Goal: Task Accomplishment & Management: Complete application form

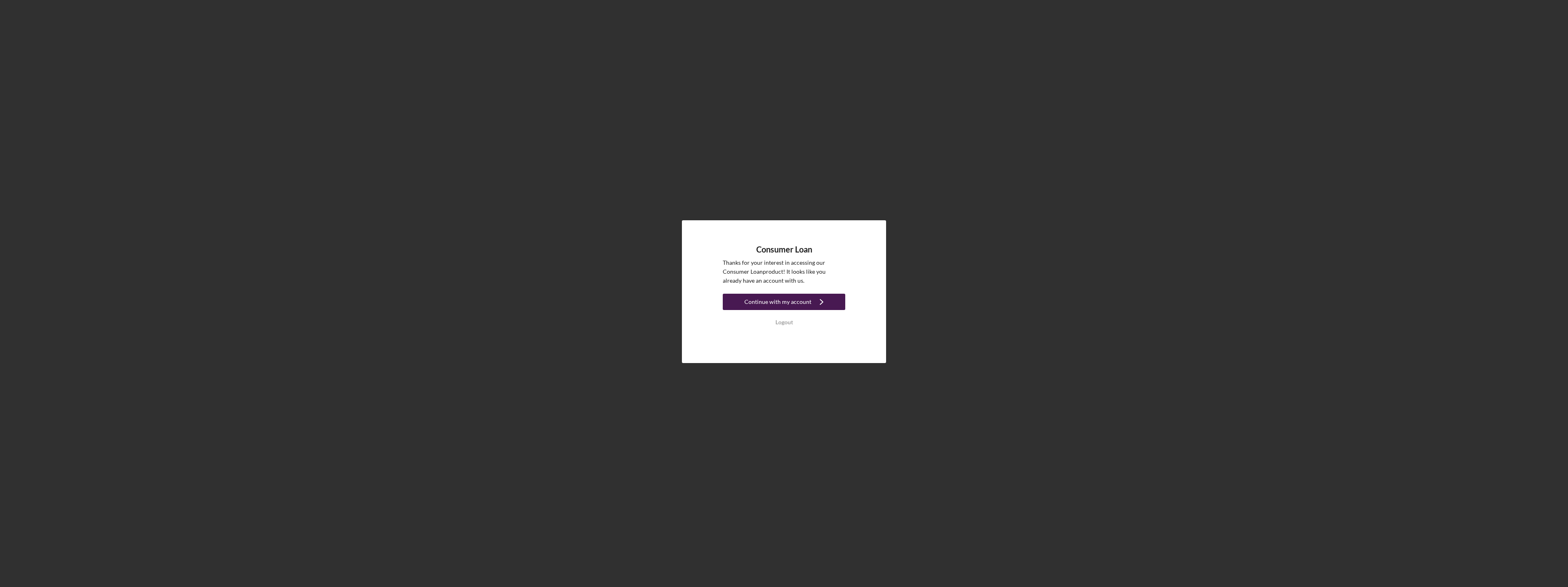
click at [811, 297] on icon "Icon/Navigate" at bounding box center [822, 302] width 21 height 21
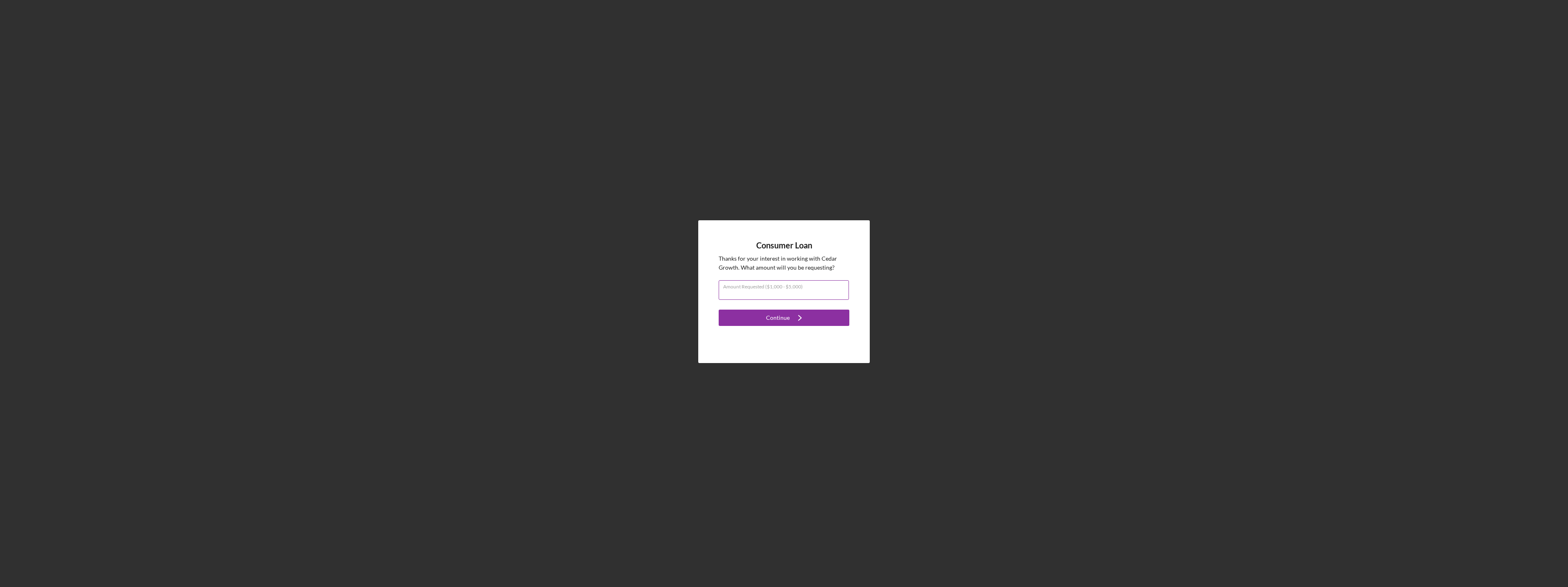
drag, startPoint x: 24, startPoint y: 0, endPoint x: 776, endPoint y: 294, distance: 807.4
click at [776, 294] on input "Amount Requested ($1,000 - $5,000)" at bounding box center [784, 290] width 130 height 19
click at [774, 291] on input "$50,000" at bounding box center [784, 290] width 130 height 19
drag, startPoint x: 757, startPoint y: 290, endPoint x: 702, endPoint y: 291, distance: 55.0
click at [702, 291] on div "Consumer Loan Thanks for your interest in working with Cedar Growth . What amou…" at bounding box center [784, 291] width 172 height 143
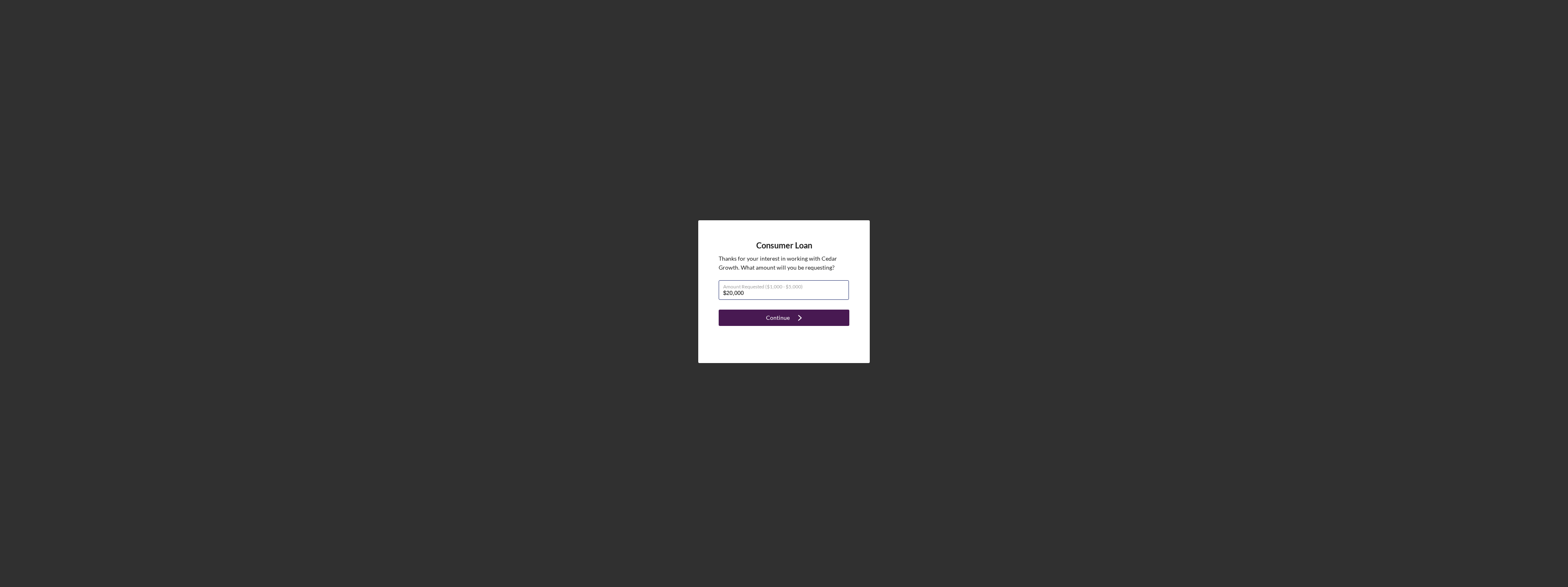
type input "$20,000"
click at [769, 314] on div "Continue" at bounding box center [777, 318] width 24 height 16
click at [798, 244] on h4 "Consumer Loan" at bounding box center [784, 245] width 131 height 9
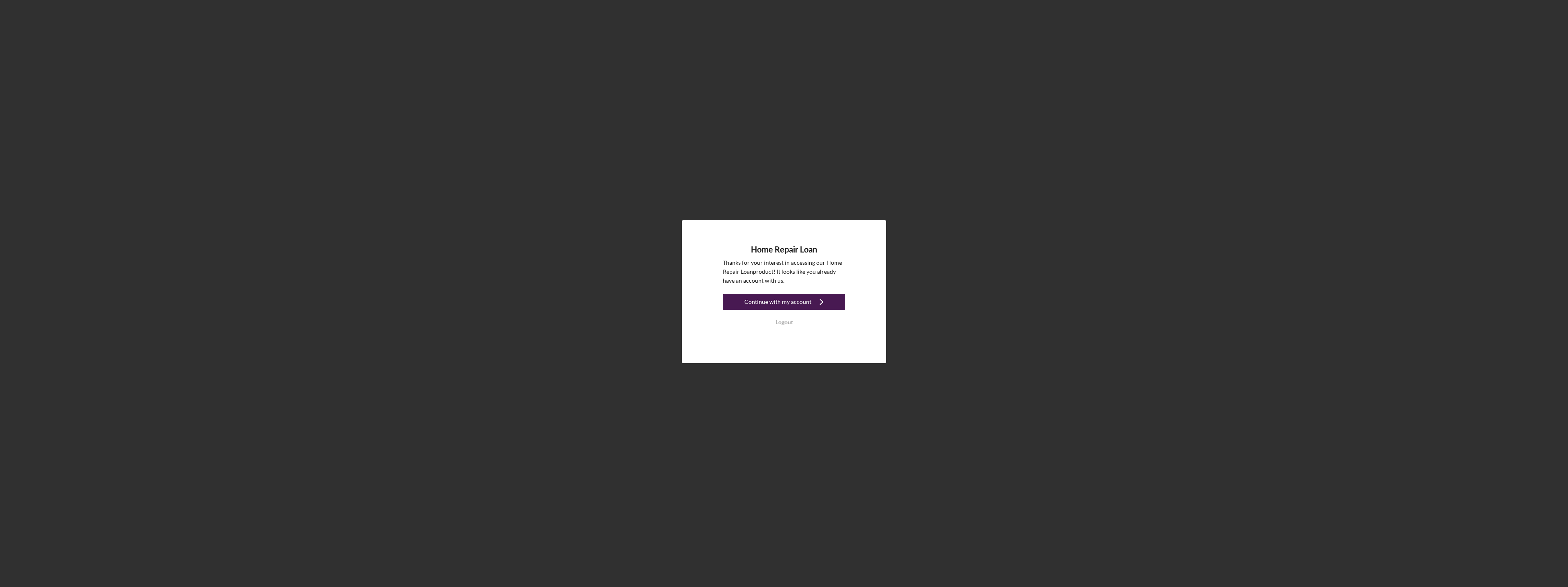
click at [790, 309] on div "Continue with my account" at bounding box center [778, 302] width 67 height 16
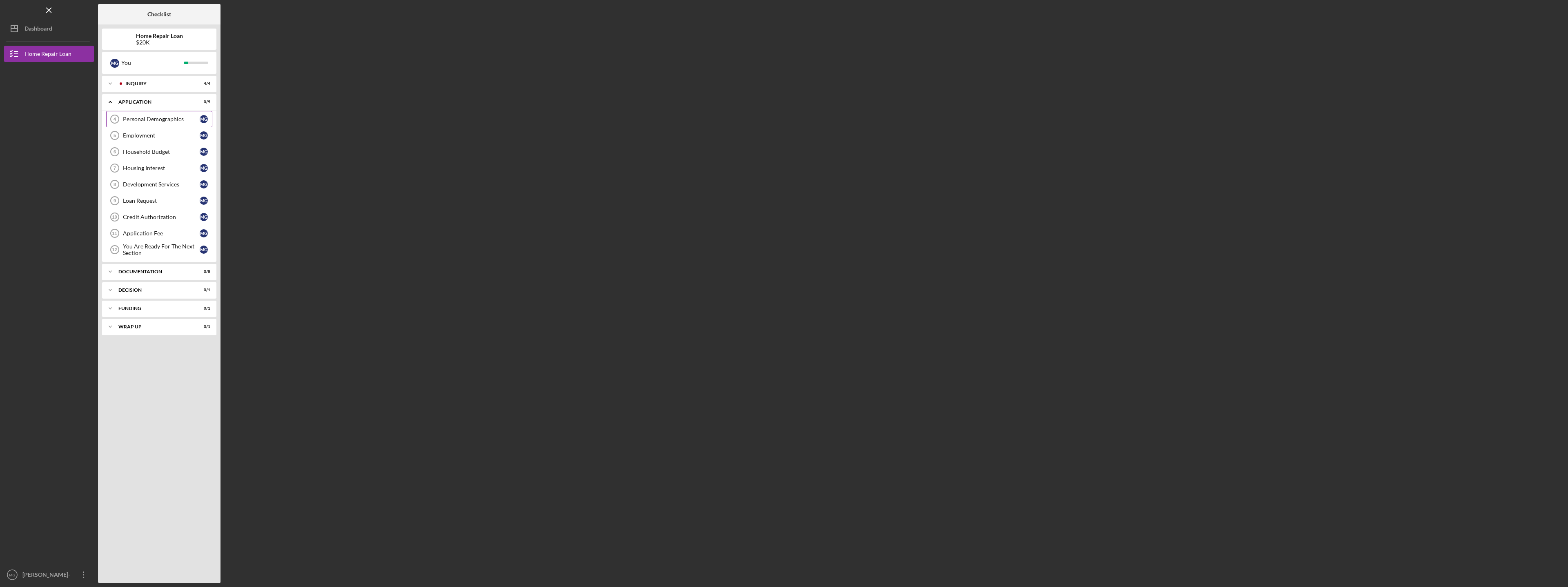
click at [175, 117] on div "Personal Demographics" at bounding box center [161, 119] width 77 height 7
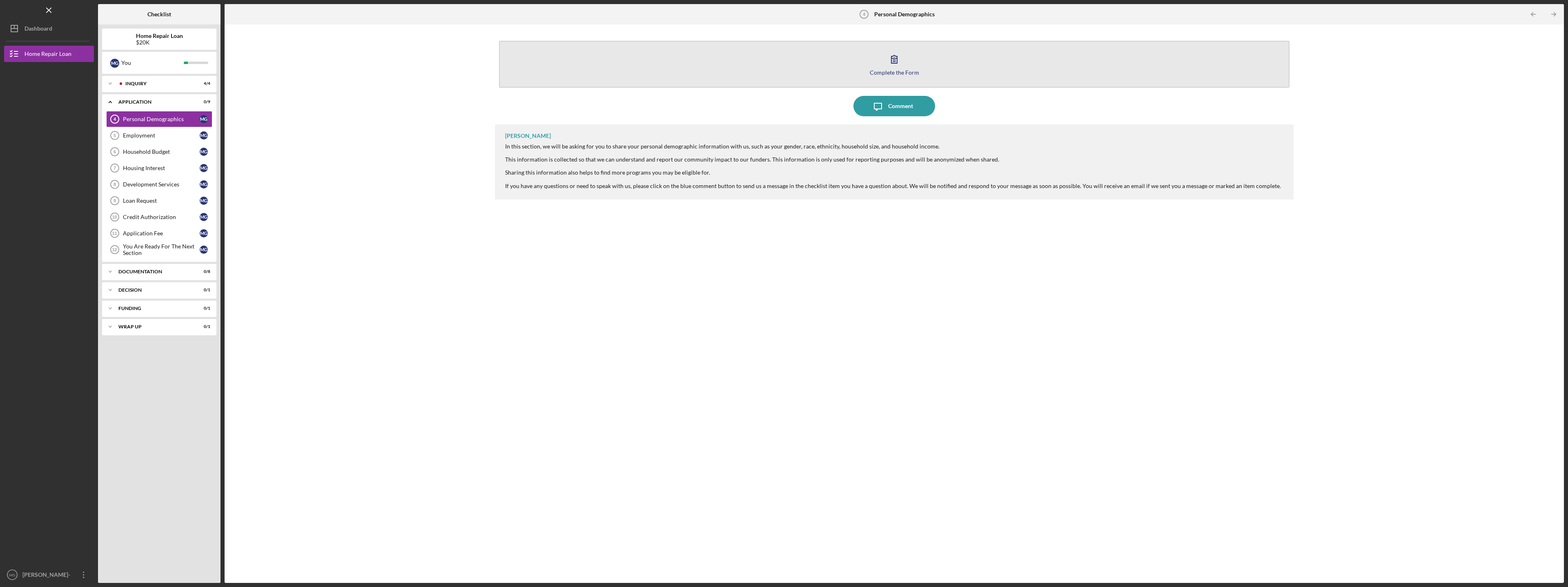
click at [900, 57] on icon "button" at bounding box center [894, 59] width 21 height 21
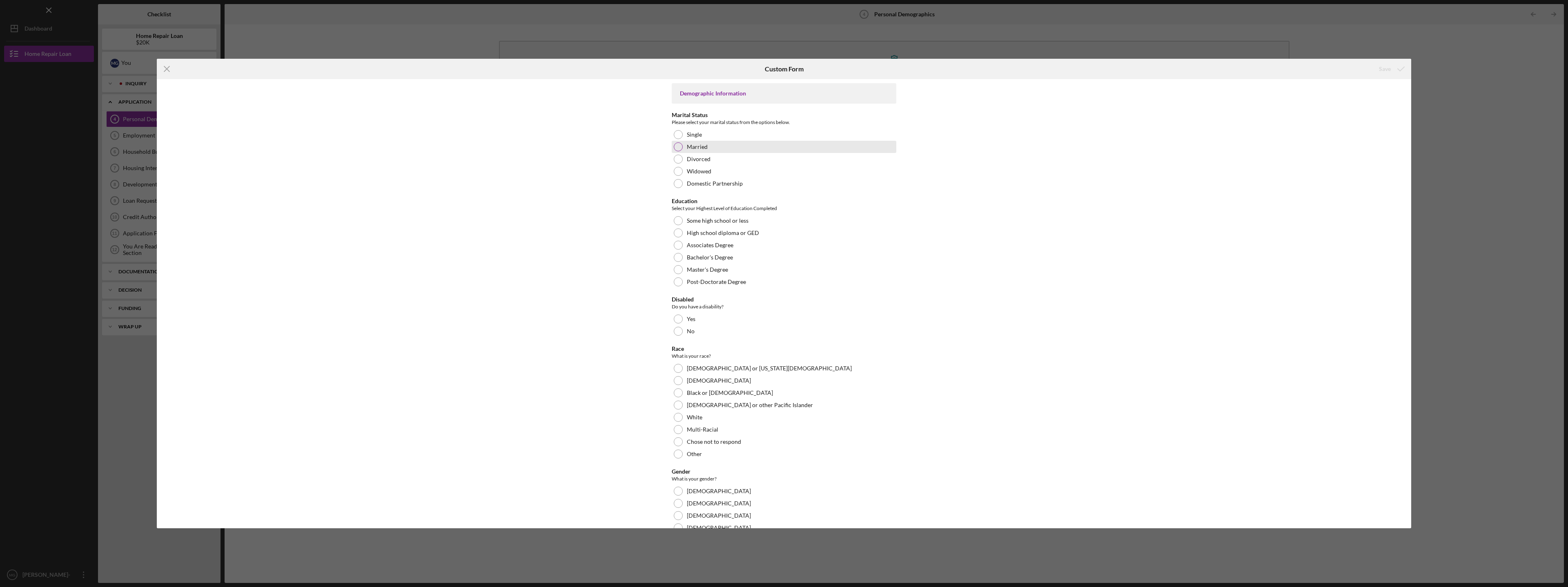
click at [677, 144] on div at bounding box center [678, 147] width 9 height 9
click at [678, 282] on div at bounding box center [678, 282] width 9 height 9
click at [677, 317] on div at bounding box center [678, 319] width 9 height 9
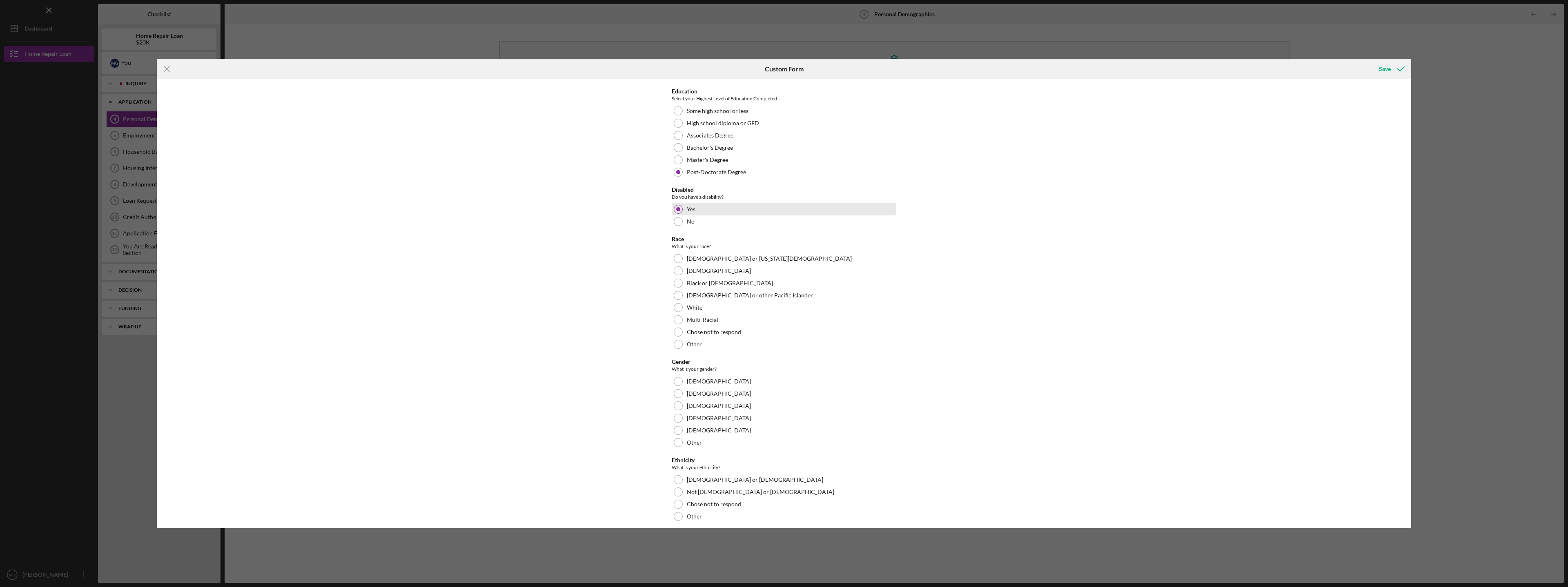
scroll to position [122, 0]
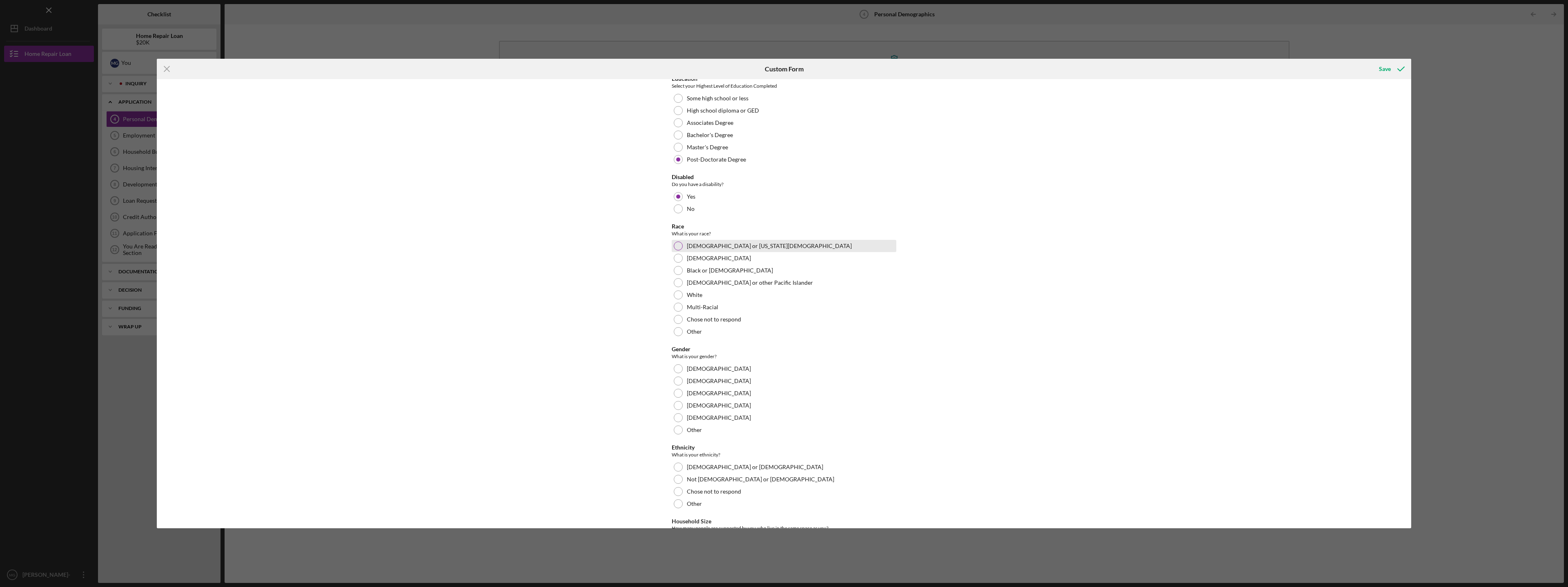
click at [680, 247] on div at bounding box center [678, 246] width 9 height 9
click at [679, 196] on div at bounding box center [678, 196] width 9 height 9
click at [678, 207] on div at bounding box center [678, 209] width 9 height 9
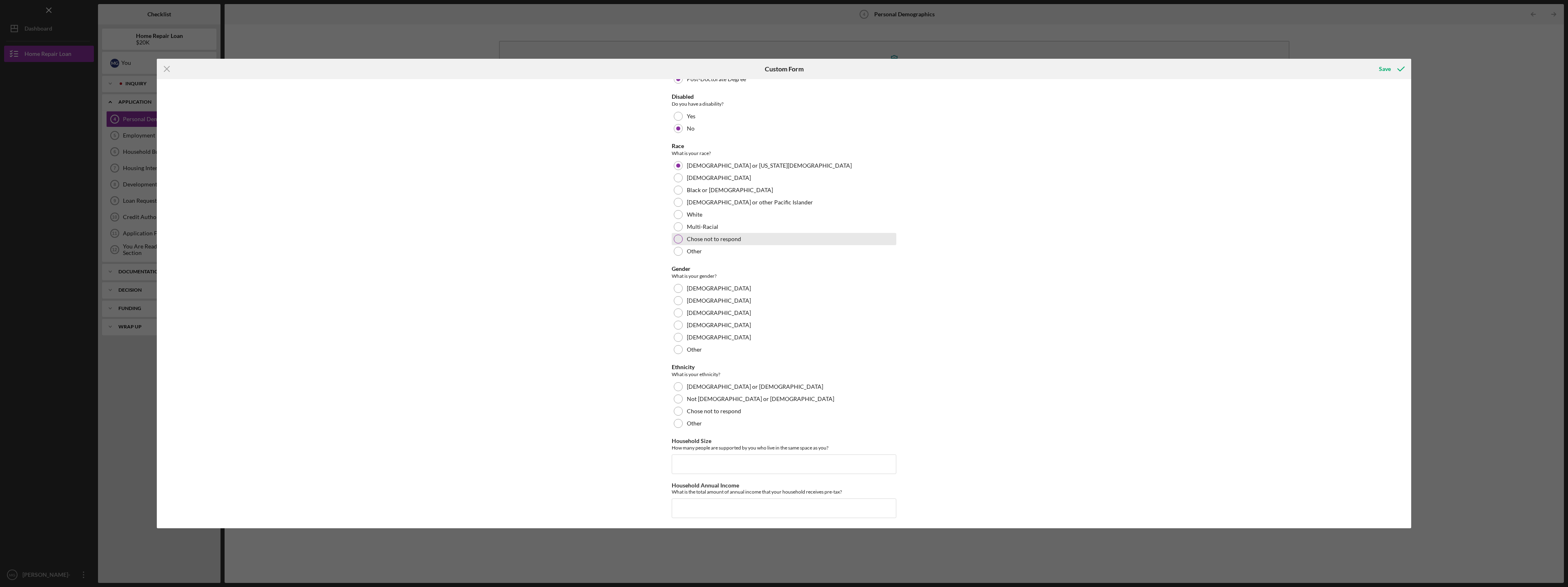
scroll to position [205, 0]
click at [678, 286] on div at bounding box center [678, 287] width 9 height 9
click at [711, 458] on input "Household Size" at bounding box center [784, 462] width 225 height 19
click at [739, 505] on input "Household Annual Income" at bounding box center [784, 506] width 225 height 19
drag, startPoint x: 685, startPoint y: 464, endPoint x: 673, endPoint y: 464, distance: 12.0
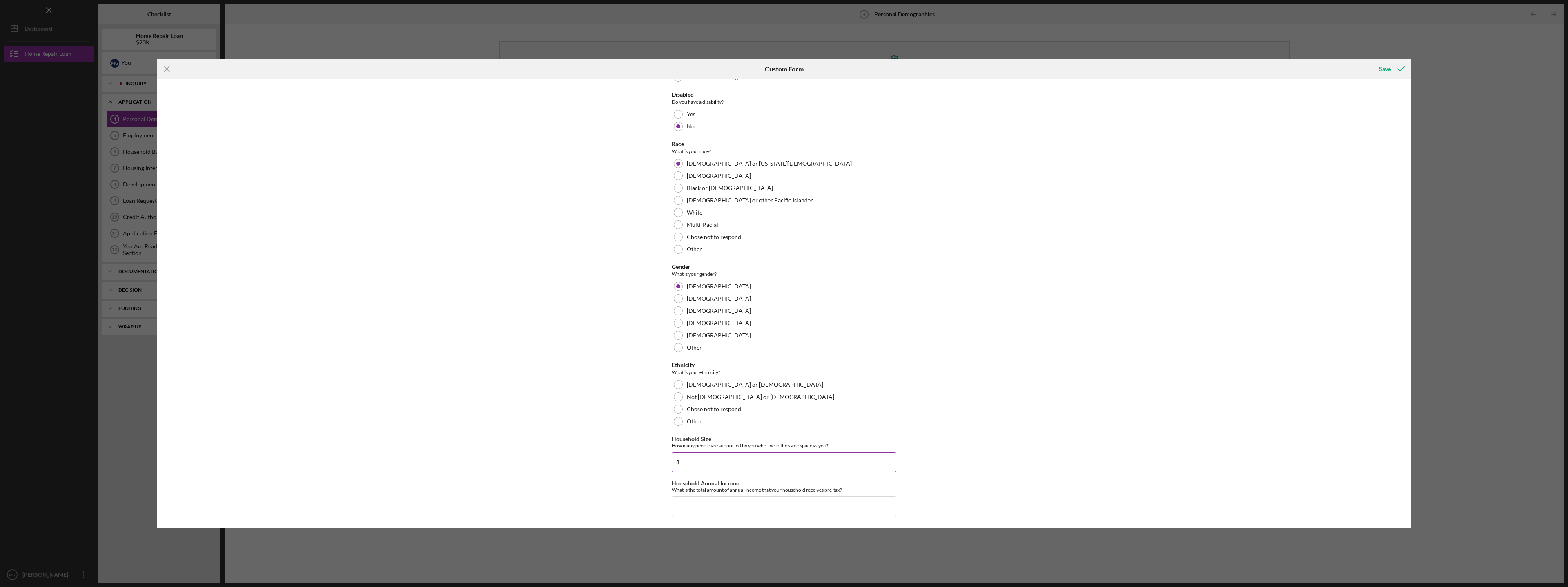
click at [673, 464] on input "8" at bounding box center [784, 462] width 225 height 19
type input "5"
click at [701, 504] on input "Household Annual Income" at bounding box center [784, 506] width 225 height 19
type input "$250,000"
click at [1385, 69] on div "Save" at bounding box center [1384, 69] width 12 height 16
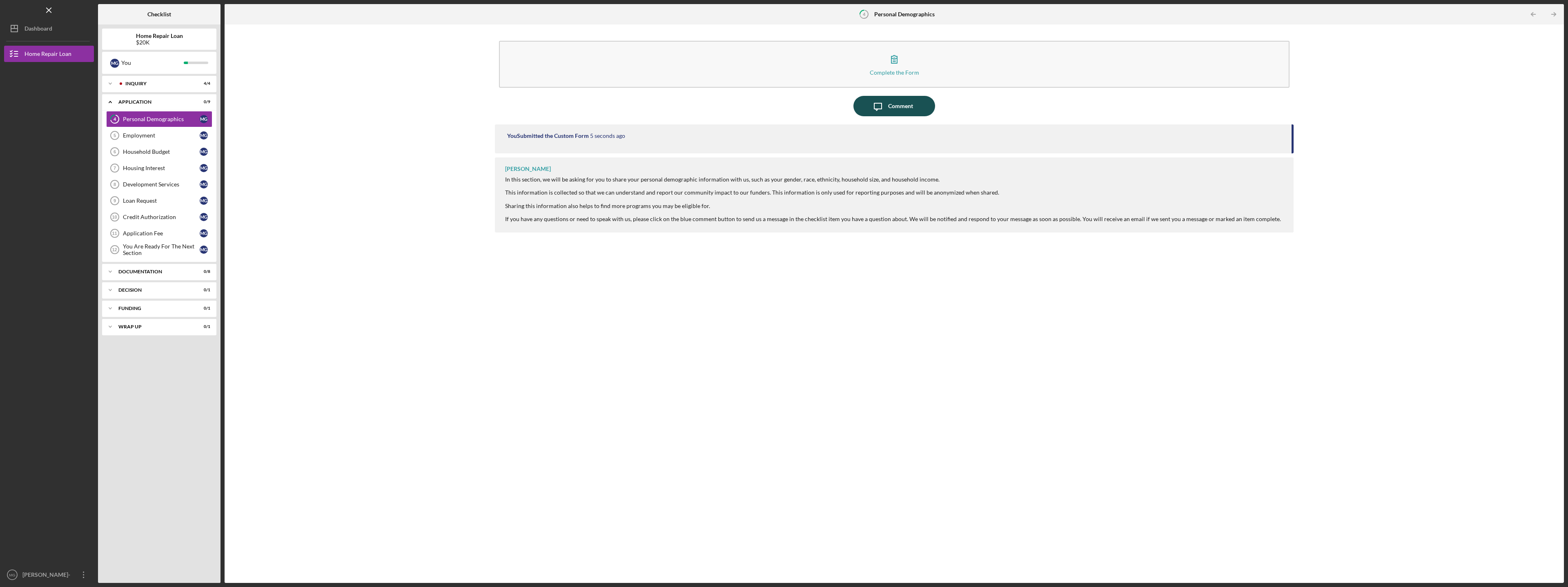
click at [903, 105] on div "Comment" at bounding box center [900, 106] width 25 height 21
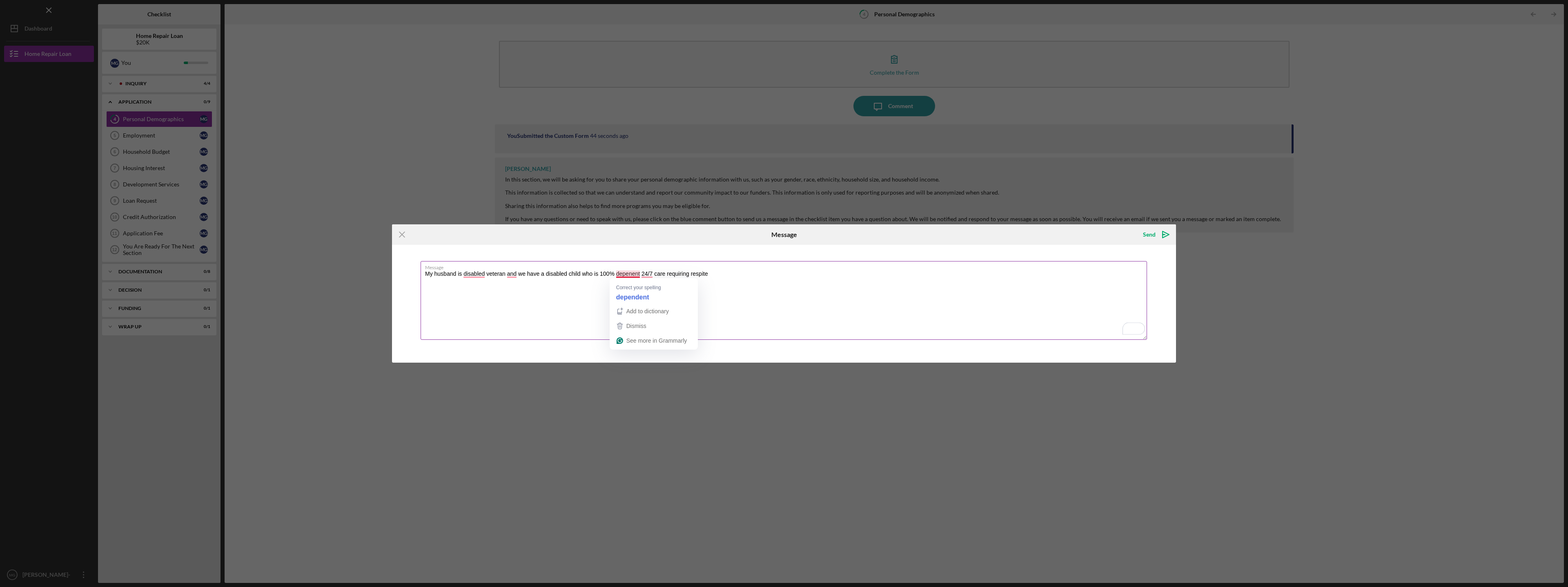
click at [631, 274] on textarea "My husband is disabled veteran and we have a disabled child who is 100% depenen…" at bounding box center [783, 300] width 726 height 78
click at [504, 274] on textarea "My husband is disabled veteran and we have a disabled child who is 100% depende…" at bounding box center [783, 300] width 726 height 78
click at [721, 273] on textarea "My husband is disabled veteran; and we have a disabled child who is 100% depend…" at bounding box center [783, 300] width 726 height 78
type textarea "My husband is disabled veteran; and we have a disabled child who is 100% depend…"
click at [1150, 234] on div "Send" at bounding box center [1149, 234] width 13 height 16
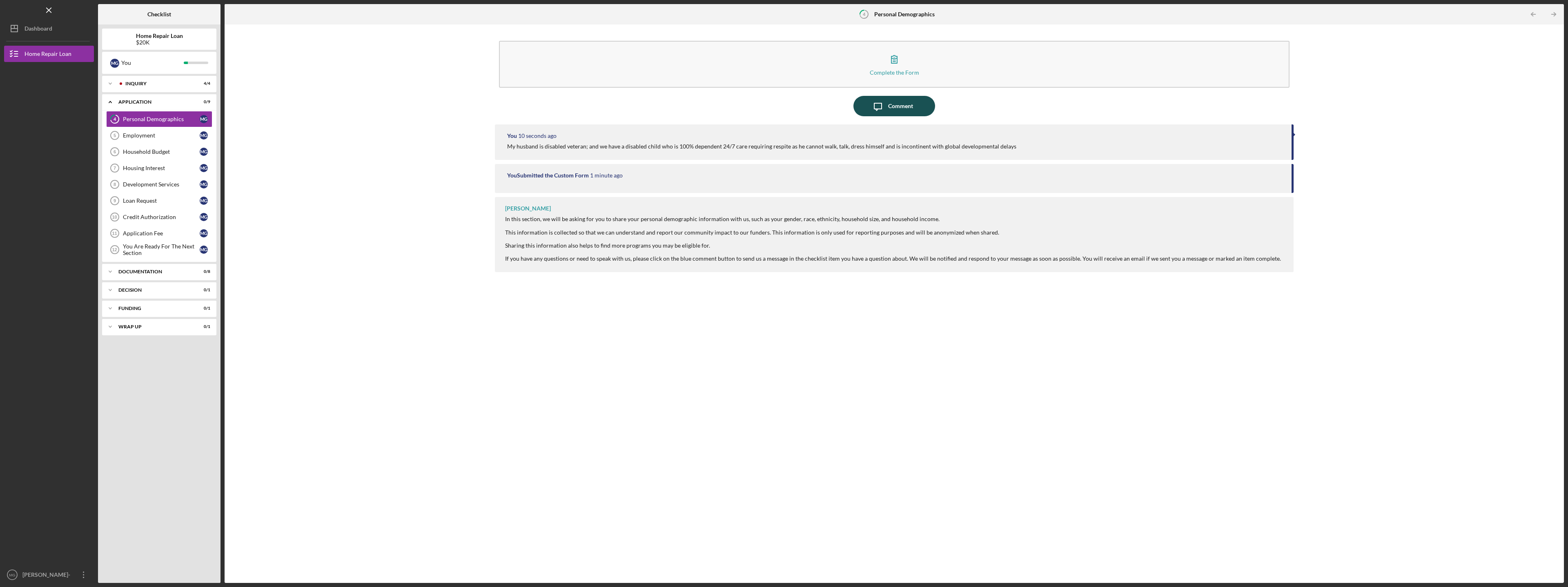
click at [902, 107] on div "Comment" at bounding box center [900, 106] width 25 height 21
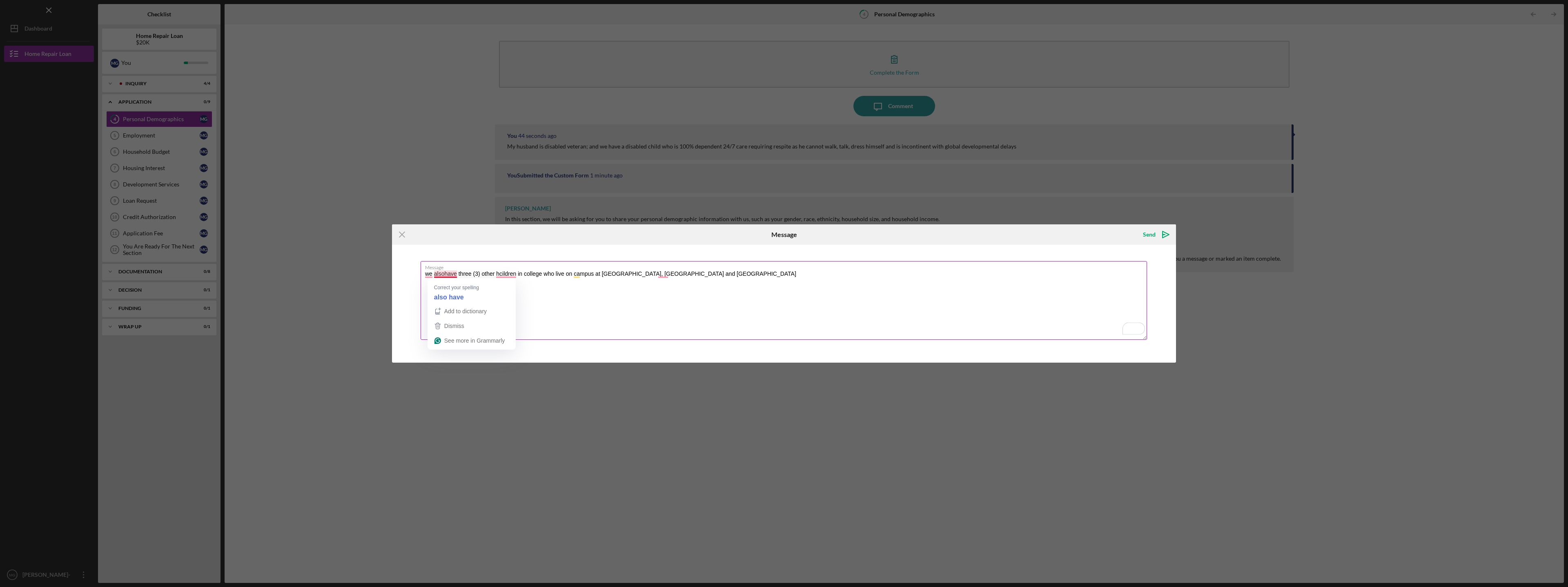
click at [445, 274] on textarea "we alsohave three (3) other hcildren in college who live on campus at [GEOGRAPH…" at bounding box center [783, 300] width 726 height 78
click at [502, 274] on textarea "we also have three (3) other hcildren in college who live on campus at [GEOGRAP…" at bounding box center [783, 300] width 726 height 78
type textarea "we also have three (3) other children in college who live on campus at [GEOGRAP…"
click at [1153, 231] on div "Send" at bounding box center [1149, 234] width 13 height 16
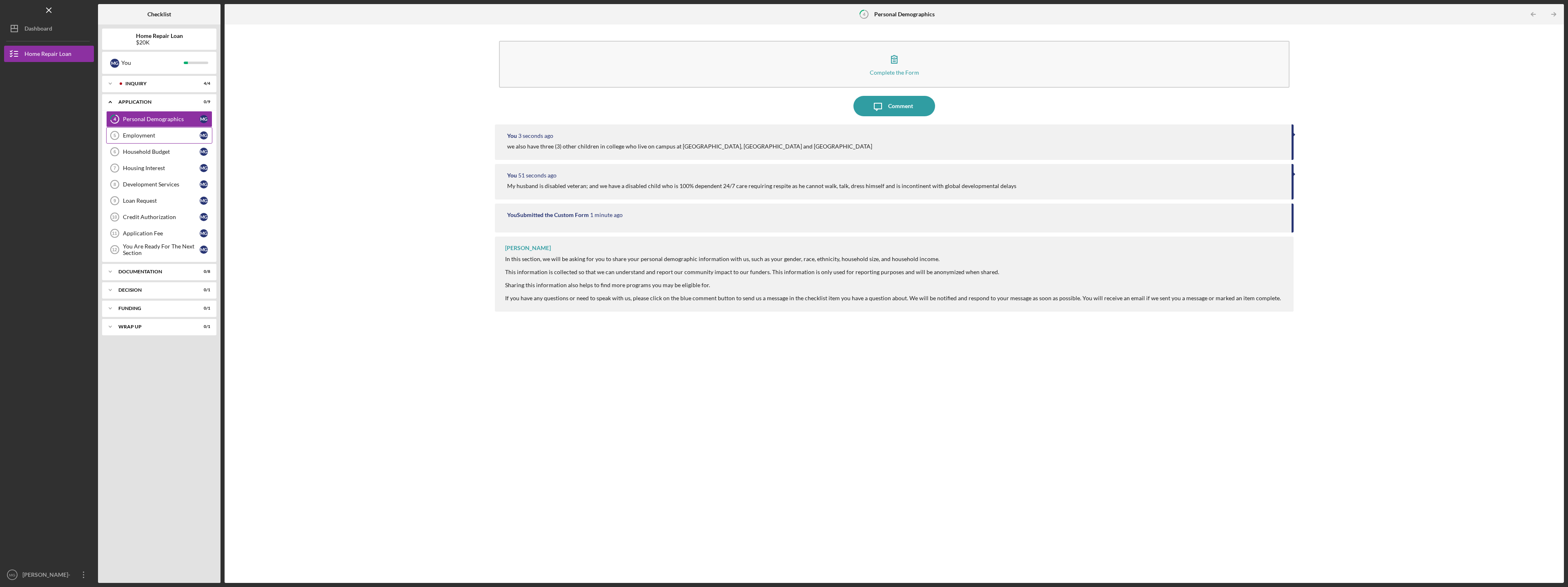
click at [158, 136] on div "Employment" at bounding box center [161, 135] width 77 height 7
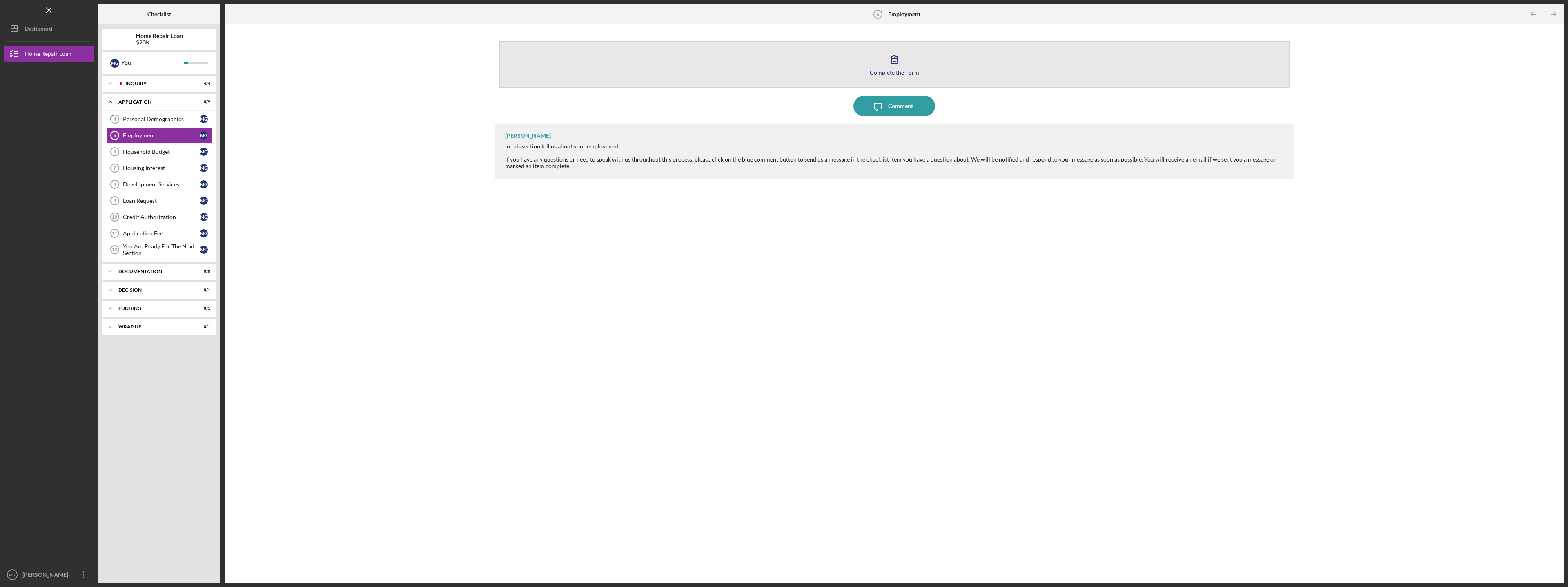
click at [893, 60] on icon "button" at bounding box center [894, 59] width 5 height 8
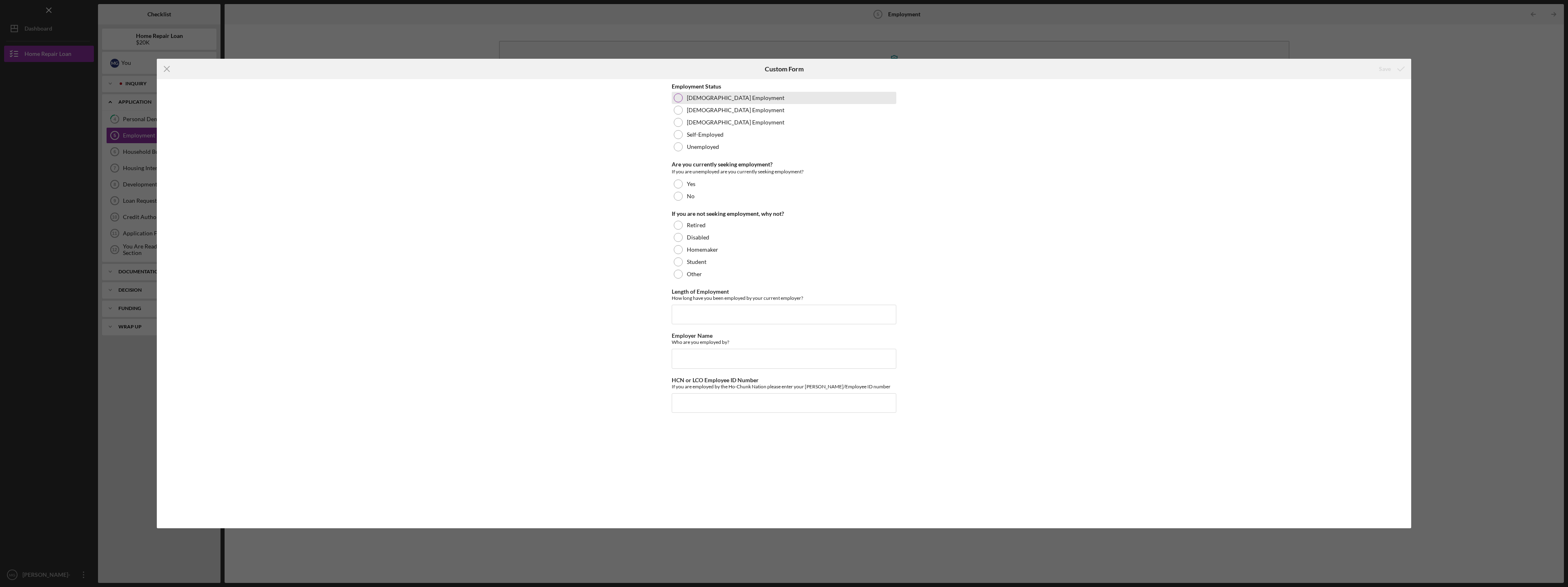
click at [677, 99] on div at bounding box center [678, 98] width 9 height 9
click at [677, 198] on div at bounding box center [678, 196] width 9 height 9
click at [681, 307] on input "Length of Employment" at bounding box center [784, 314] width 225 height 19
click at [691, 314] on input "since [DATE] contunuous" at bounding box center [784, 314] width 225 height 19
click at [747, 316] on input "since [DATE] contunuous" at bounding box center [784, 314] width 225 height 19
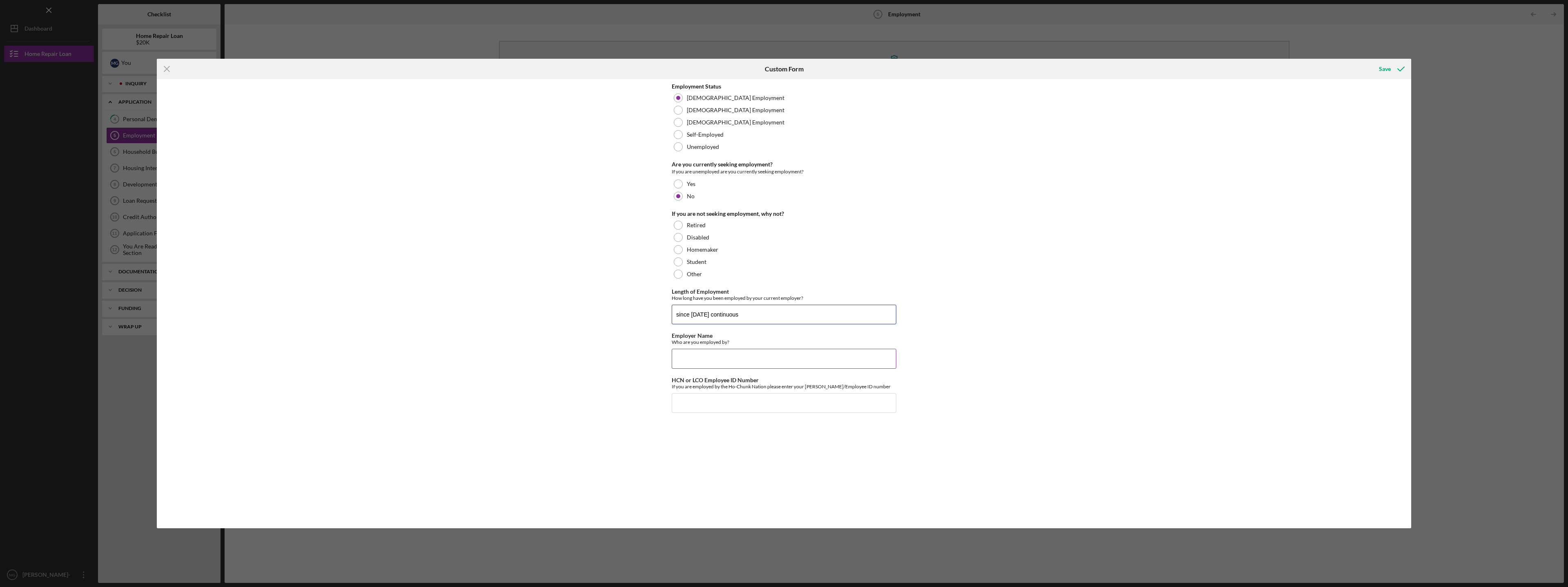
type input "since [DATE] continuous"
click at [723, 350] on input "Employer Name" at bounding box center [784, 359] width 225 height 19
type input "Ho-Chunk Nation"
click at [715, 397] on input "HCN or LCO Employee ID Number" at bounding box center [784, 403] width 225 height 19
type input "930"
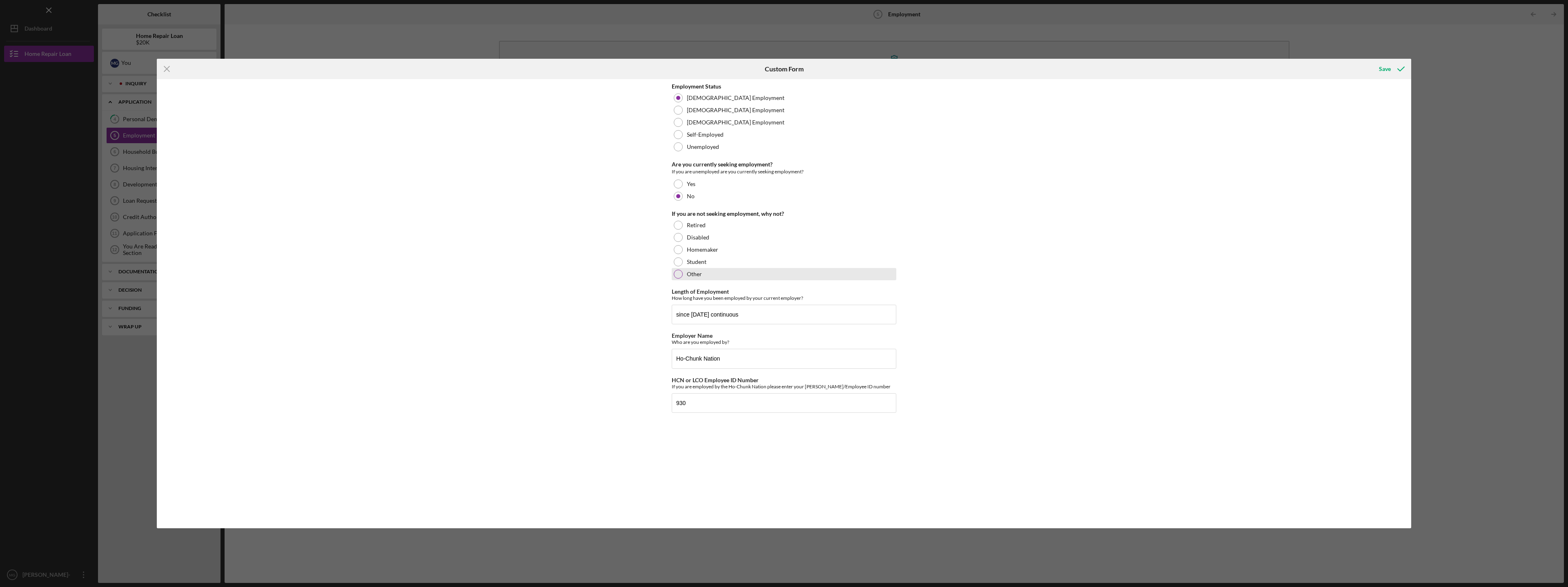
click at [680, 272] on div at bounding box center [678, 274] width 9 height 9
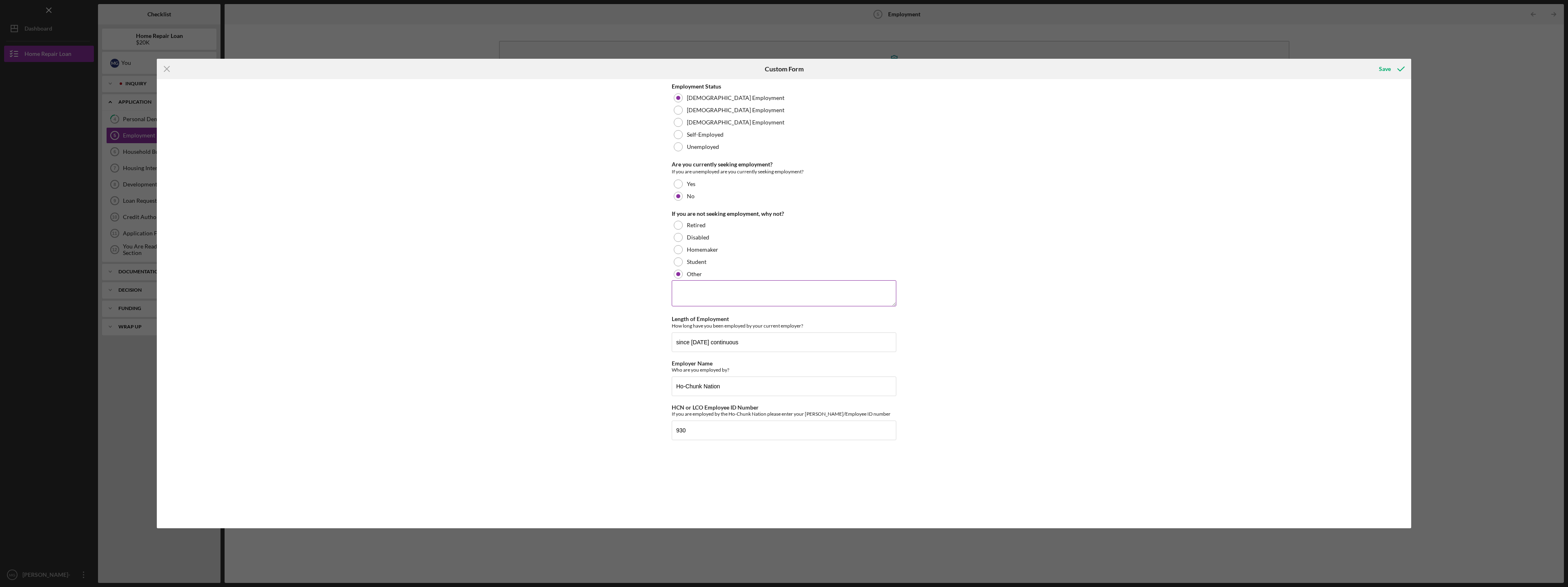
click at [693, 284] on textarea at bounding box center [784, 293] width 225 height 26
click at [774, 290] on textarea "My husband is rated at 100% unemplyable under the VA, plus disabled" at bounding box center [784, 293] width 225 height 26
type textarea "My husband is rated at 100% unemployable under the VA, plus disabled"
click at [1382, 68] on div "Save" at bounding box center [1384, 69] width 12 height 16
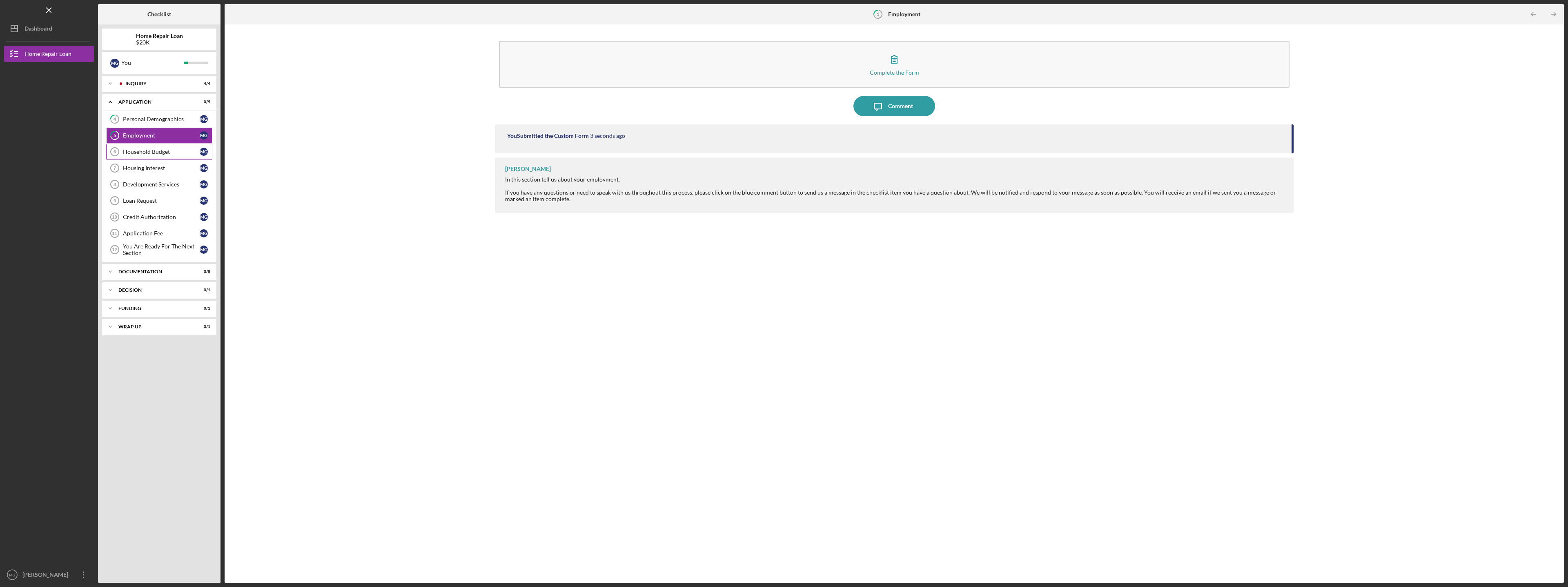
click at [144, 151] on div "Household Budget" at bounding box center [161, 151] width 77 height 7
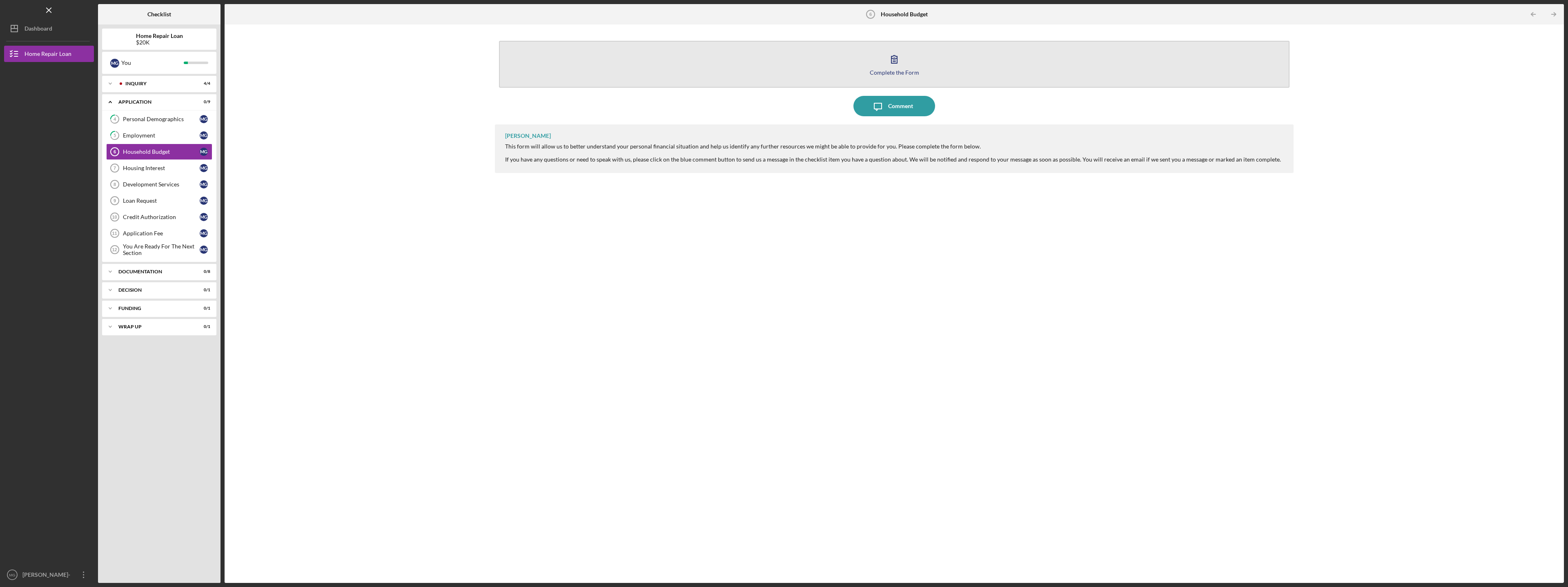
click at [896, 59] on icon "button" at bounding box center [894, 59] width 5 height 8
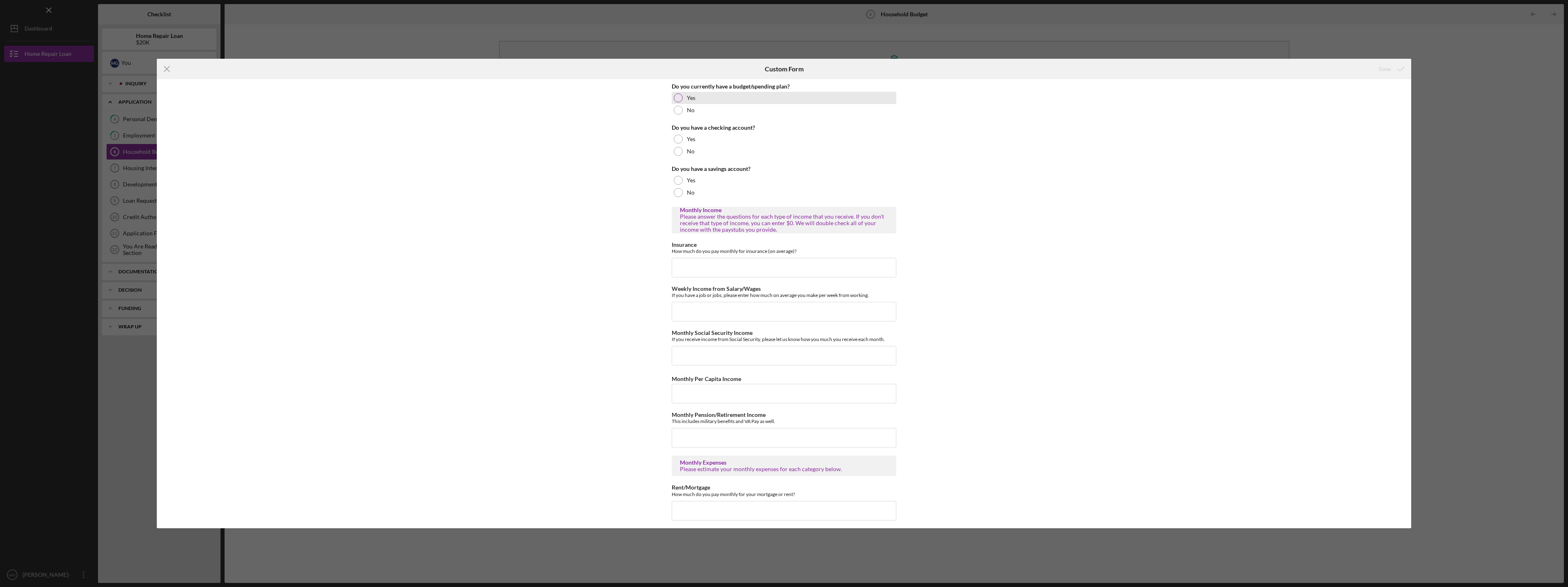
click at [677, 99] on div at bounding box center [678, 98] width 9 height 9
click at [676, 139] on div at bounding box center [678, 139] width 9 height 9
click at [678, 178] on div at bounding box center [678, 180] width 9 height 9
click at [694, 263] on input "Insurance" at bounding box center [784, 268] width 225 height 19
type input "$940"
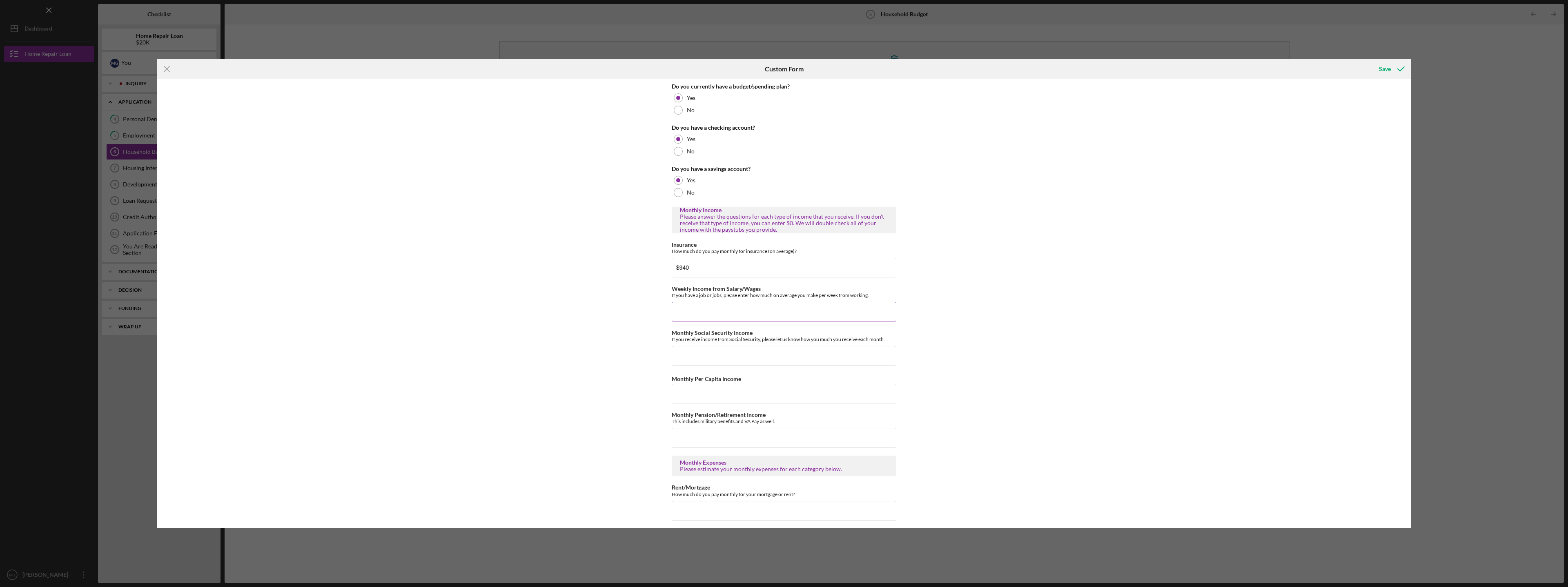
click at [701, 308] on input "Weekly Income from Salary/Wages" at bounding box center [784, 311] width 225 height 19
type input "$3,363"
click at [693, 359] on input "Monthly Social Security Income" at bounding box center [784, 356] width 225 height 19
type input "$0"
click at [697, 395] on input "Monthly Per Capita Income" at bounding box center [784, 394] width 225 height 19
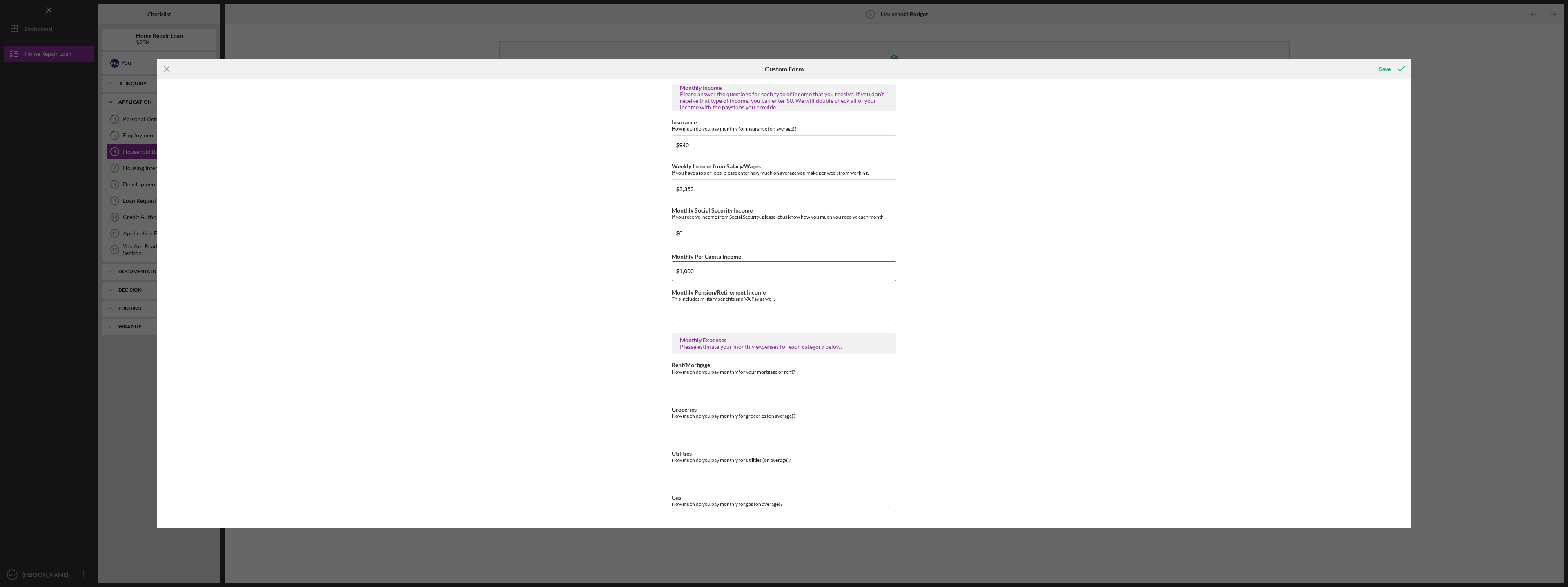
scroll to position [163, 0]
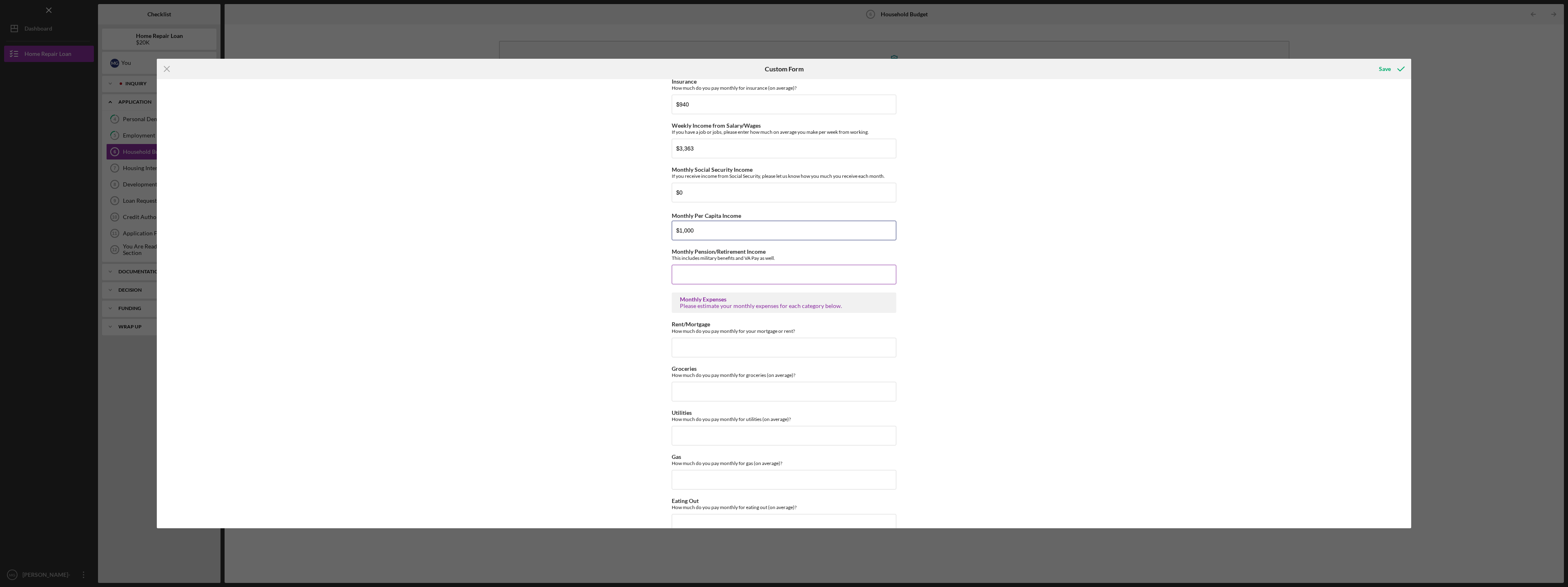
type input "$1,000"
click at [716, 274] on input "Monthly Pension/Retirement Income" at bounding box center [784, 274] width 225 height 19
type input "$4,201"
click at [732, 348] on input "Rent/Mortgage" at bounding box center [784, 347] width 225 height 19
type input "$2,387"
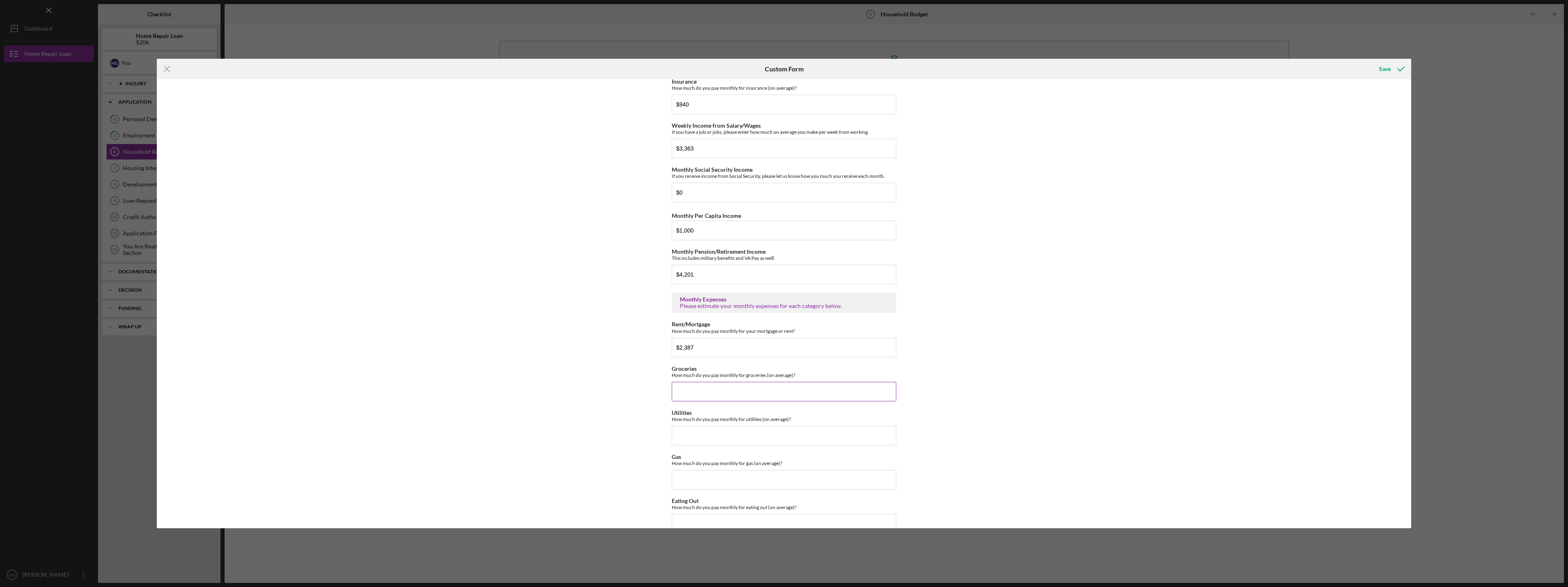
click at [725, 392] on input "Groceries" at bounding box center [784, 392] width 225 height 19
type input "$800"
click at [736, 440] on input "Utilities" at bounding box center [784, 436] width 225 height 19
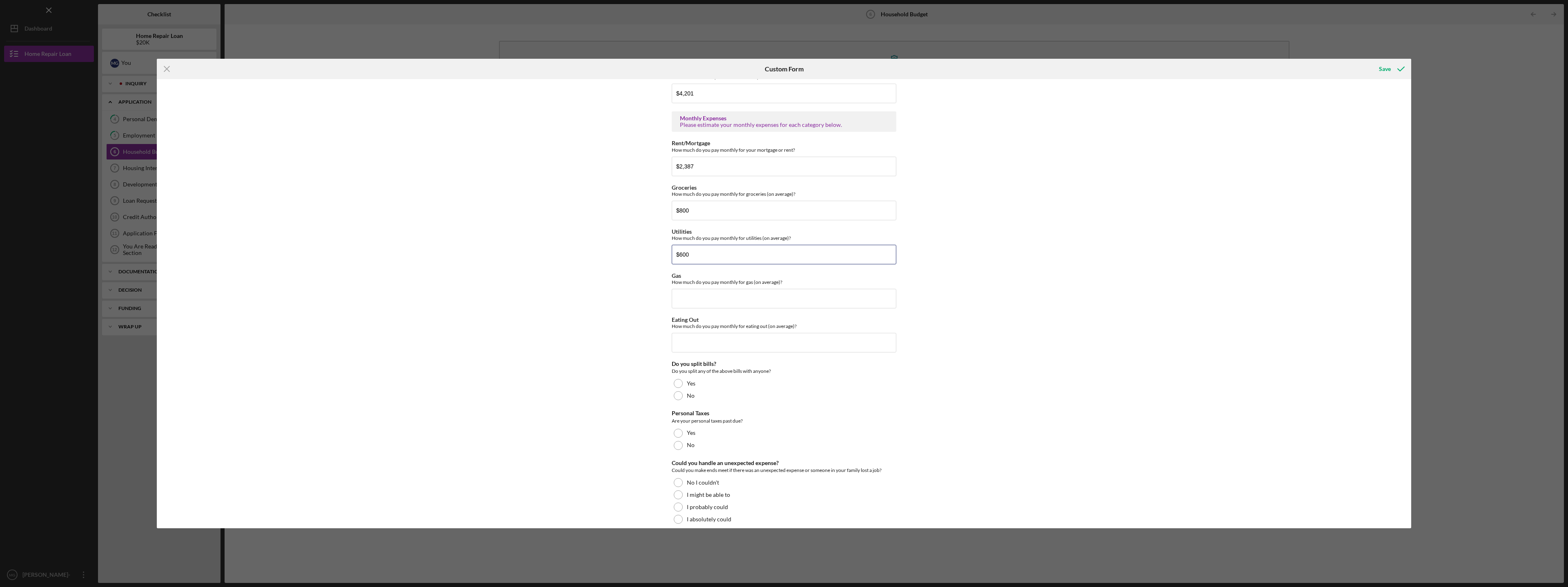
scroll to position [354, 0]
type input "$600"
click at [720, 290] on input "Gas" at bounding box center [784, 290] width 225 height 19
type input "$200"
click at [721, 332] on input "Eating Out" at bounding box center [784, 333] width 225 height 19
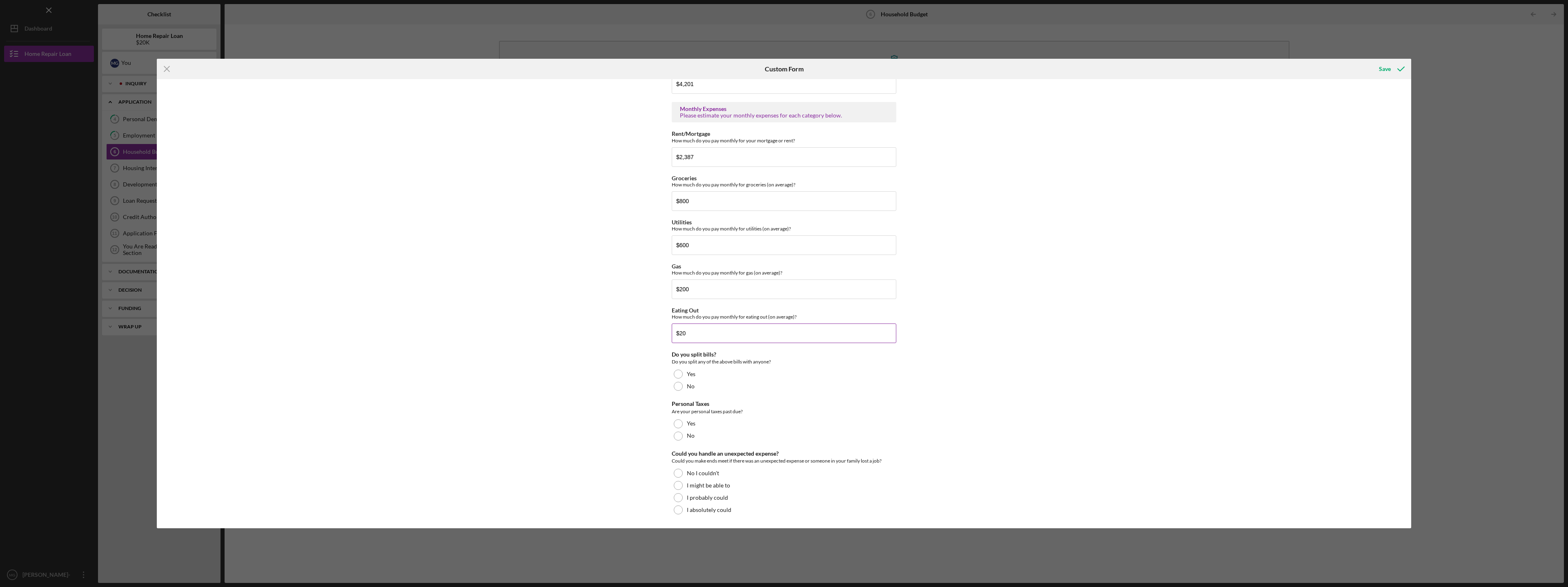
type input "$2"
type input "$400"
click at [678, 386] on div at bounding box center [678, 386] width 9 height 9
click at [677, 434] on div at bounding box center [678, 436] width 9 height 9
click at [677, 483] on div at bounding box center [678, 485] width 9 height 9
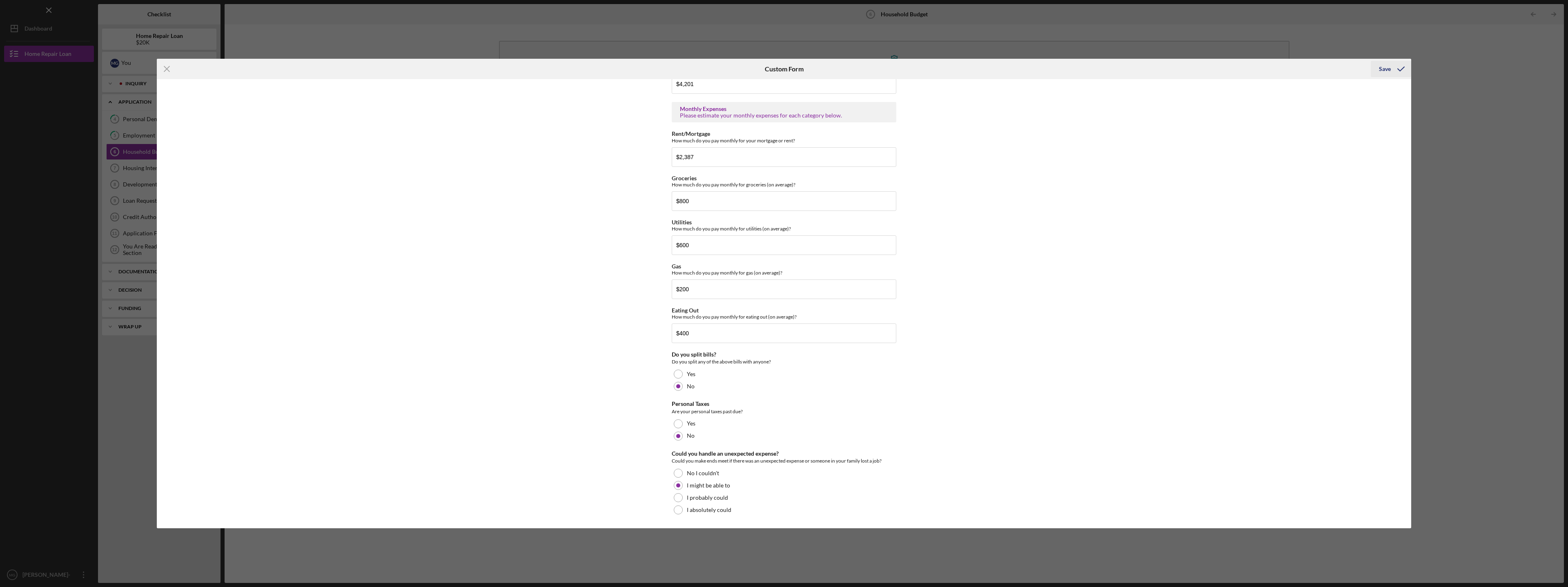
click at [1380, 69] on div "Save" at bounding box center [1384, 69] width 12 height 16
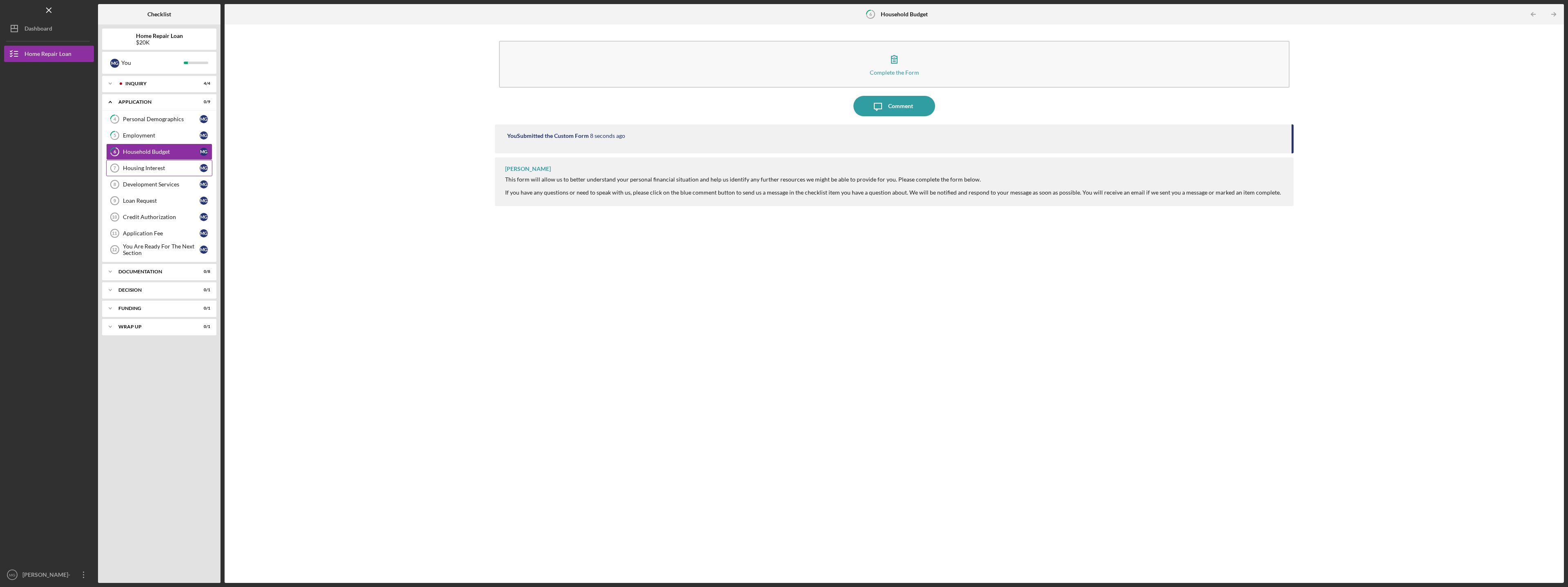
click at [135, 165] on div "Housing Interest" at bounding box center [161, 168] width 77 height 7
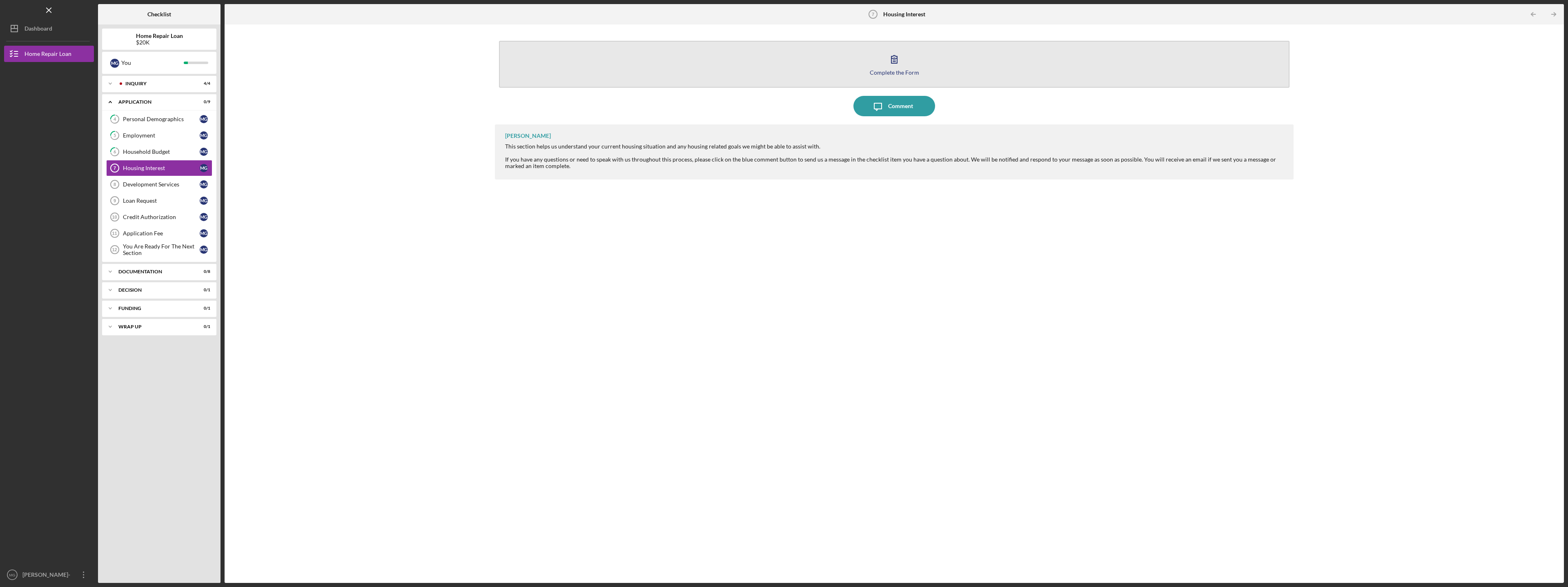
click at [894, 59] on icon "button" at bounding box center [894, 59] width 21 height 21
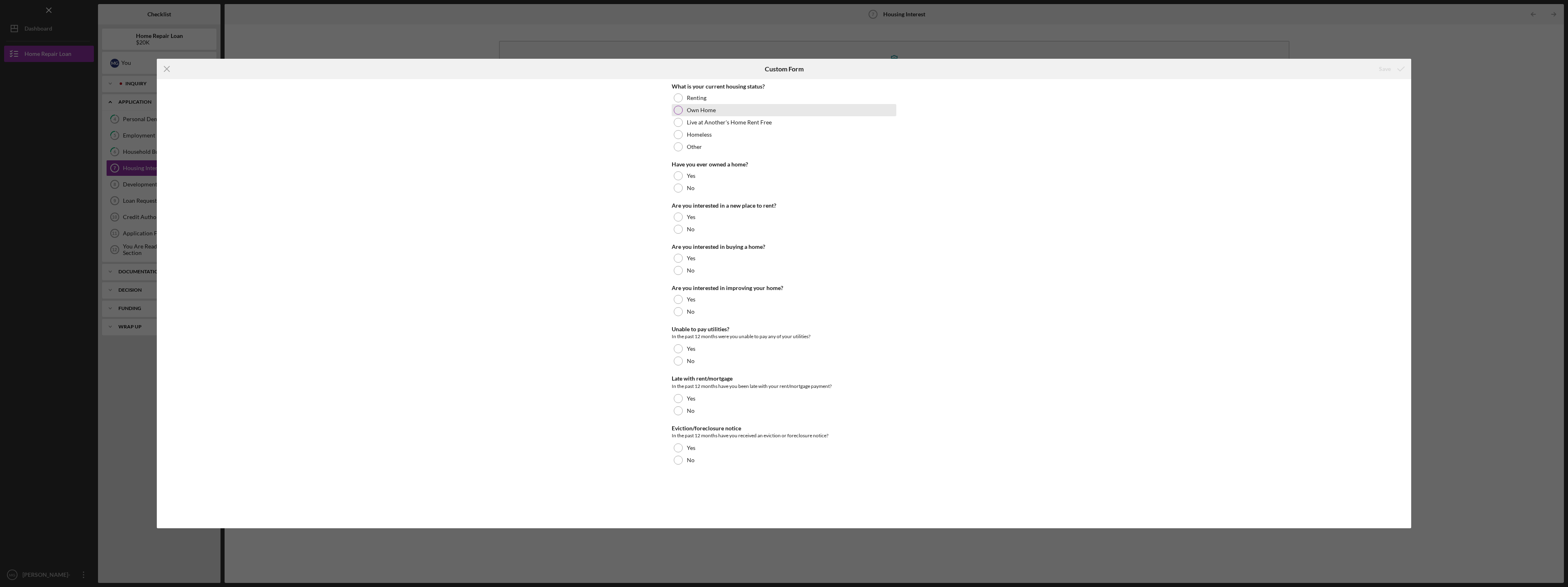
click at [677, 109] on div at bounding box center [678, 110] width 9 height 9
click at [677, 173] on div at bounding box center [678, 176] width 9 height 9
click at [677, 231] on div at bounding box center [678, 229] width 9 height 9
click at [681, 270] on div at bounding box center [678, 270] width 9 height 9
click at [677, 299] on div at bounding box center [678, 299] width 9 height 9
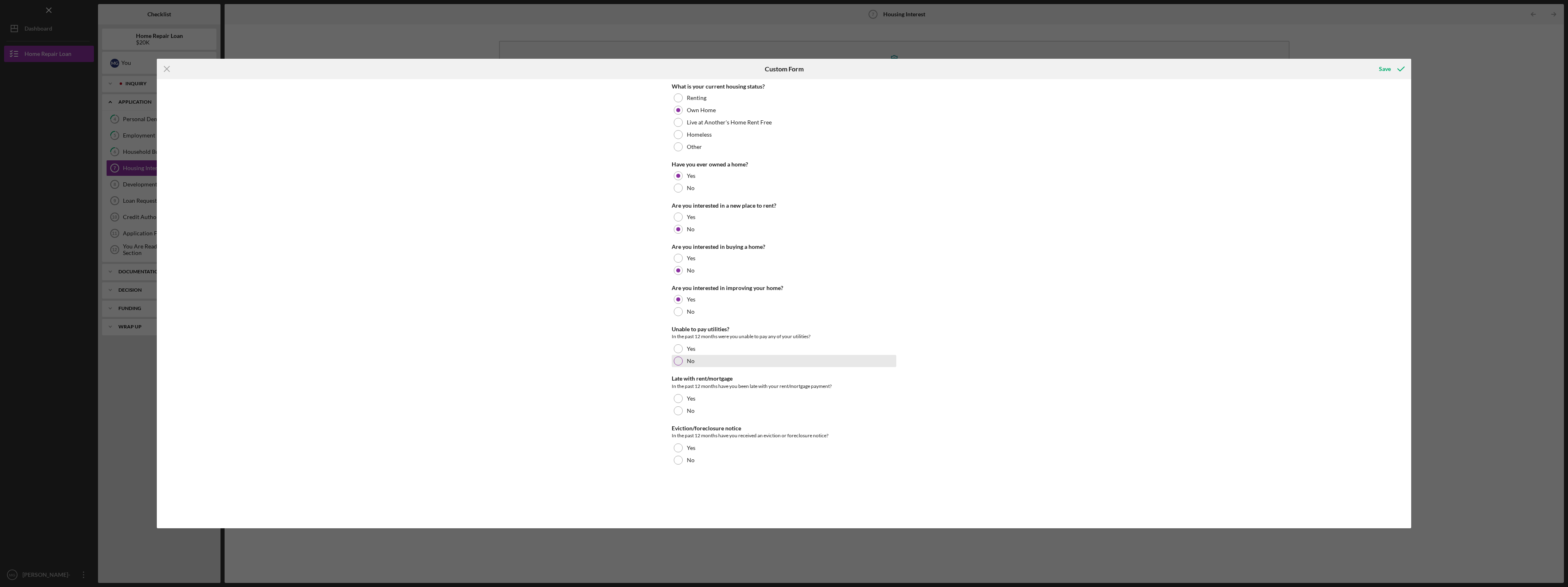
drag, startPoint x: 678, startPoint y: 361, endPoint x: 682, endPoint y: 366, distance: 6.4
click at [678, 361] on div at bounding box center [678, 361] width 9 height 9
click at [678, 409] on div at bounding box center [678, 411] width 9 height 9
click at [677, 462] on div at bounding box center [678, 460] width 9 height 9
click at [1386, 69] on div "Save" at bounding box center [1384, 69] width 12 height 16
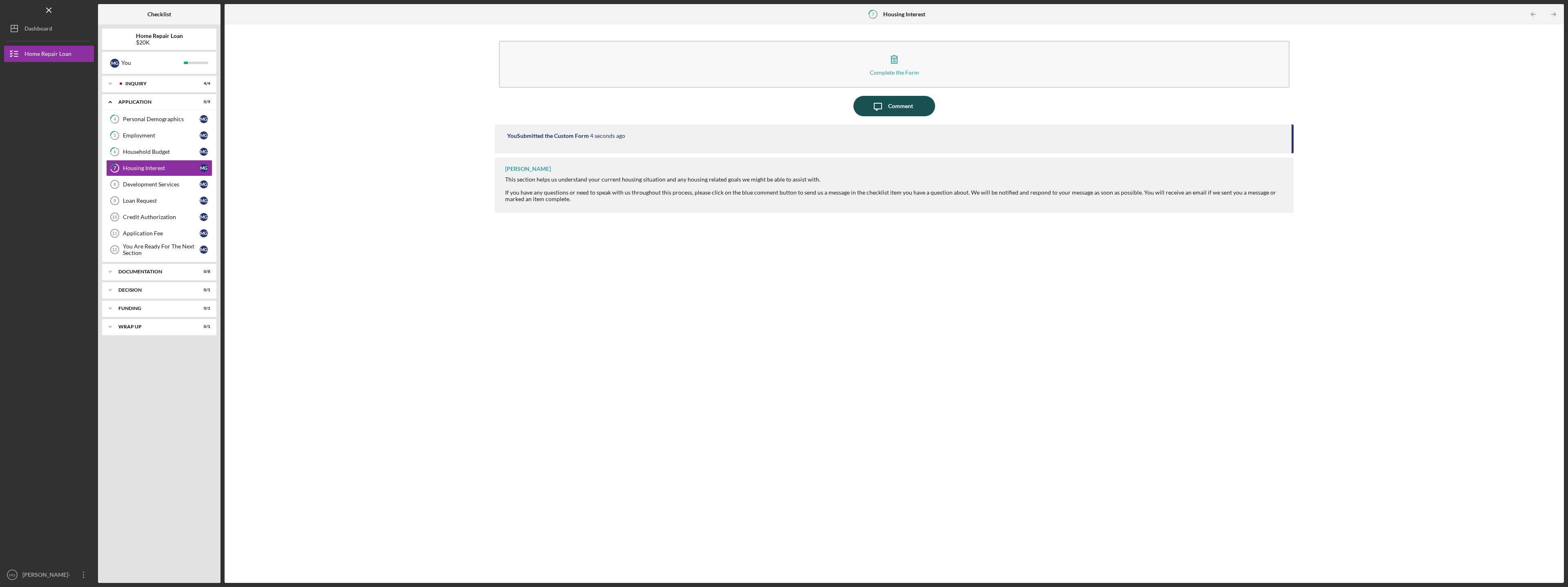
click at [897, 103] on div "Comment" at bounding box center [900, 106] width 25 height 21
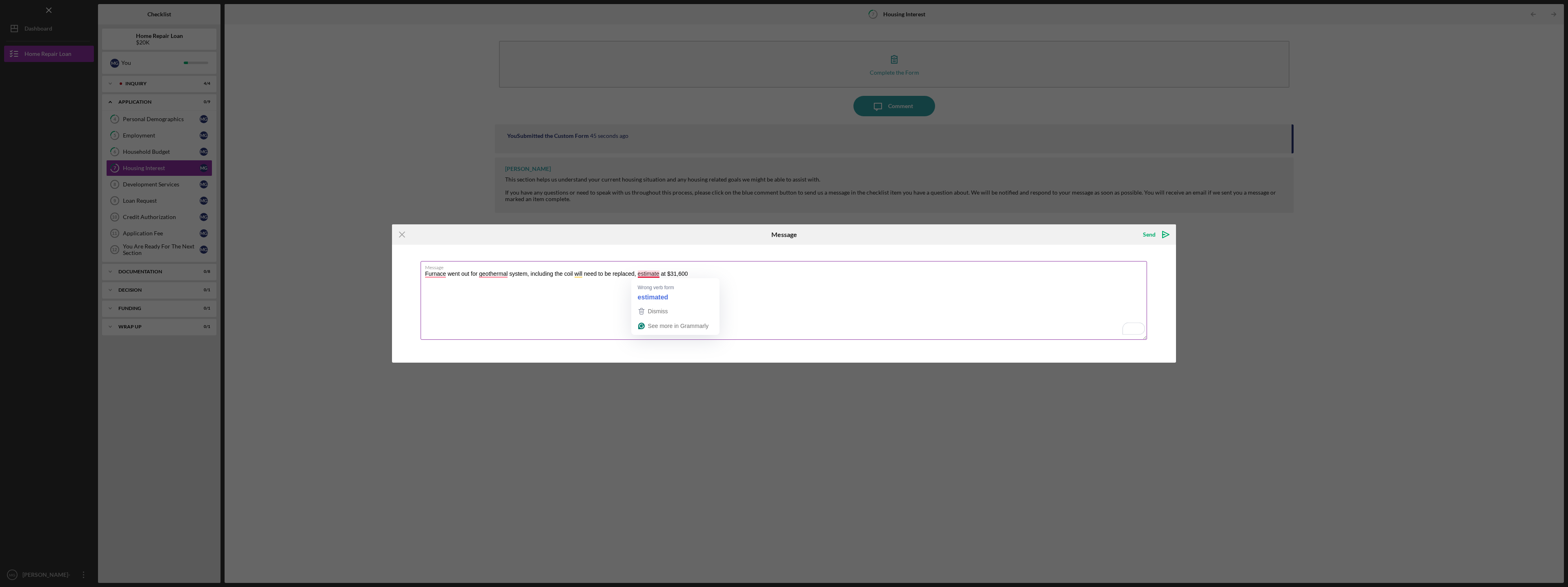
click at [659, 273] on textarea "Furnace went out for geothermal system, including the coil will need to be repl…" at bounding box center [783, 300] width 726 height 78
click at [701, 274] on textarea "Furnace went out for geothermal system, including the coil will need to be repl…" at bounding box center [783, 300] width 726 height 78
click at [429, 274] on textarea "Furnace went out for geothermal system, including the coil will need to be repl…" at bounding box center [783, 300] width 726 height 78
click at [778, 272] on textarea "Water furnace went out for geothermal system, including the coil will need to b…" at bounding box center [783, 300] width 726 height 78
click at [869, 274] on textarea "Water furnace went out for geothermal system, including the coil will need to b…" at bounding box center [783, 300] width 726 height 78
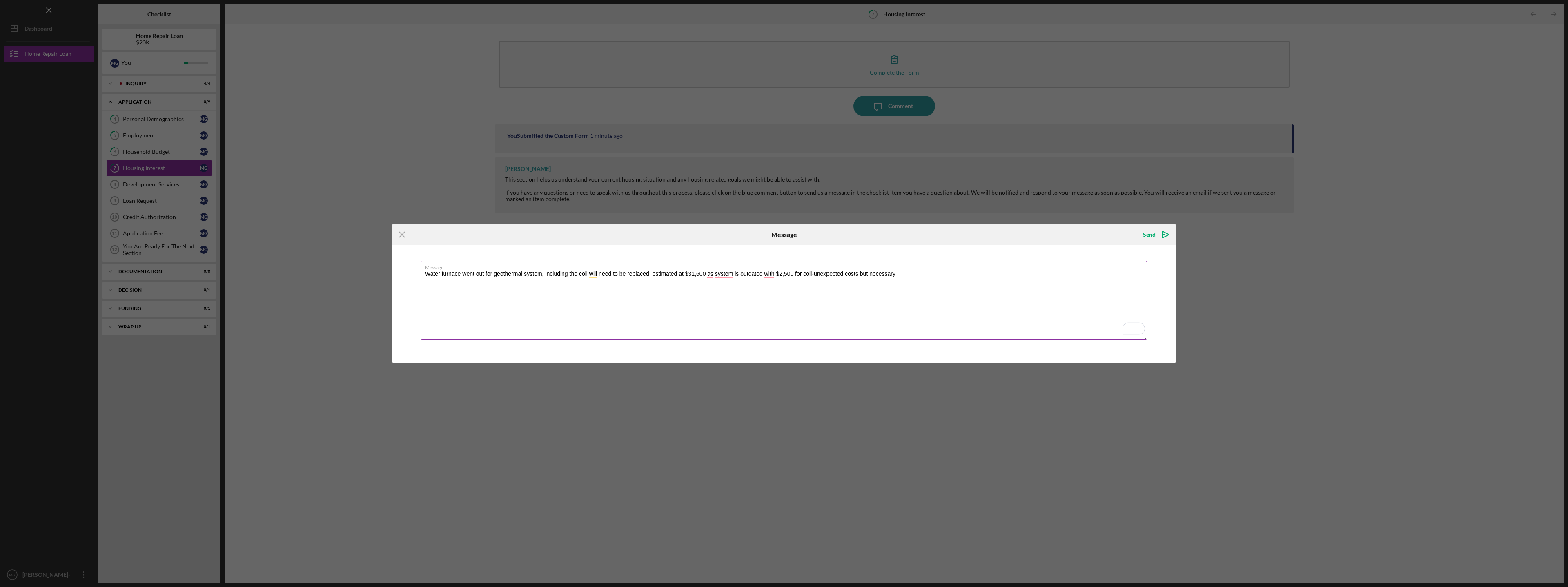
click at [947, 274] on textarea "Water furnace went out for geothermal system, including the coil will need to b…" at bounding box center [783, 300] width 726 height 78
click at [1054, 273] on textarea "Water furnace went out for geothermal system, including the coil will need to b…" at bounding box center [783, 300] width 726 height 78
click at [858, 273] on textarea "Water furnace went out for geothermal system, including the coil will need to b…" at bounding box center [783, 300] width 726 height 78
type textarea "Water furnace went out for geothermal system, including the coil will need to b…"
click at [1155, 234] on icon "Icon/icon-invite-send" at bounding box center [1166, 235] width 21 height 21
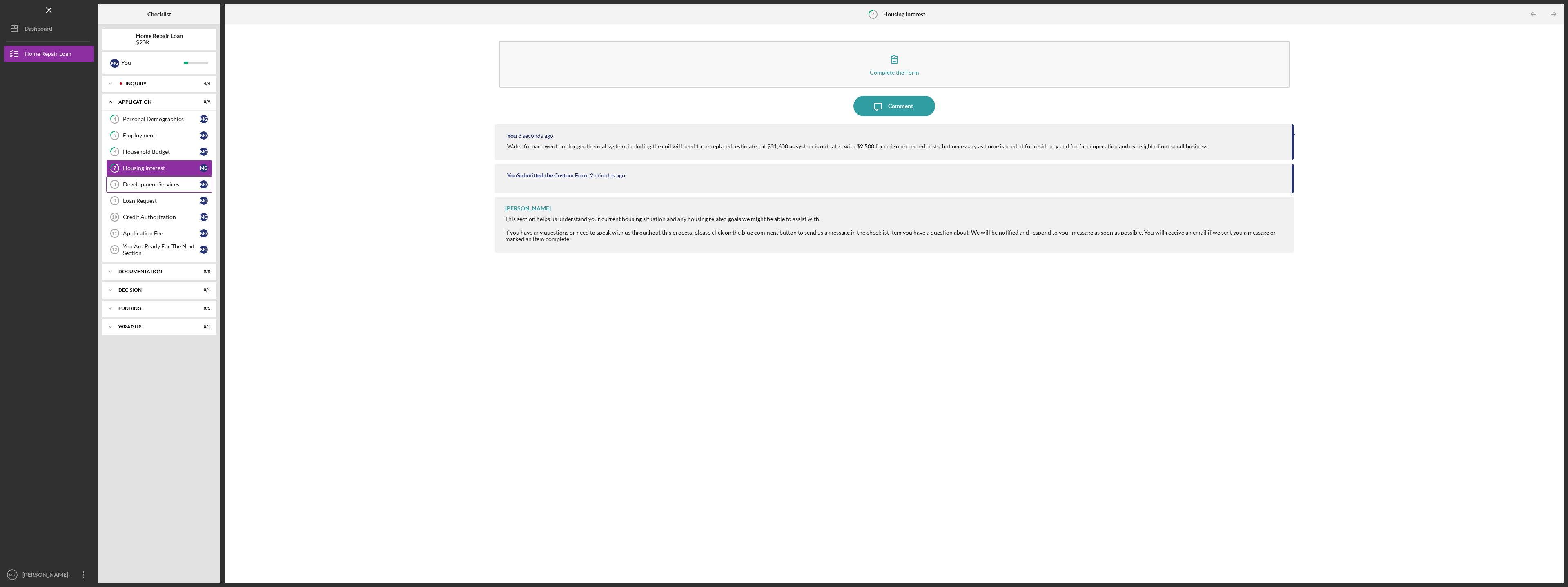
click at [153, 184] on div "Development Services" at bounding box center [161, 184] width 77 height 7
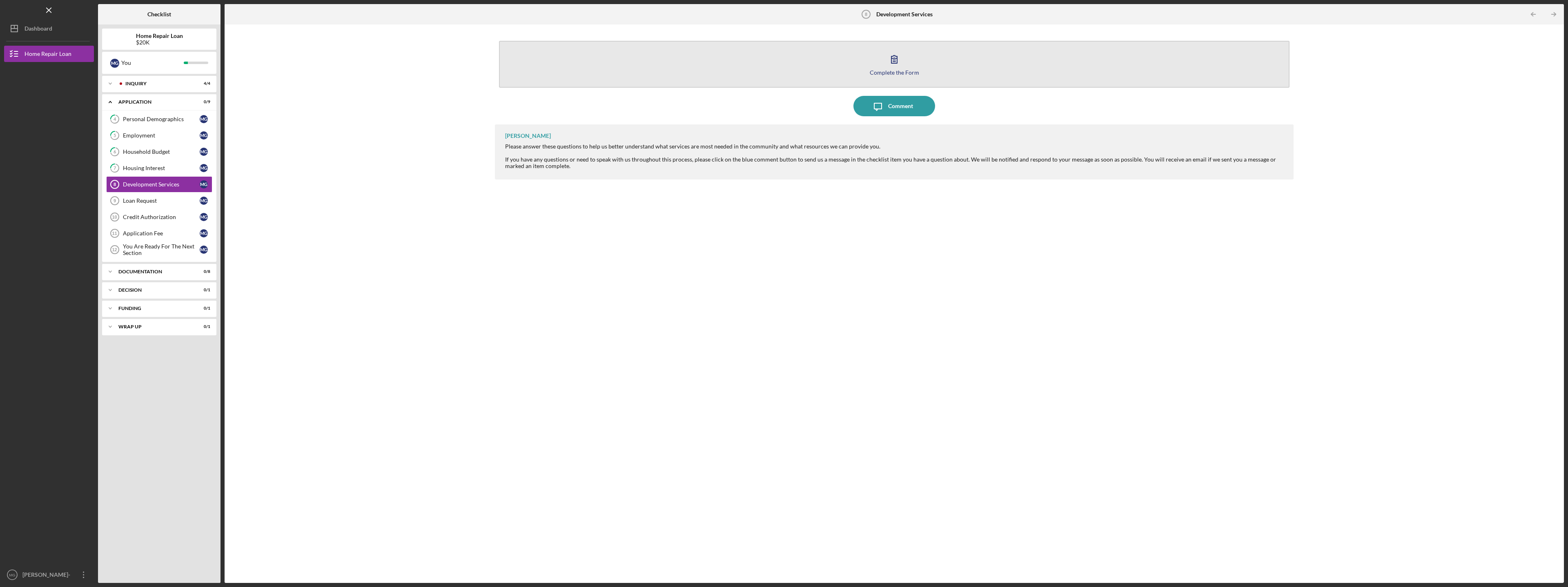
click at [896, 61] on icon "button" at bounding box center [894, 59] width 21 height 21
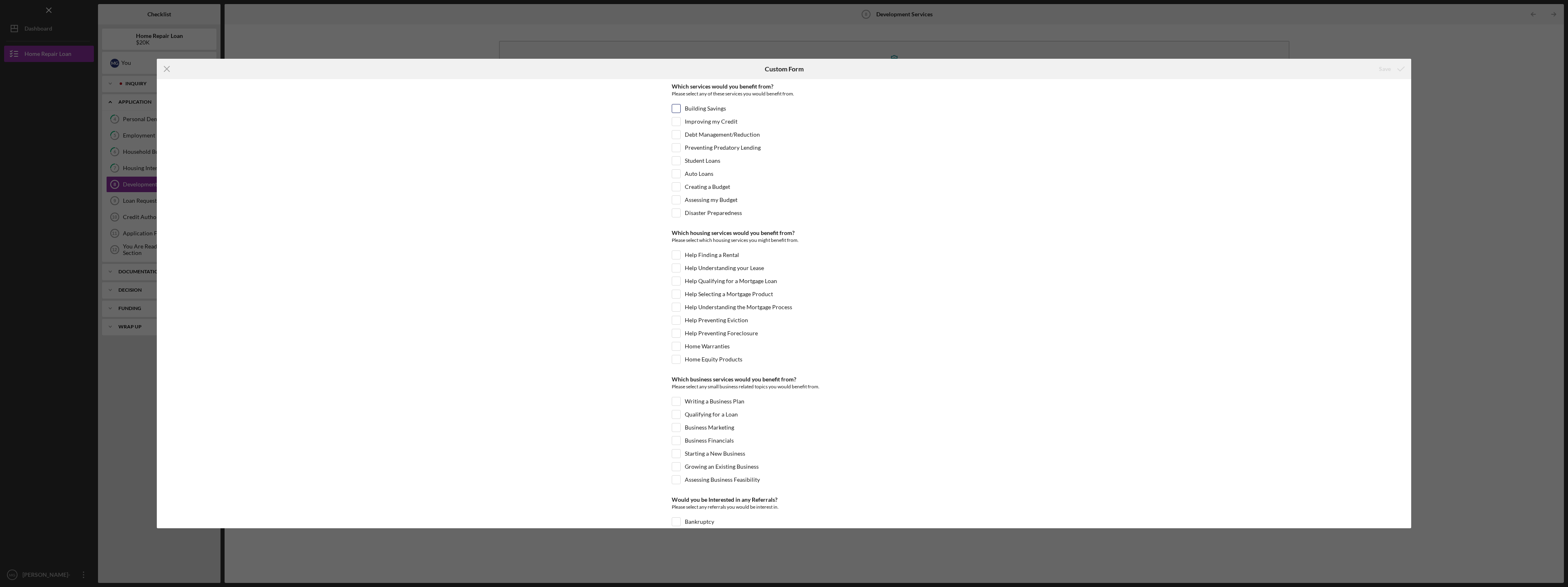
click at [673, 106] on input "Building Savings" at bounding box center [676, 108] width 8 height 8
checkbox input "true"
click at [675, 211] on input "Disaster Preparedness" at bounding box center [676, 212] width 8 height 8
checkbox input "true"
click at [674, 292] on input "Help Selecting a Mortgage Product" at bounding box center [676, 294] width 8 height 8
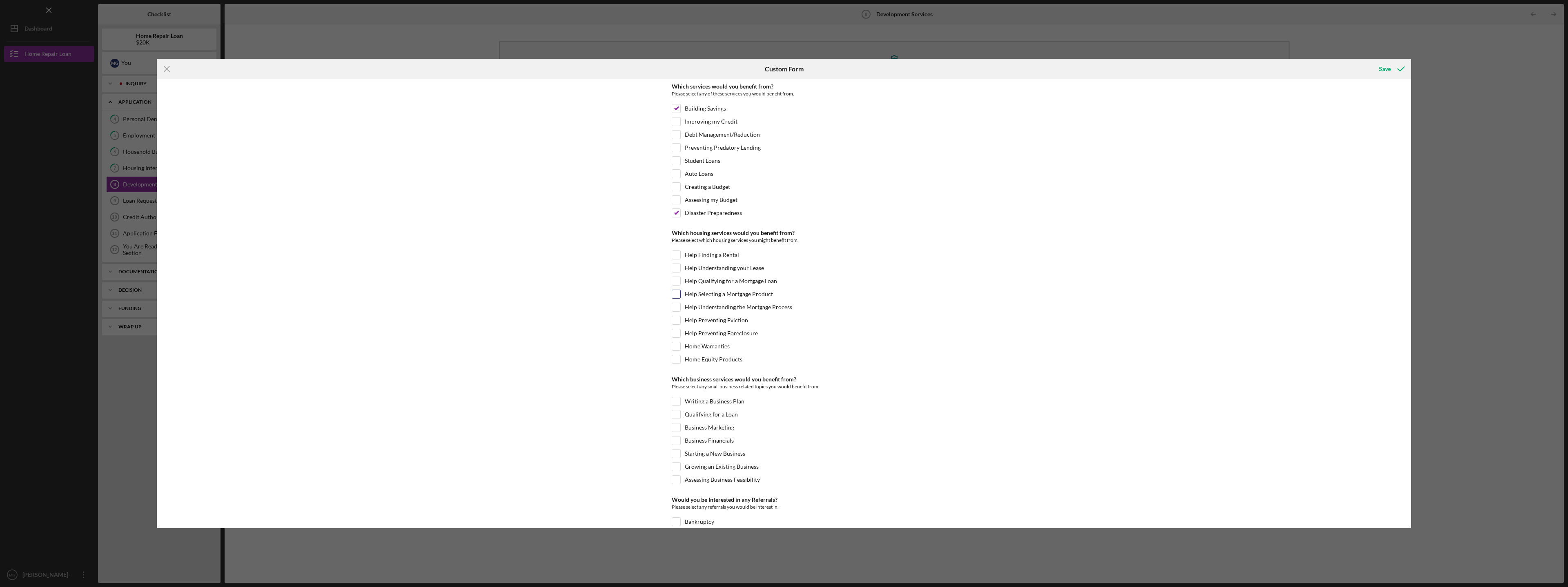
checkbox input "true"
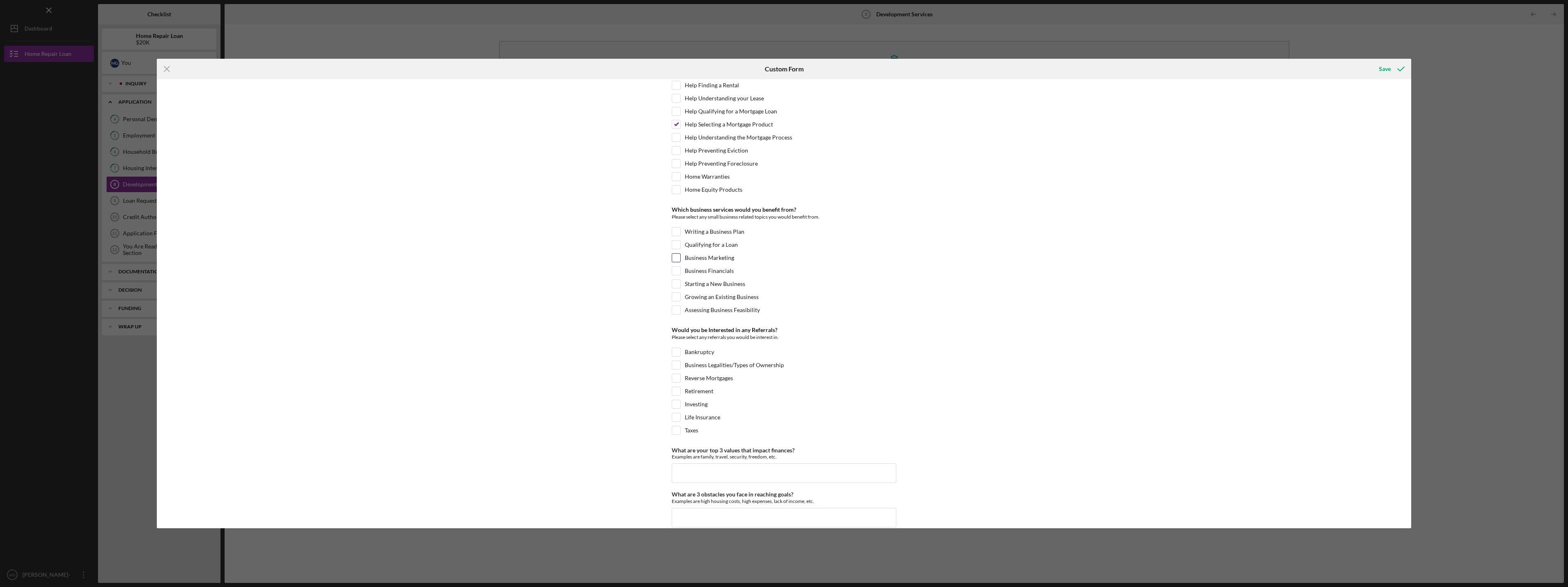
scroll to position [181, 0]
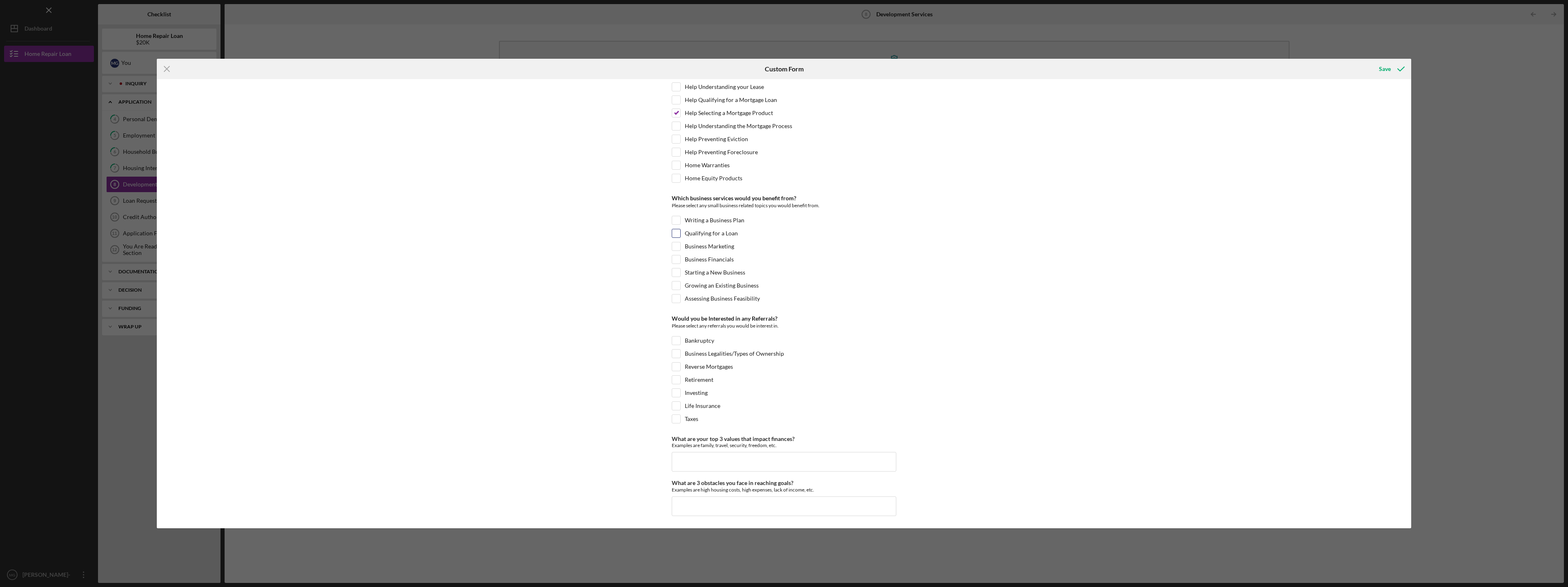
click at [674, 231] on input "Qualifying for a Loan" at bounding box center [676, 233] width 8 height 8
checkbox input "true"
click at [675, 403] on input "Life Insurance" at bounding box center [676, 406] width 8 height 8
checkbox input "true"
click at [743, 456] on input "What are your top 3 values that impact finances?" at bounding box center [784, 462] width 225 height 19
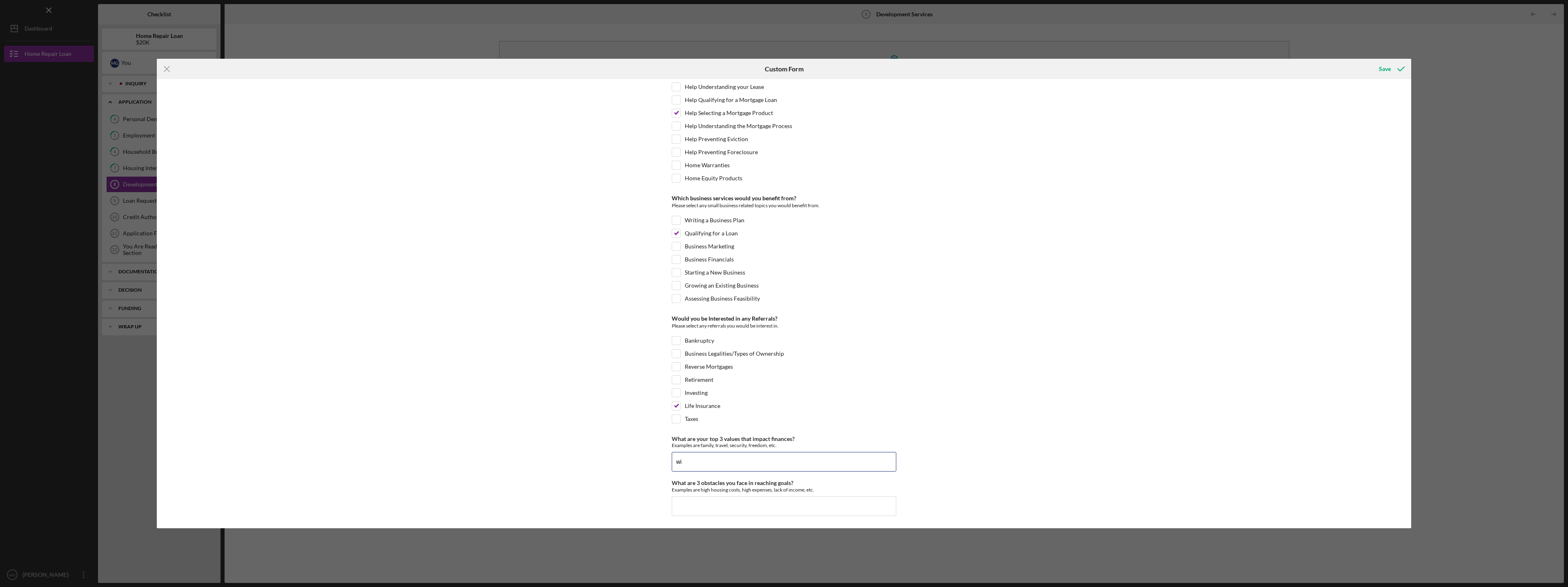
type input "w"
type input "j"
type input "keeping child and husband alive, keeping business operational, creating generat…"
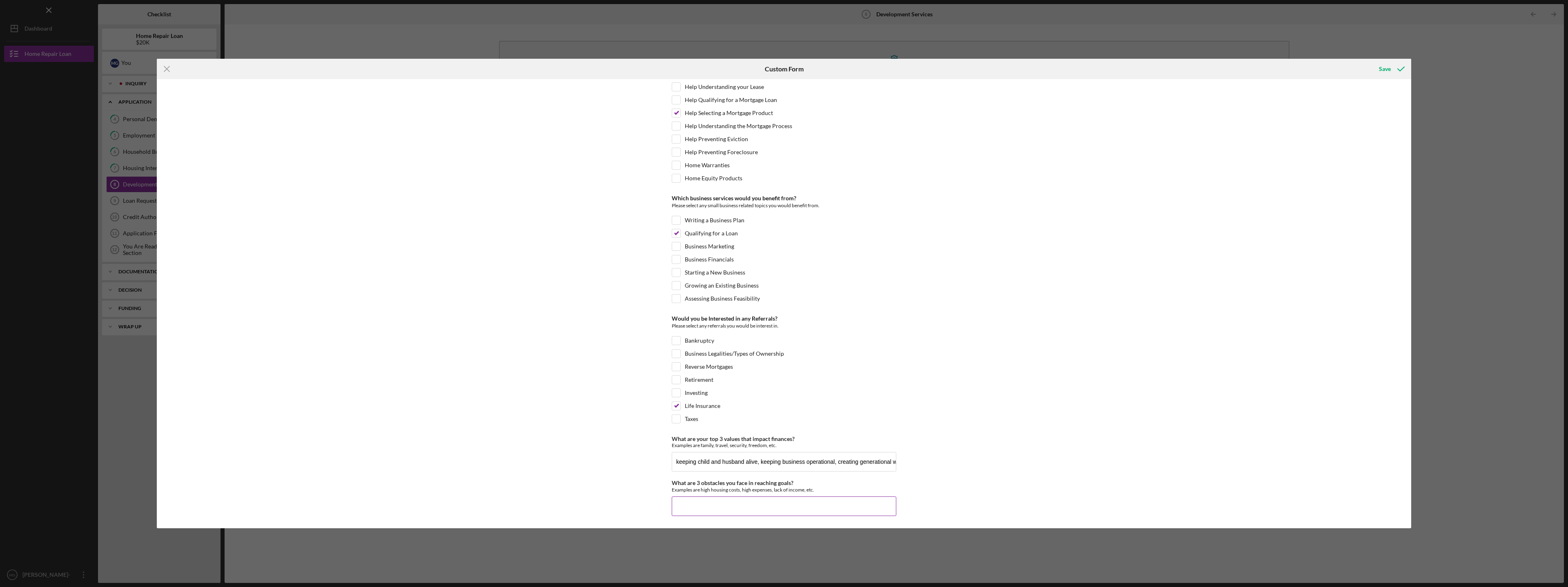
click at [782, 502] on input "What are 3 obstacles you face in reaching goals?" at bounding box center [784, 506] width 225 height 19
type input "respite care so i can keep a job with good insurance for medical needs, basic h…"
click at [1387, 66] on div "Save" at bounding box center [1384, 69] width 12 height 16
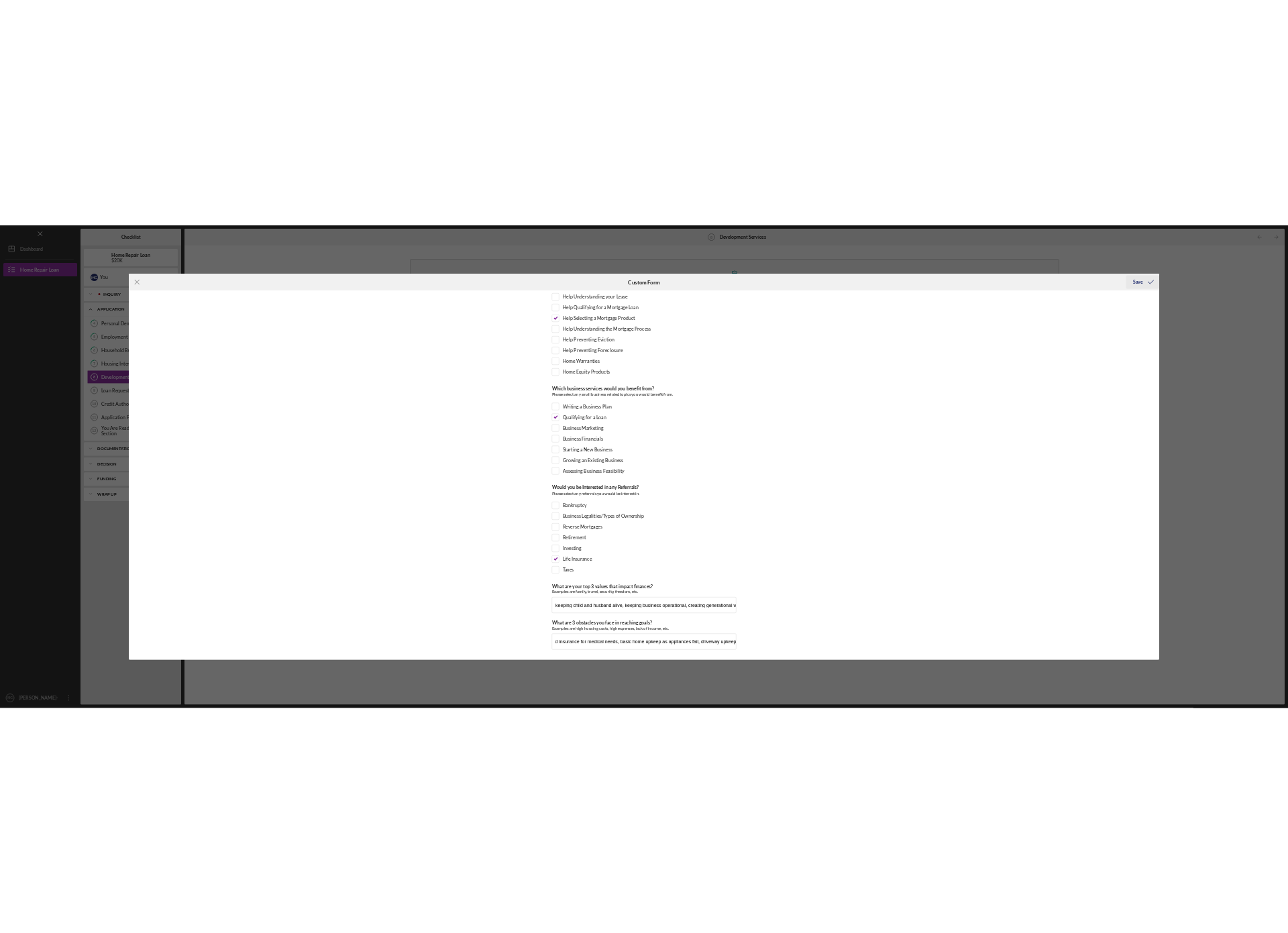
scroll to position [0, 0]
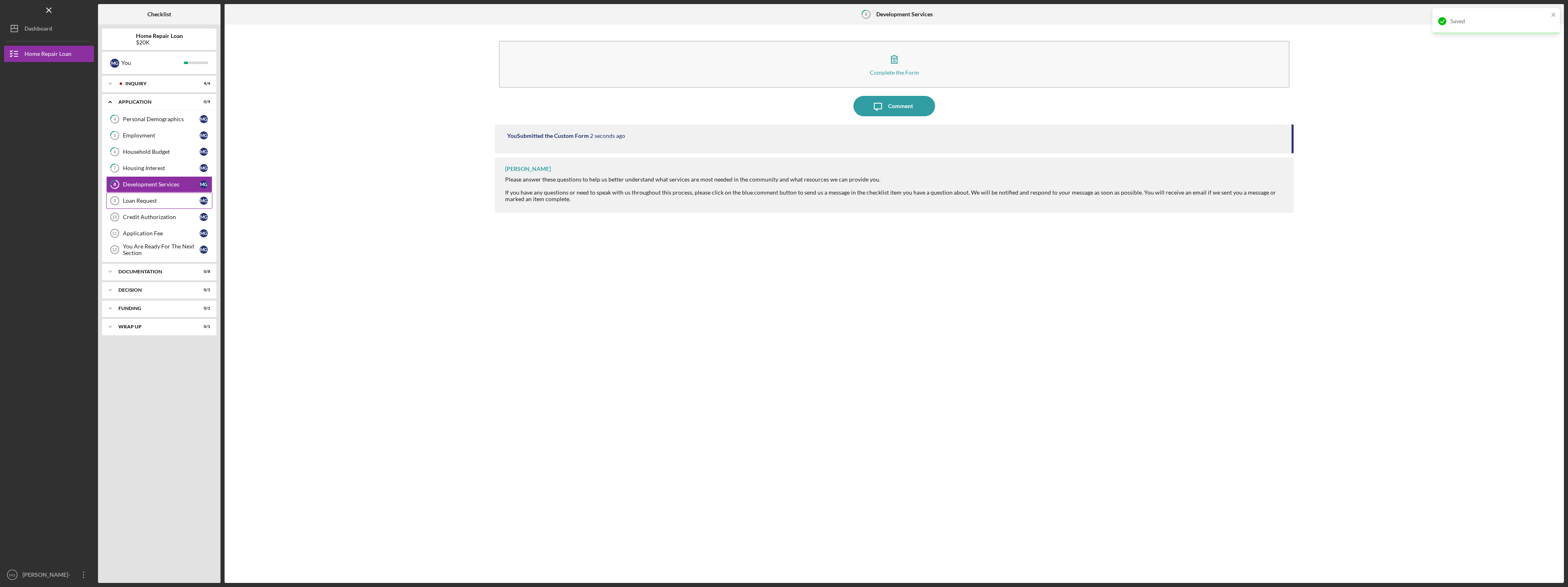
click at [152, 201] on div "Loan Request" at bounding box center [161, 201] width 77 height 7
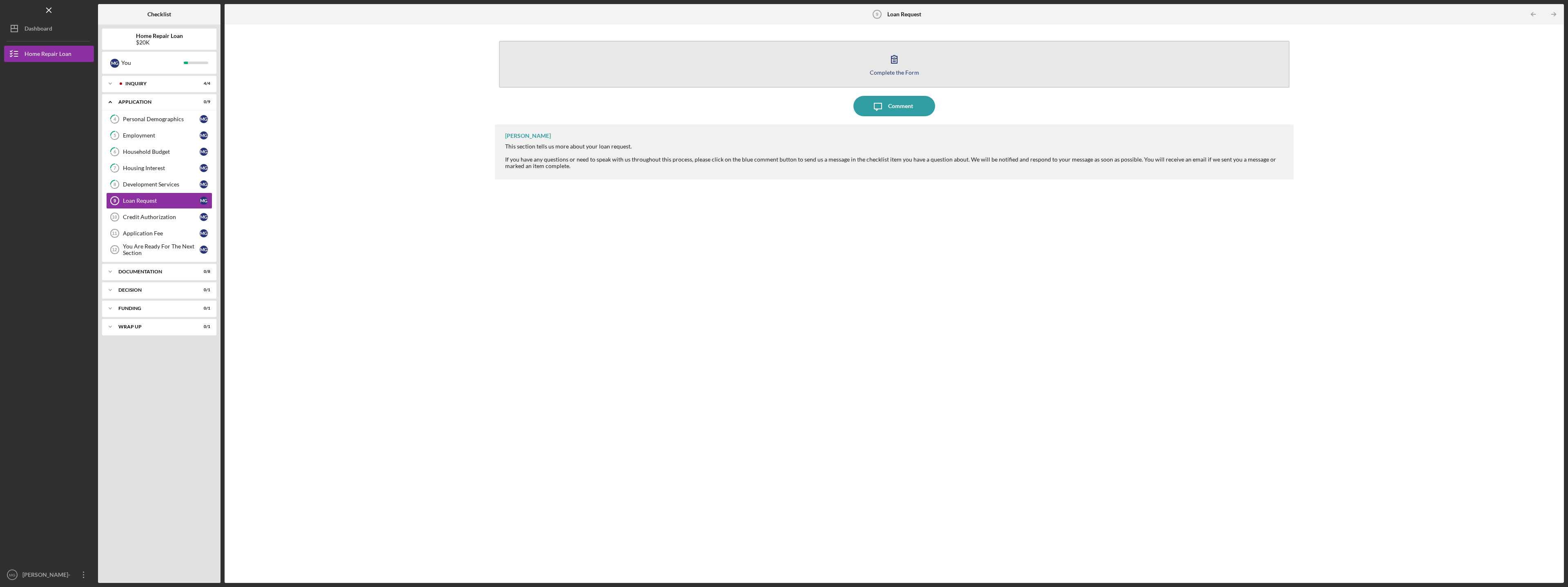
click at [894, 60] on icon "button" at bounding box center [894, 59] width 5 height 8
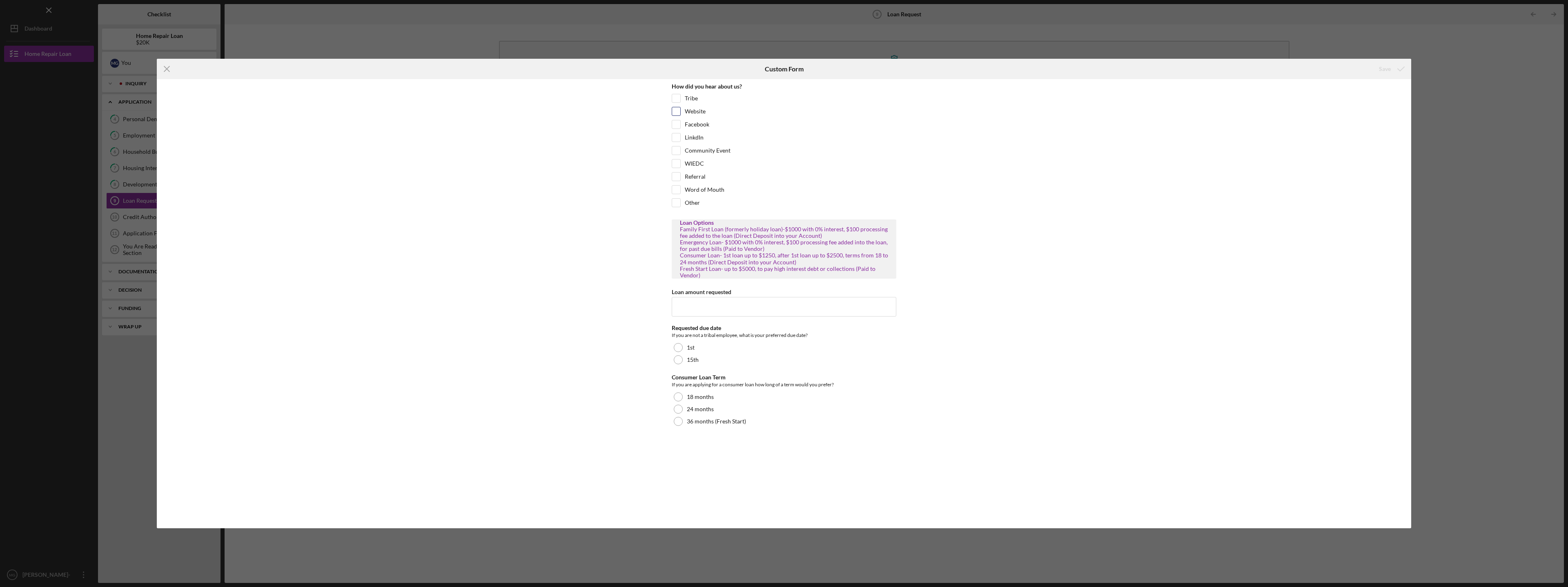
click at [678, 112] on input "Website" at bounding box center [676, 111] width 8 height 8
checkbox input "true"
click at [677, 127] on input "Facebook" at bounding box center [676, 124] width 8 height 8
checkbox input "true"
click at [754, 298] on input "Loan amount requested" at bounding box center [784, 307] width 225 height 19
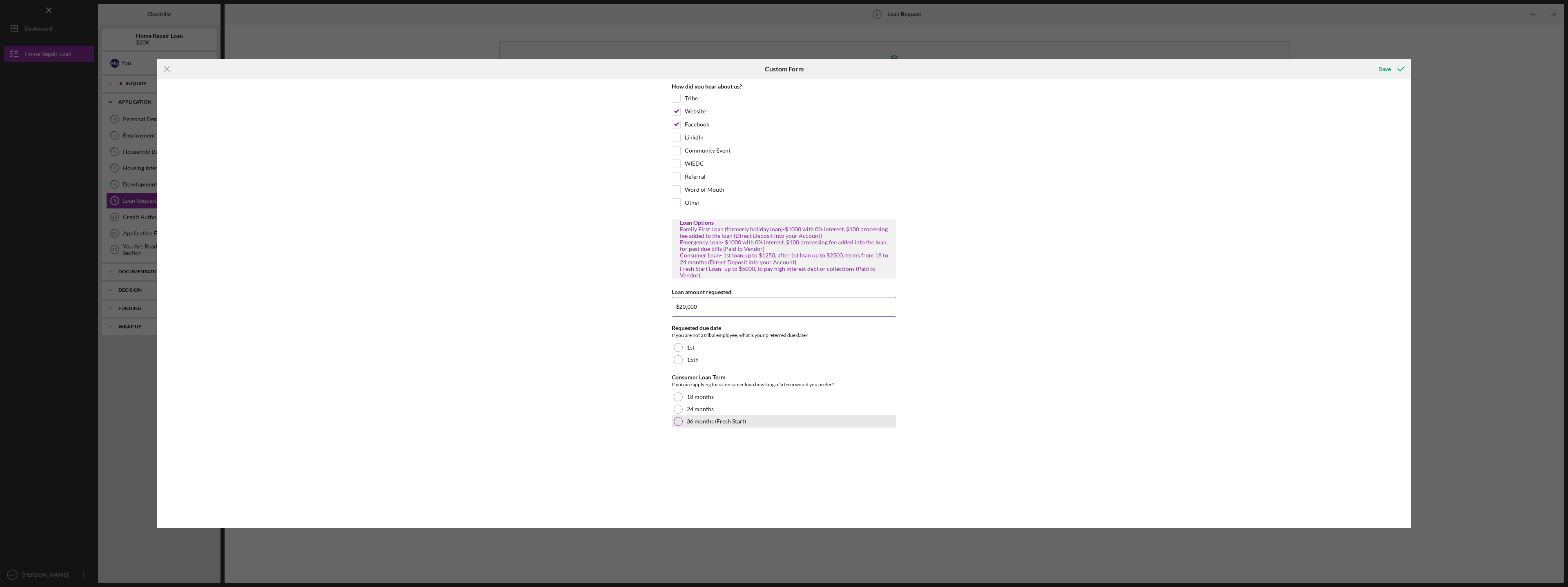
type input "$20,000"
click at [681, 419] on div at bounding box center [678, 422] width 9 height 9
click at [1383, 68] on div "Save" at bounding box center [1384, 69] width 12 height 16
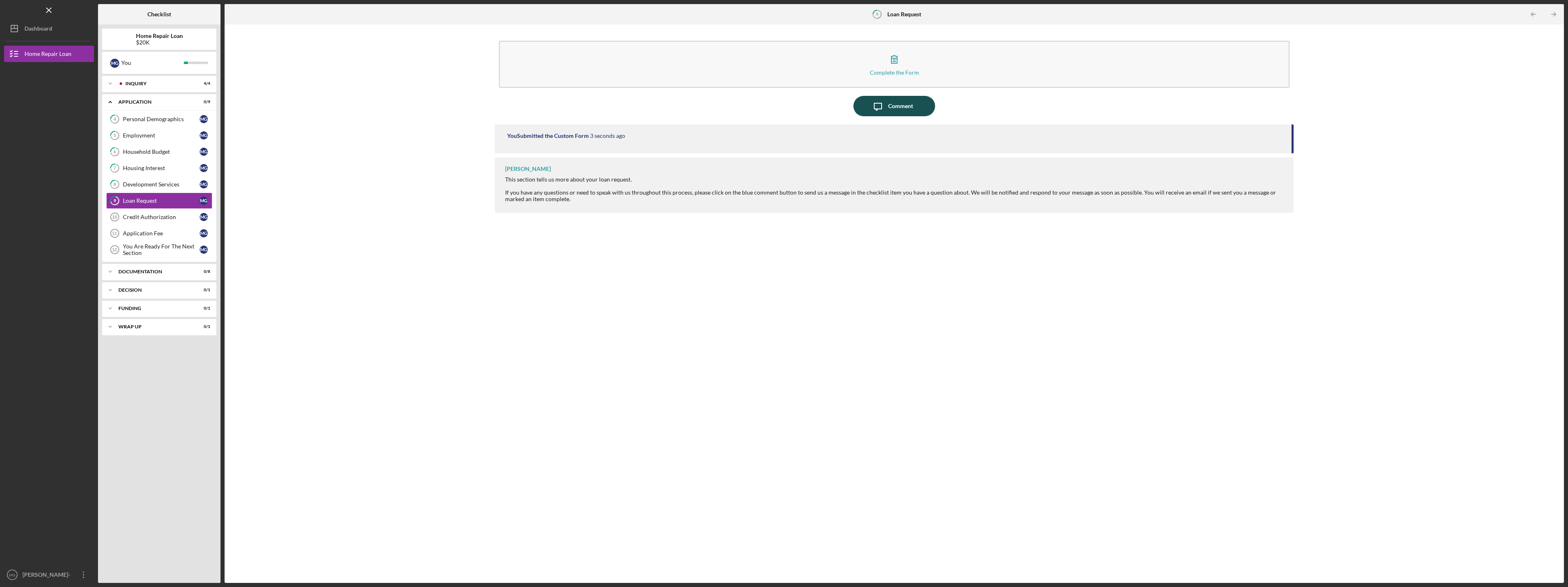
click at [899, 105] on div "Comment" at bounding box center [900, 106] width 25 height 21
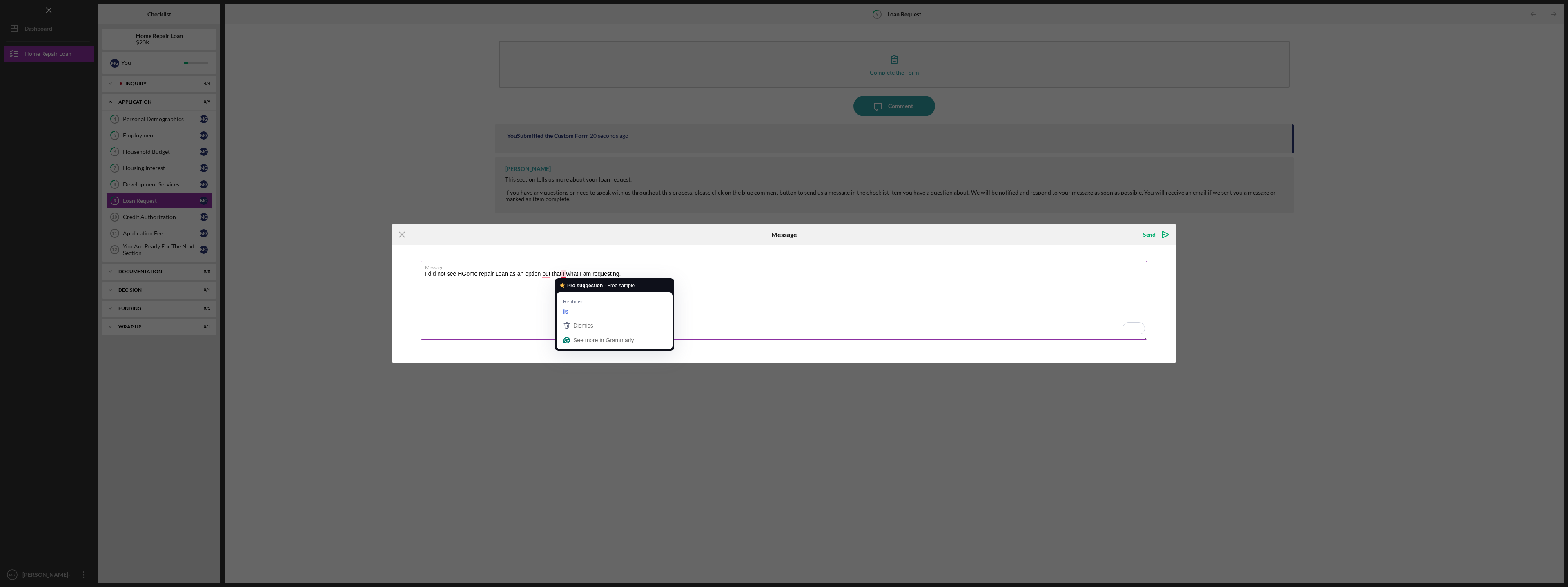
click at [564, 274] on textarea "I did not see HGome repair Loan as an option but that I what I am requesting." at bounding box center [783, 300] width 726 height 78
click at [467, 272] on textarea "I did not see HGome repair Loan as an option but that is what I am requesting." at bounding box center [783, 300] width 726 height 78
type textarea "I did not see Home repair Loan as an option but that is what I am requesting."
click at [1155, 231] on div "Send" at bounding box center [1149, 234] width 13 height 16
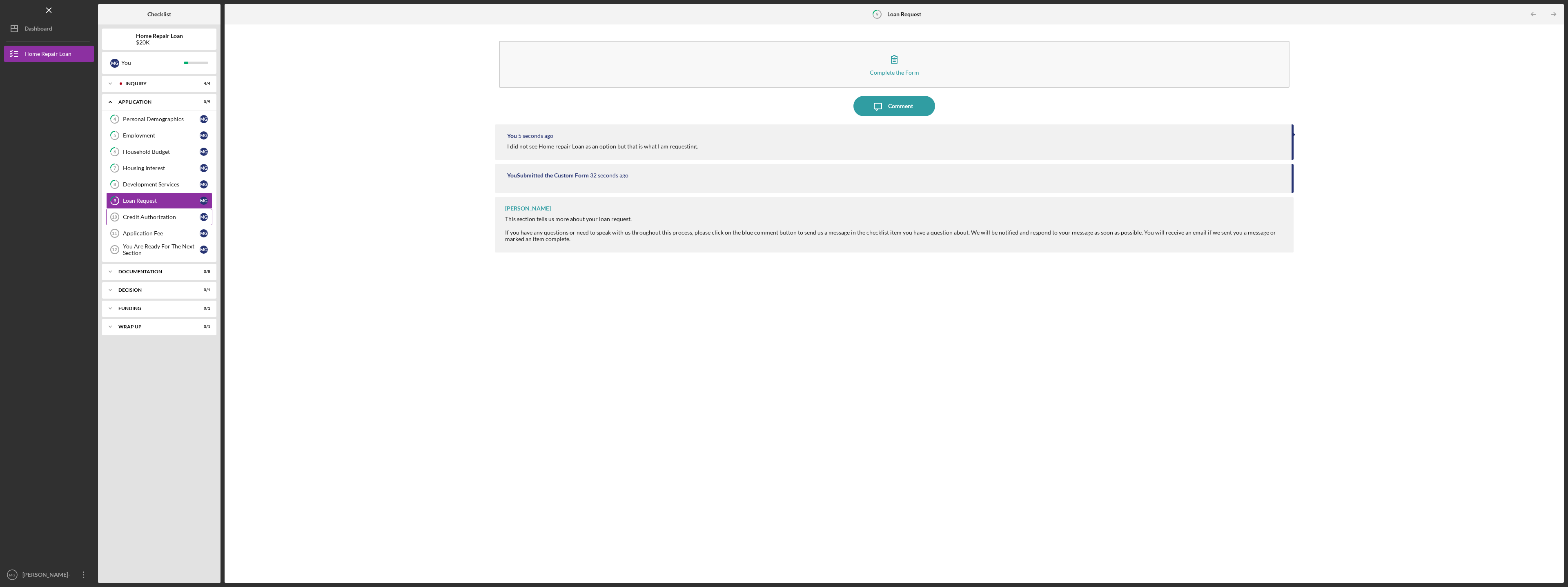
click at [155, 217] on div "Credit Authorization" at bounding box center [161, 217] width 77 height 7
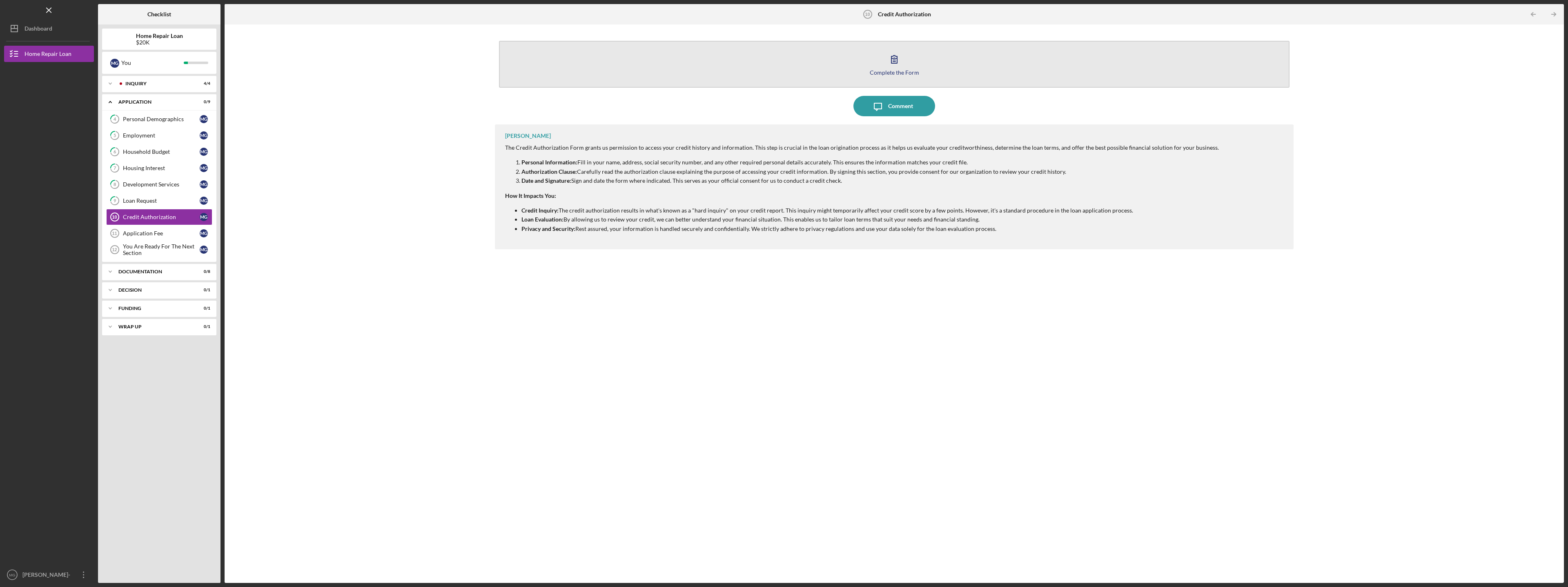
click at [896, 65] on icon "button" at bounding box center [894, 59] width 21 height 21
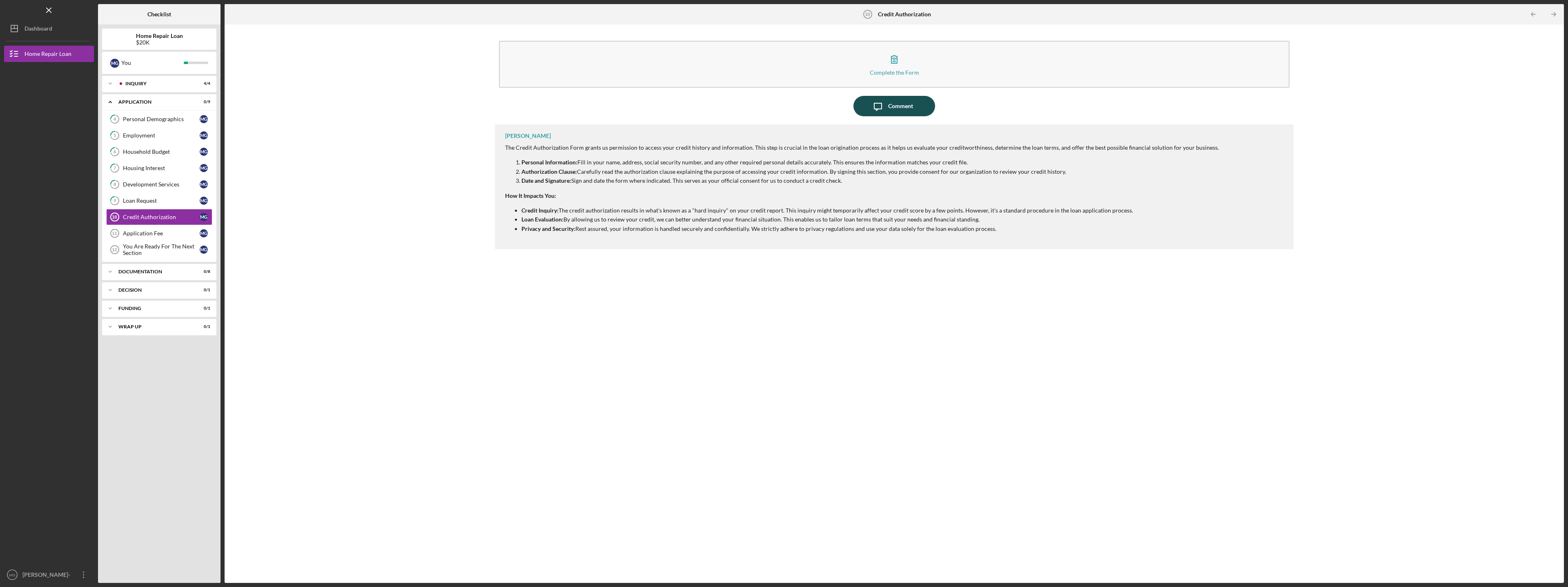
click at [898, 108] on div "Comment" at bounding box center [900, 106] width 25 height 21
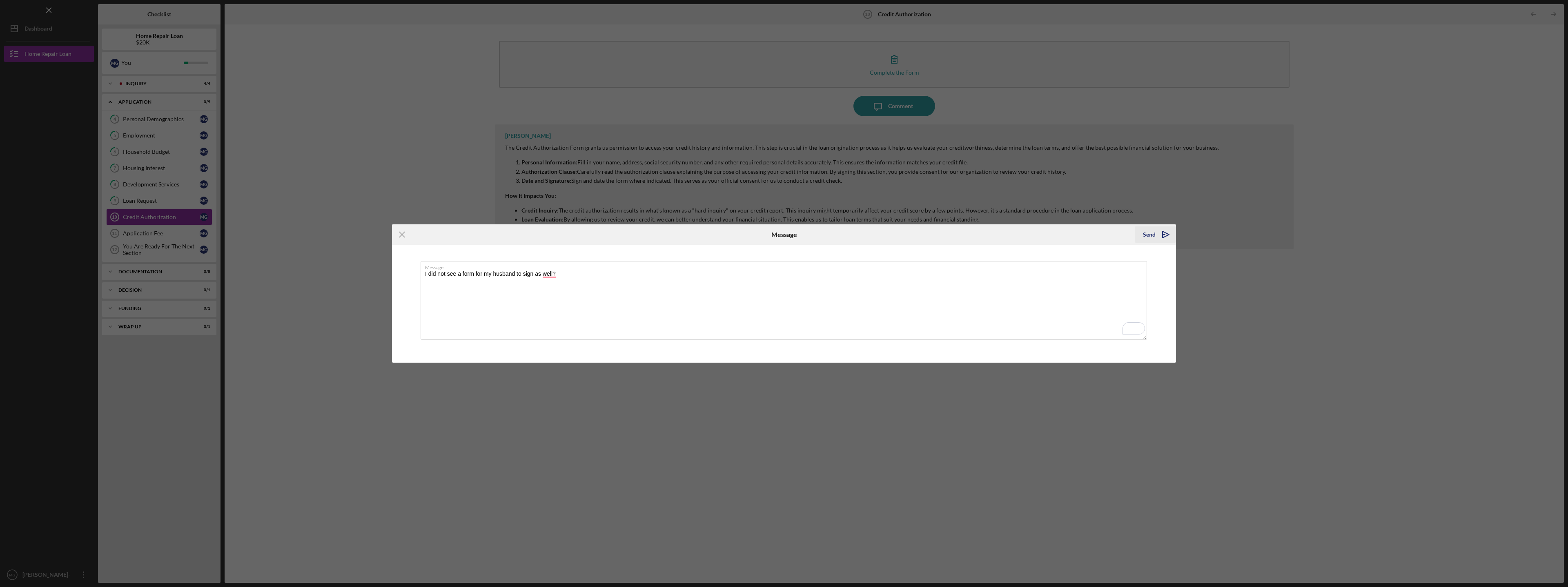
type textarea "I did not see a form for my husband to sign as well?"
click at [1146, 232] on div "Send" at bounding box center [1149, 234] width 13 height 16
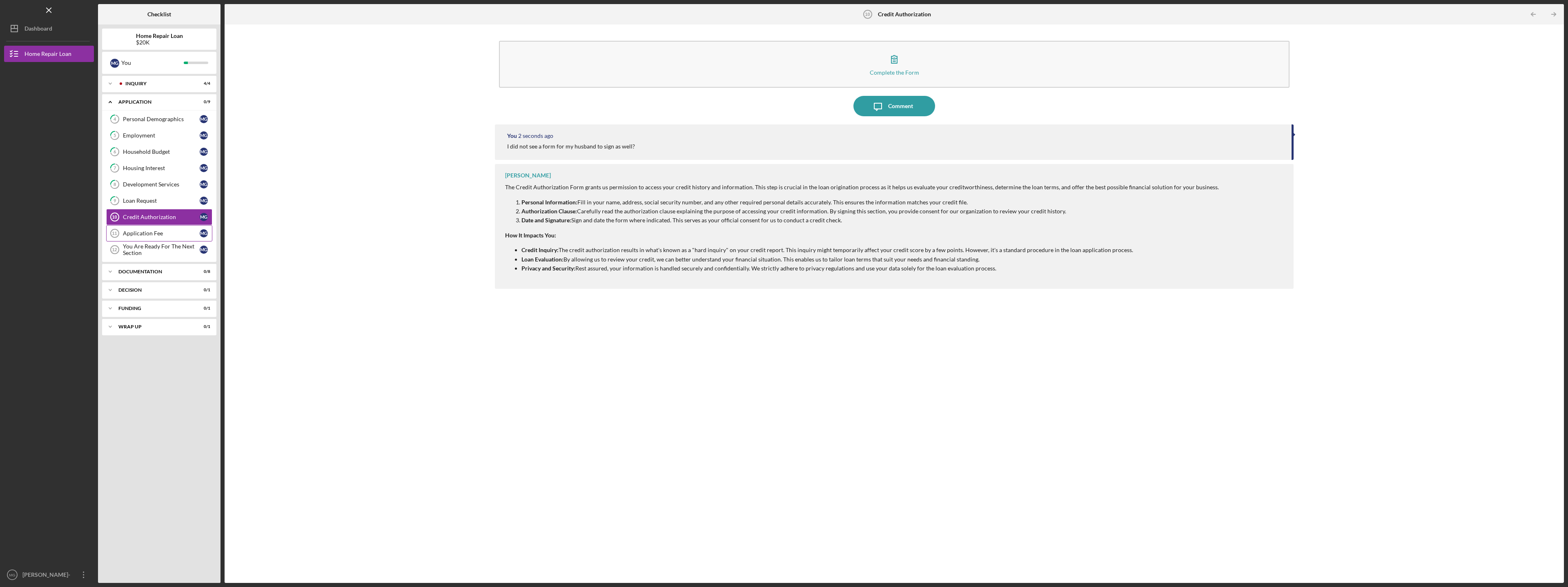
click at [149, 231] on div "Application Fee" at bounding box center [161, 233] width 77 height 7
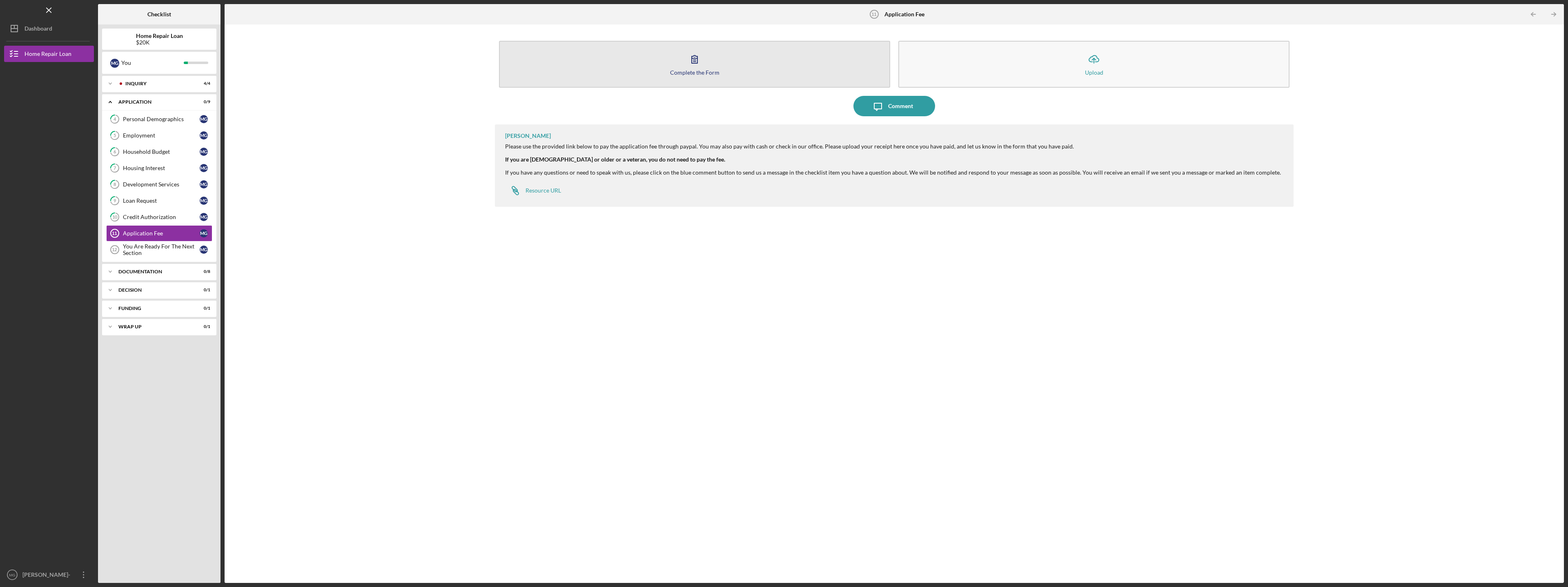
click at [694, 61] on icon "button" at bounding box center [695, 59] width 21 height 21
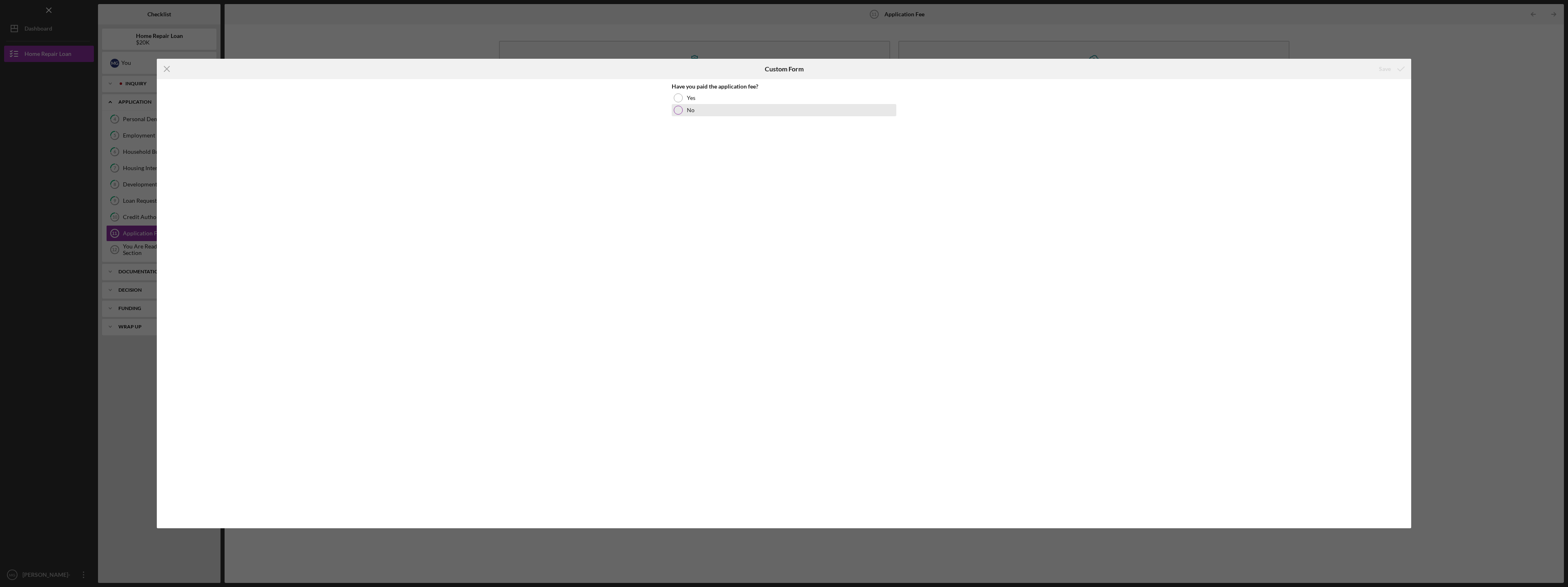
click at [679, 109] on div at bounding box center [678, 110] width 9 height 9
click at [1388, 67] on div "Save" at bounding box center [1384, 69] width 12 height 16
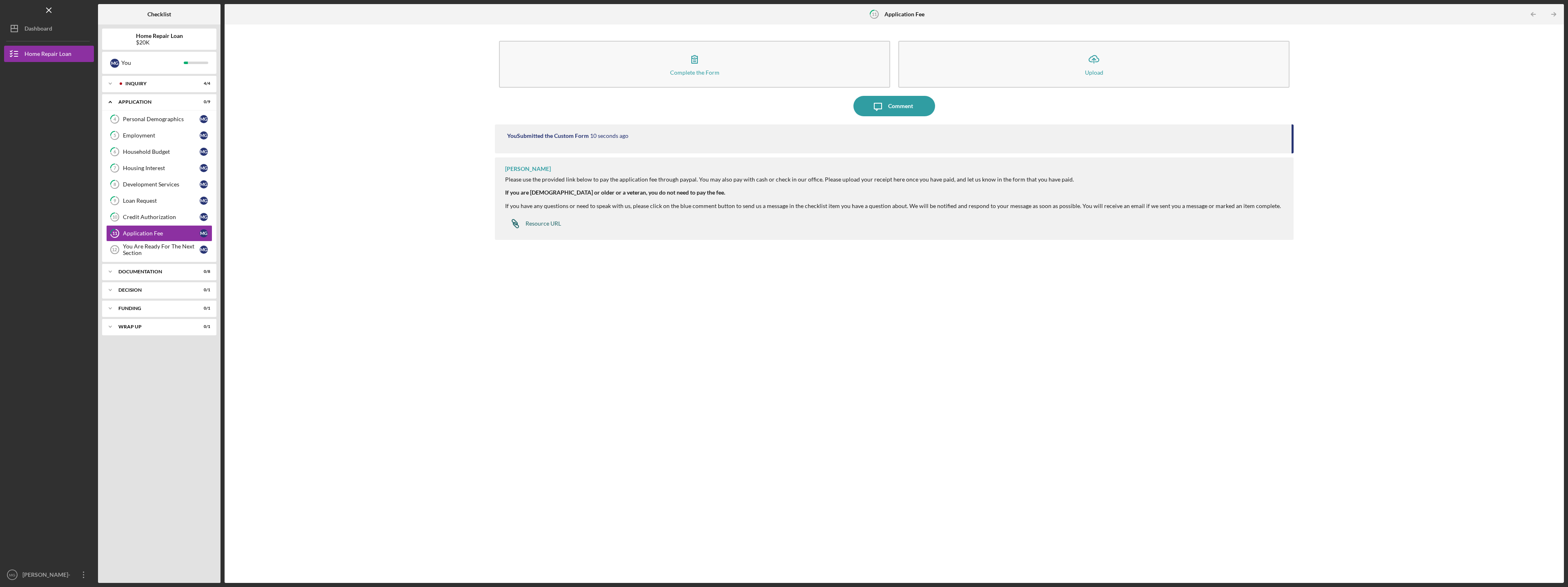
click at [544, 223] on div "Resource URL" at bounding box center [543, 223] width 35 height 7
click at [695, 62] on icon "button" at bounding box center [694, 59] width 5 height 8
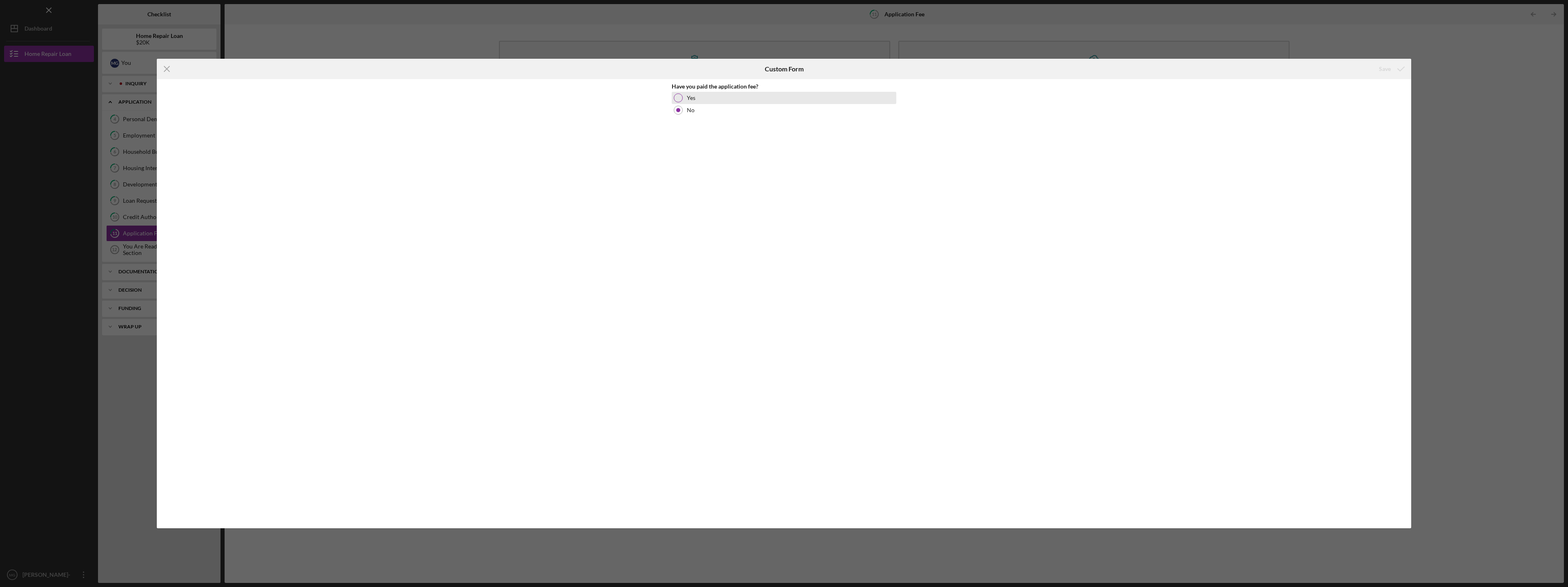
click at [678, 94] on div at bounding box center [678, 98] width 9 height 9
click at [1387, 67] on div "Save" at bounding box center [1384, 69] width 12 height 16
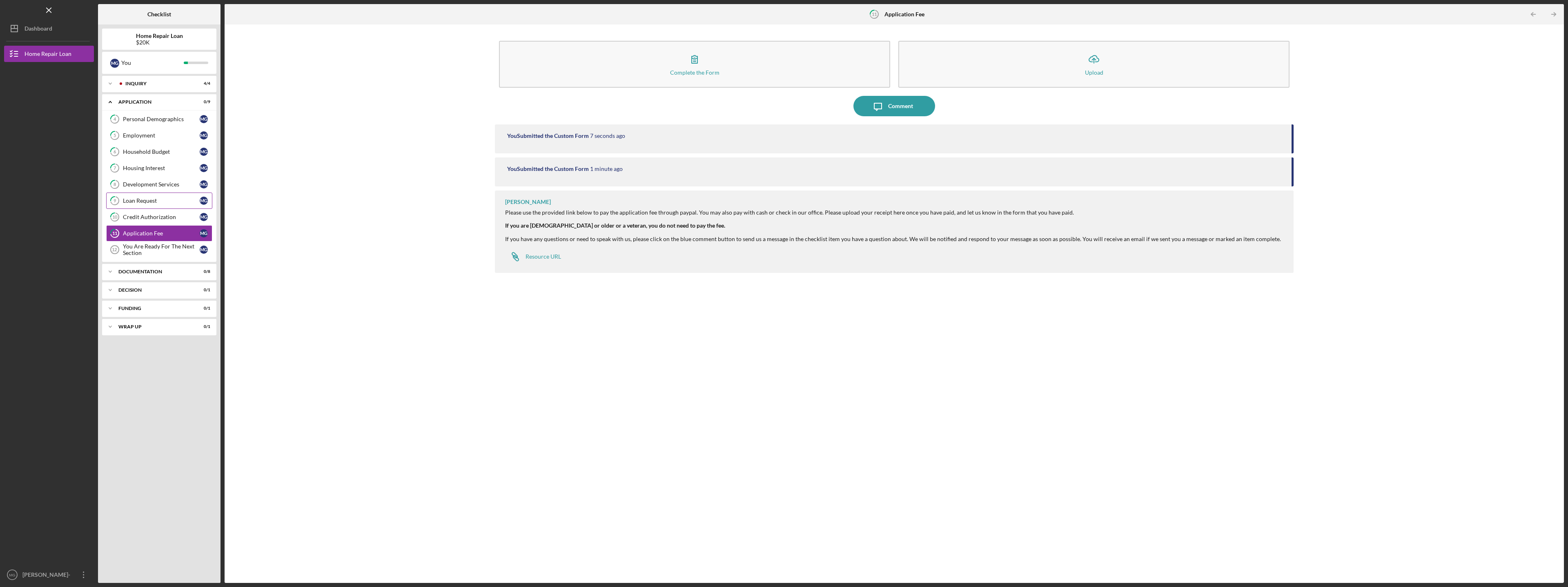
click at [158, 198] on div "Loan Request" at bounding box center [161, 201] width 77 height 7
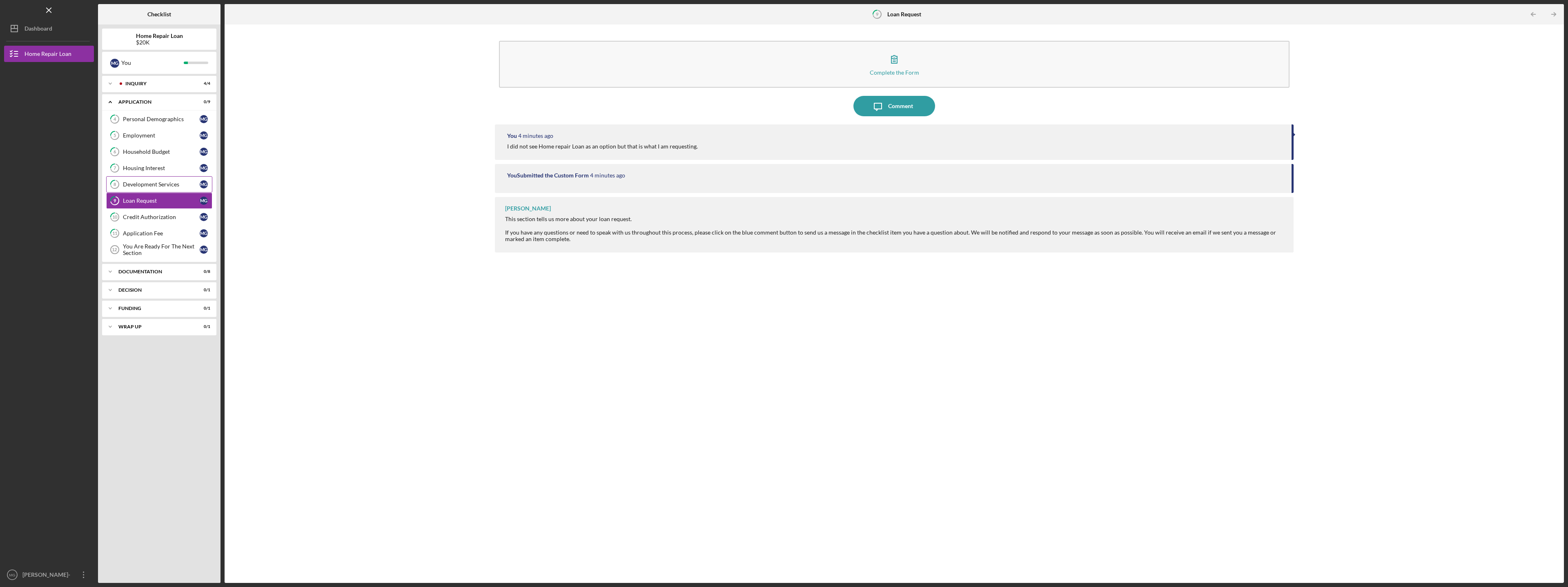
click at [158, 185] on div "Development Services" at bounding box center [161, 184] width 77 height 7
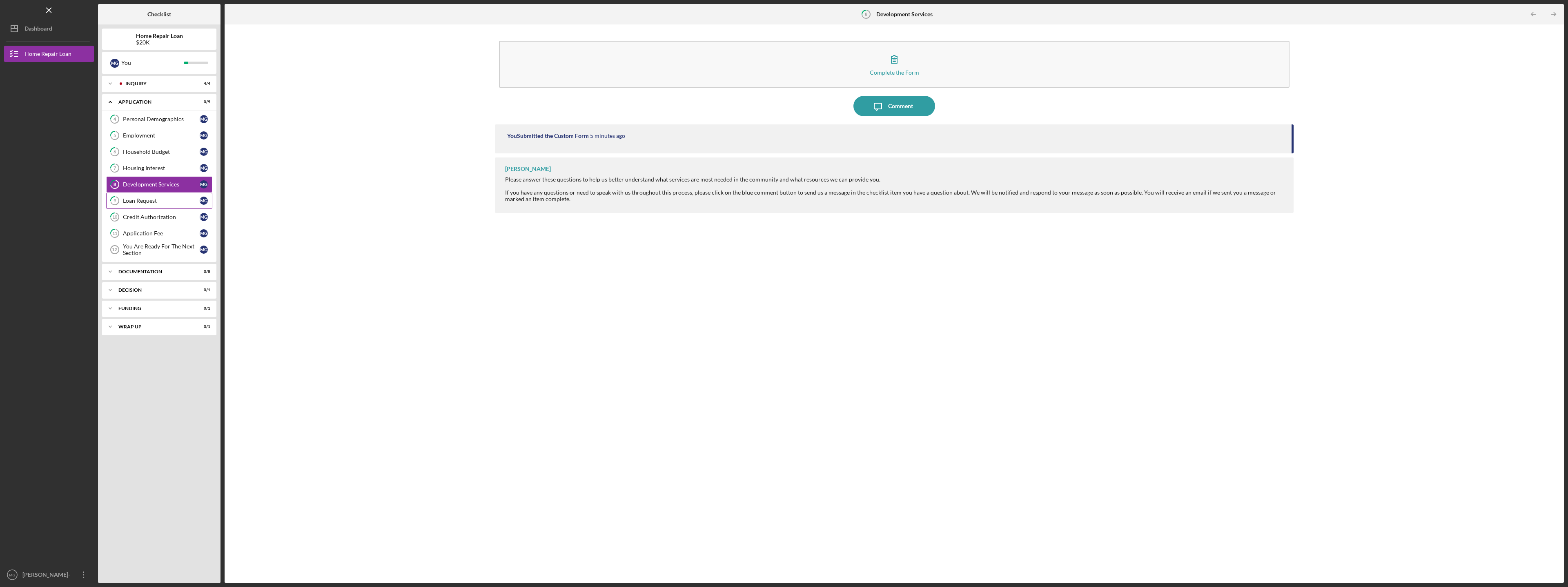
click at [157, 199] on div "Loan Request" at bounding box center [161, 201] width 77 height 7
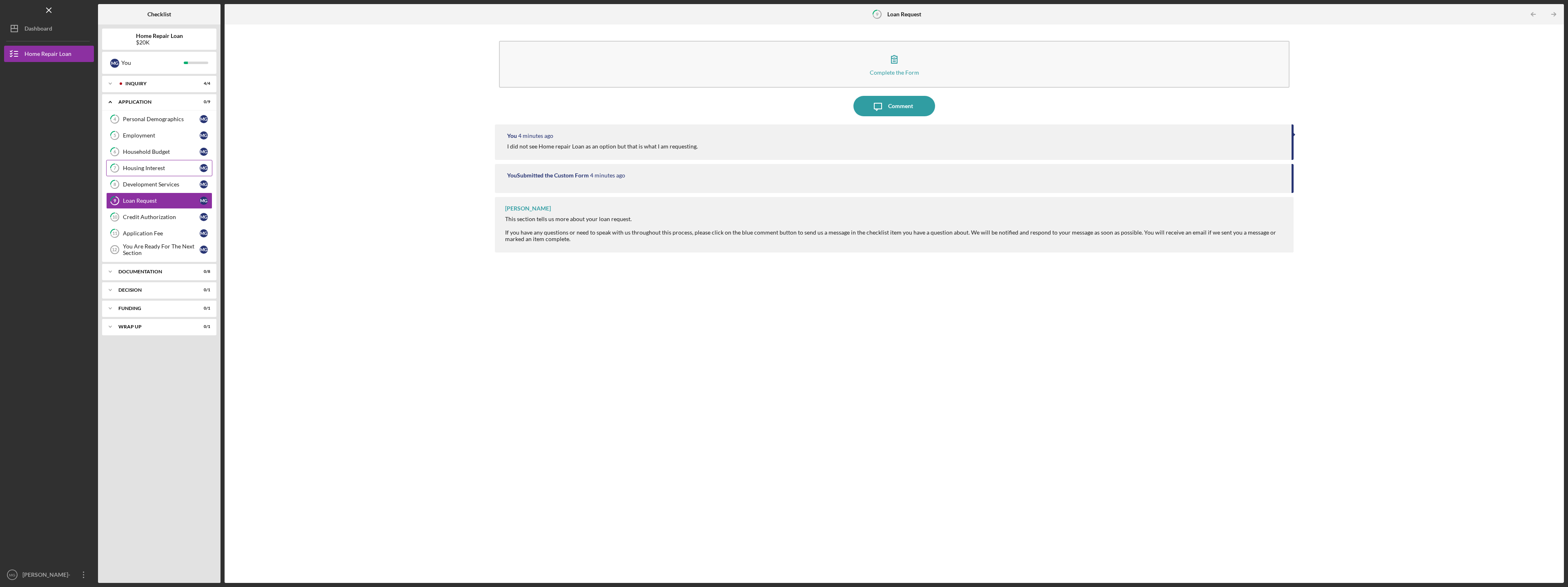
click at [157, 166] on div "Housing Interest" at bounding box center [161, 168] width 77 height 7
click at [824, 142] on div "You 9 minutes ago Water furnace went out for geothermal system, including the c…" at bounding box center [894, 142] width 799 height 35
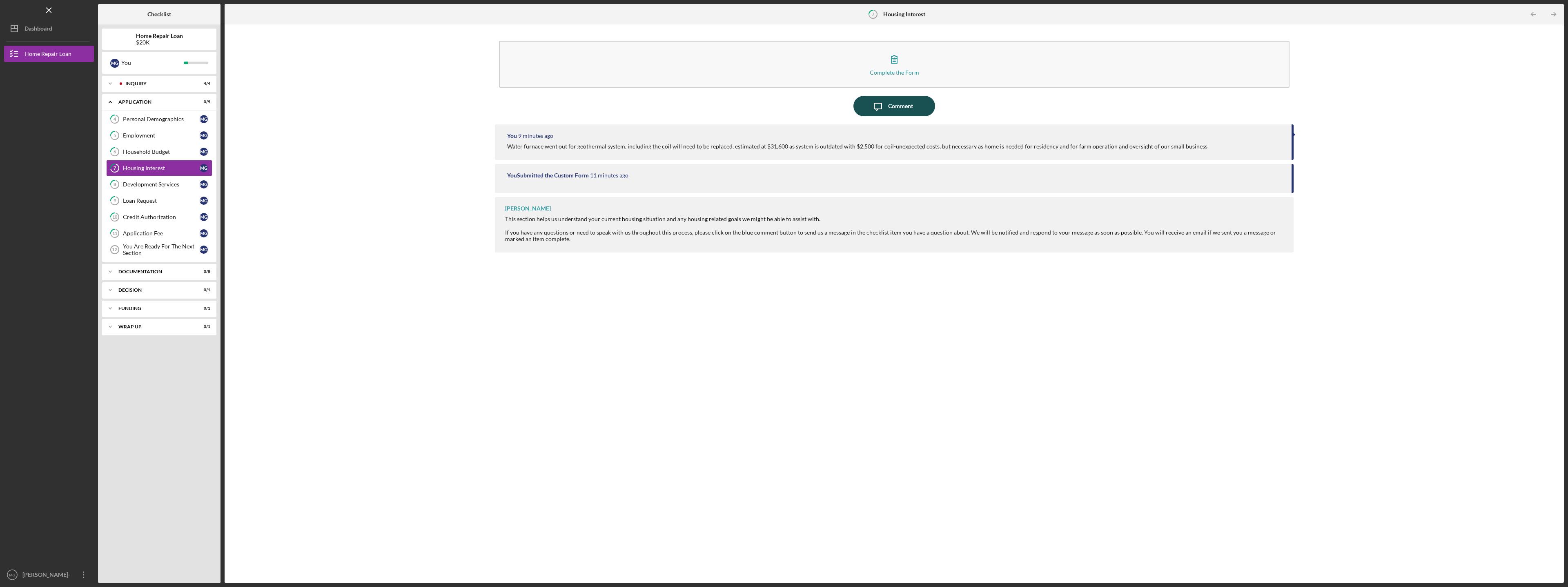
click at [897, 109] on div "Comment" at bounding box center [900, 106] width 25 height 21
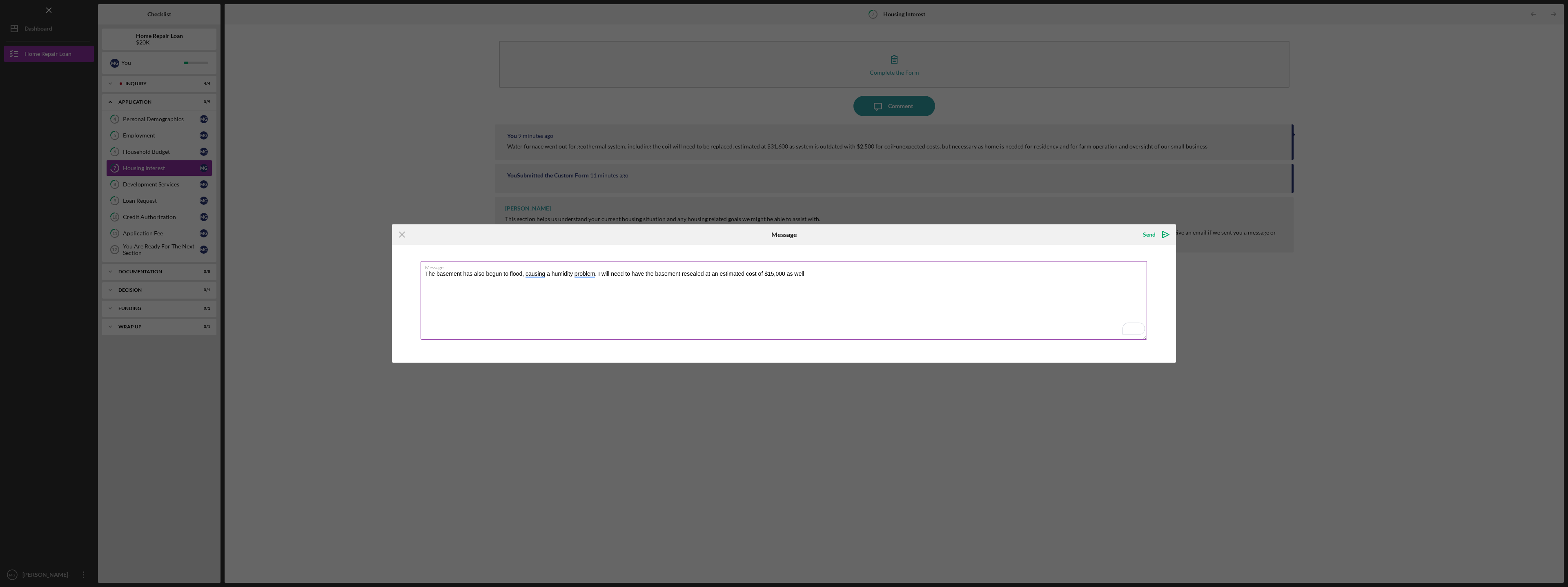
click at [595, 273] on textarea "The basement has also begun to flood, causing a humidity problem. I will need t…" at bounding box center [783, 300] width 726 height 78
click at [676, 274] on textarea "The basement has also begun to flood, causing a humidity problem which can lead…" at bounding box center [783, 300] width 726 height 78
click at [984, 273] on textarea "The basement has also begun to flood, causing a humidity problem which can lead…" at bounding box center [783, 300] width 726 height 78
type textarea "The basement has also begun to flood, causing a humidity problem which can lead…"
click at [1146, 234] on div "Send" at bounding box center [1149, 234] width 13 height 16
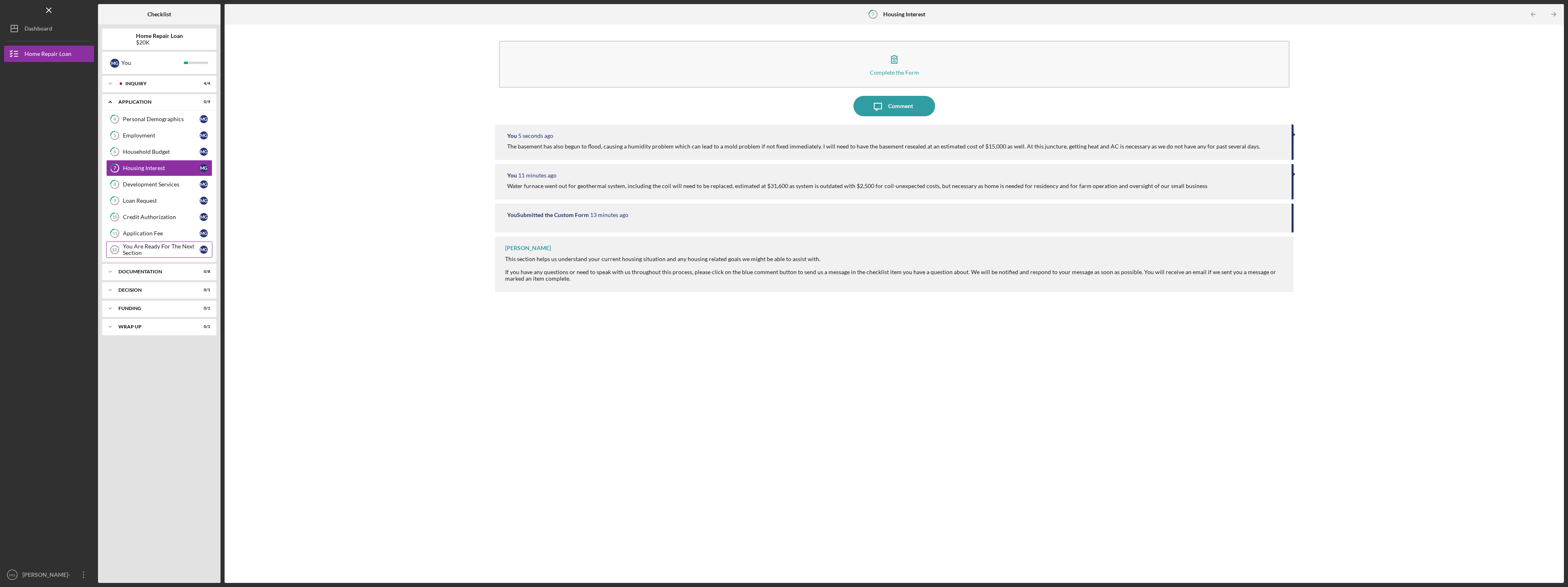
click at [178, 246] on div "You Are Ready For The Next Section" at bounding box center [161, 249] width 77 height 13
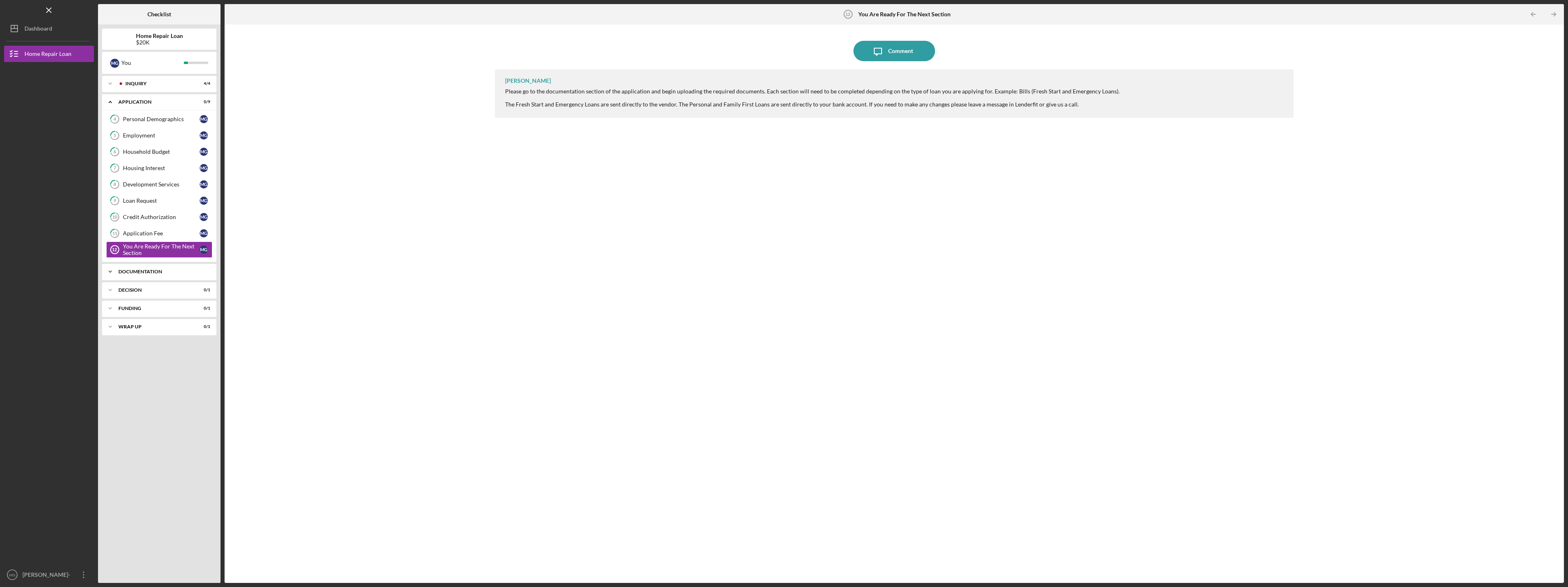
click at [142, 269] on div "Icon/Expander Documentation 0 / 8" at bounding box center [159, 271] width 114 height 16
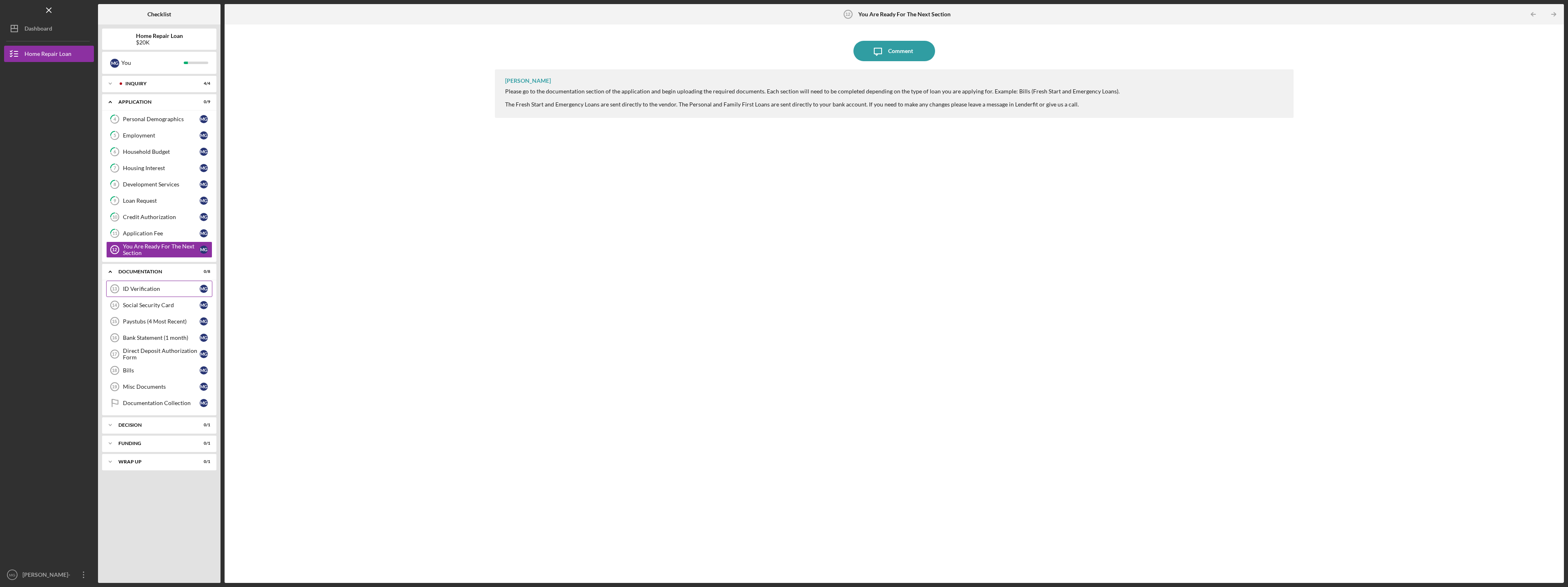
click at [143, 290] on div "ID Verification" at bounding box center [161, 289] width 77 height 7
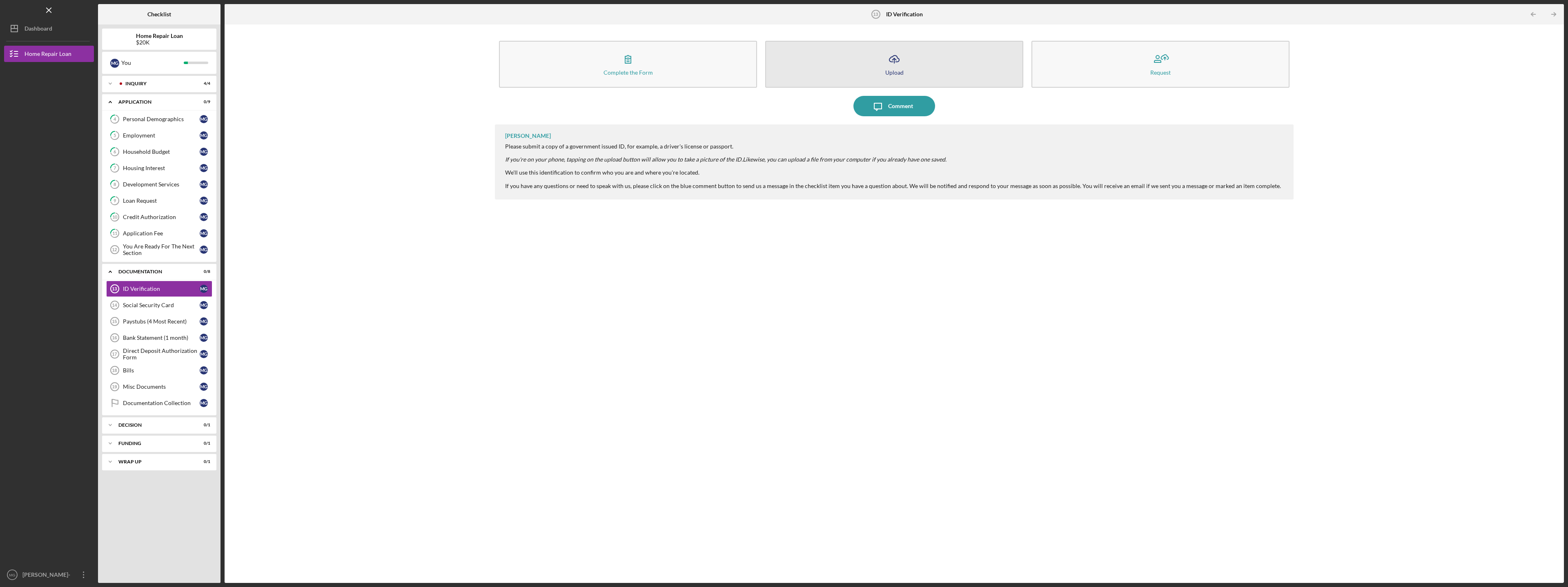
click at [901, 66] on icon "Icon/Upload" at bounding box center [894, 59] width 21 height 21
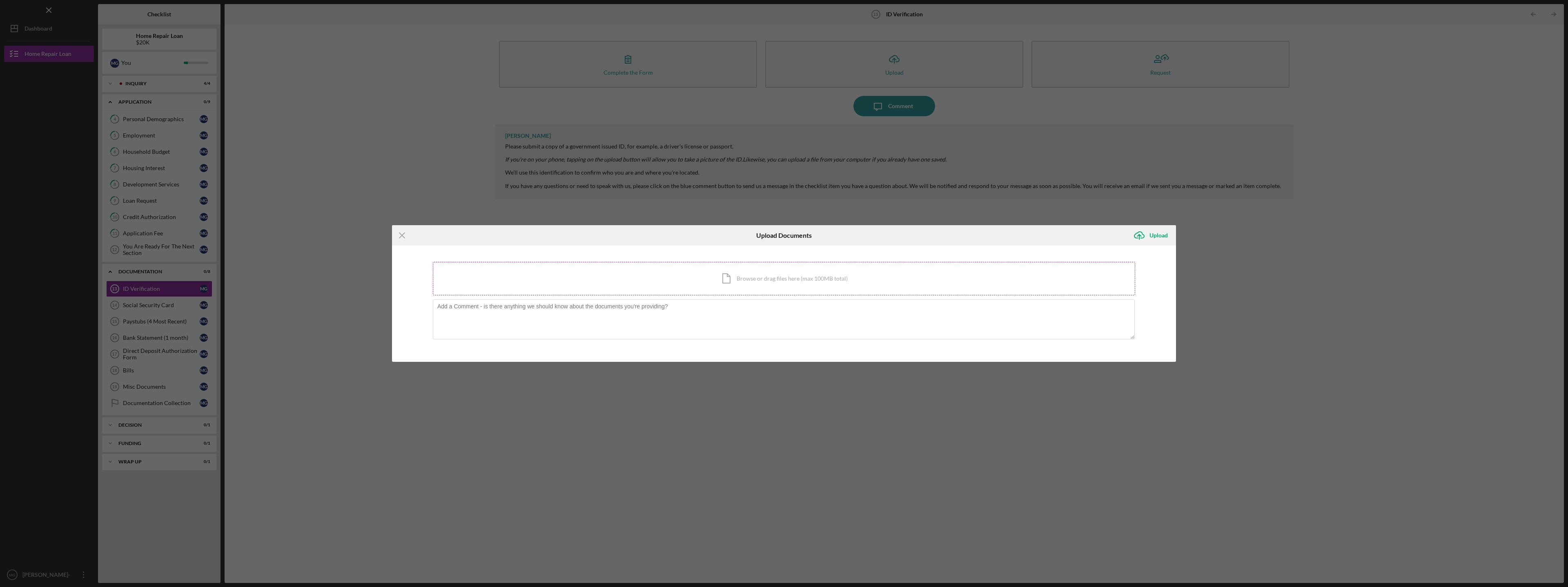
click at [733, 274] on div "Icon/Document Browse or drag files here (max 100MB total) Tap to choose files o…" at bounding box center [784, 279] width 702 height 33
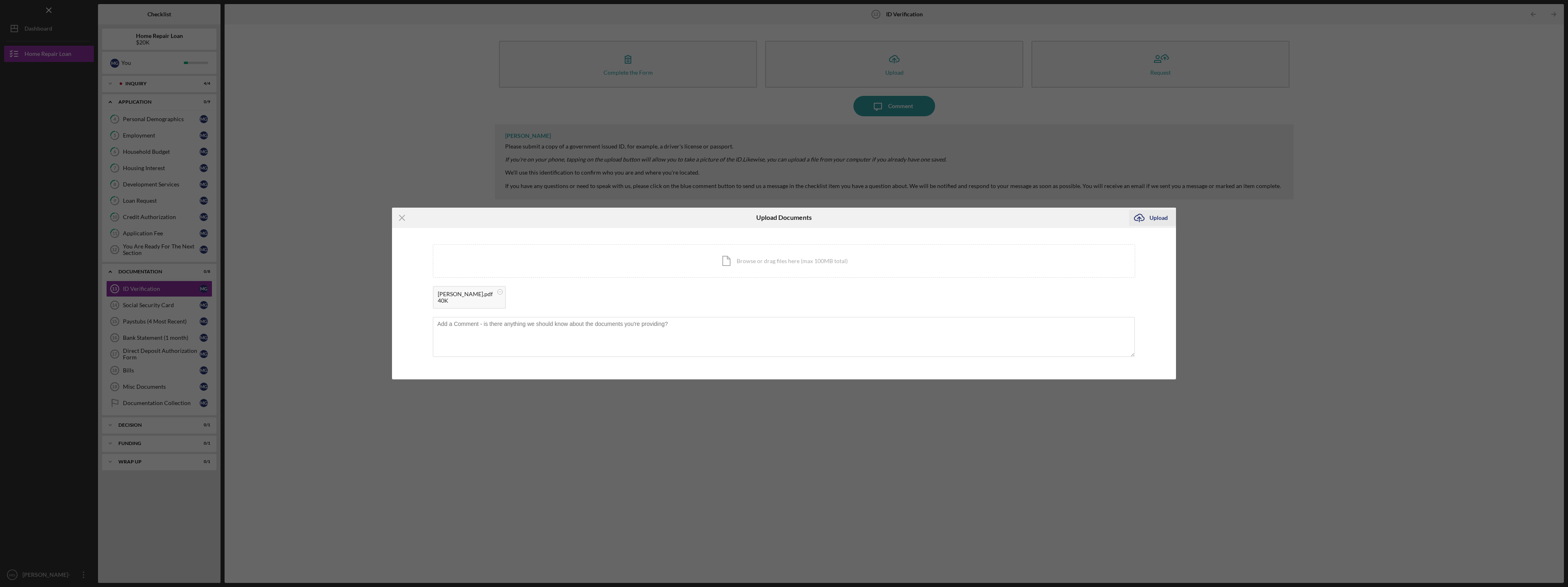
click at [1158, 215] on div "Upload" at bounding box center [1158, 218] width 18 height 16
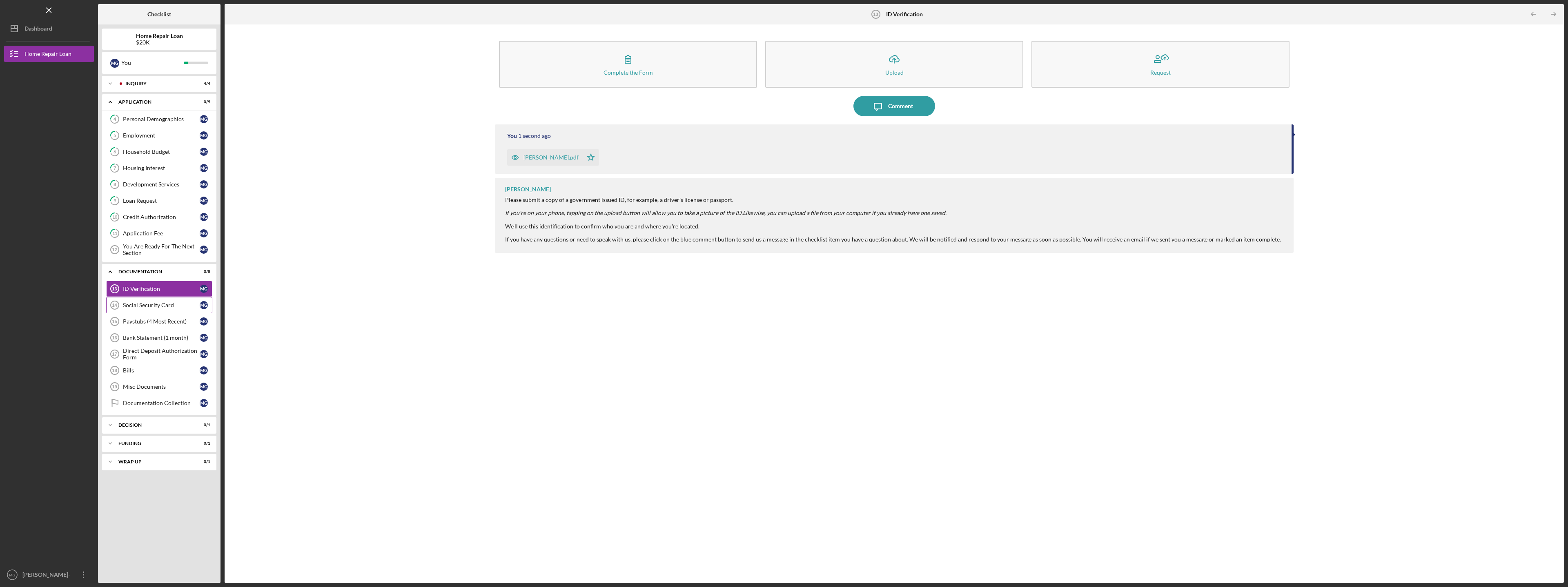
click at [132, 302] on link "Social Security Card 14 Social Security Card M G" at bounding box center [159, 305] width 106 height 16
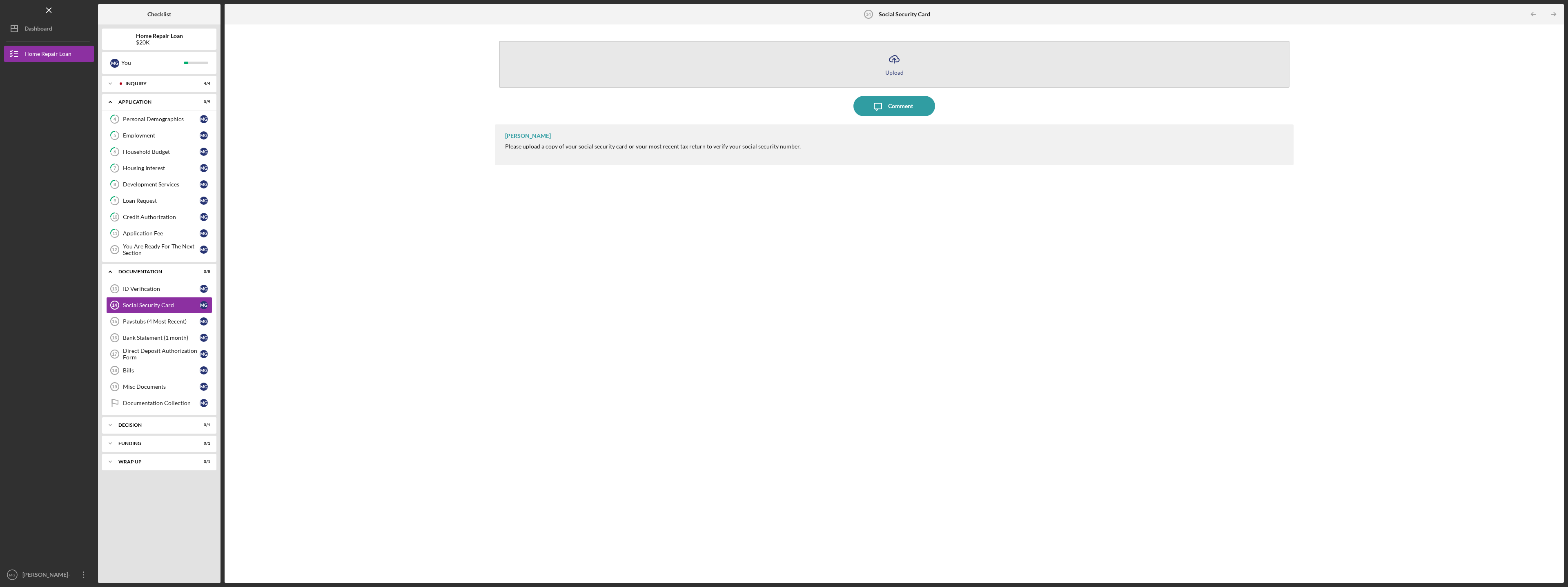
click at [894, 62] on icon "Icon/Upload" at bounding box center [894, 59] width 21 height 21
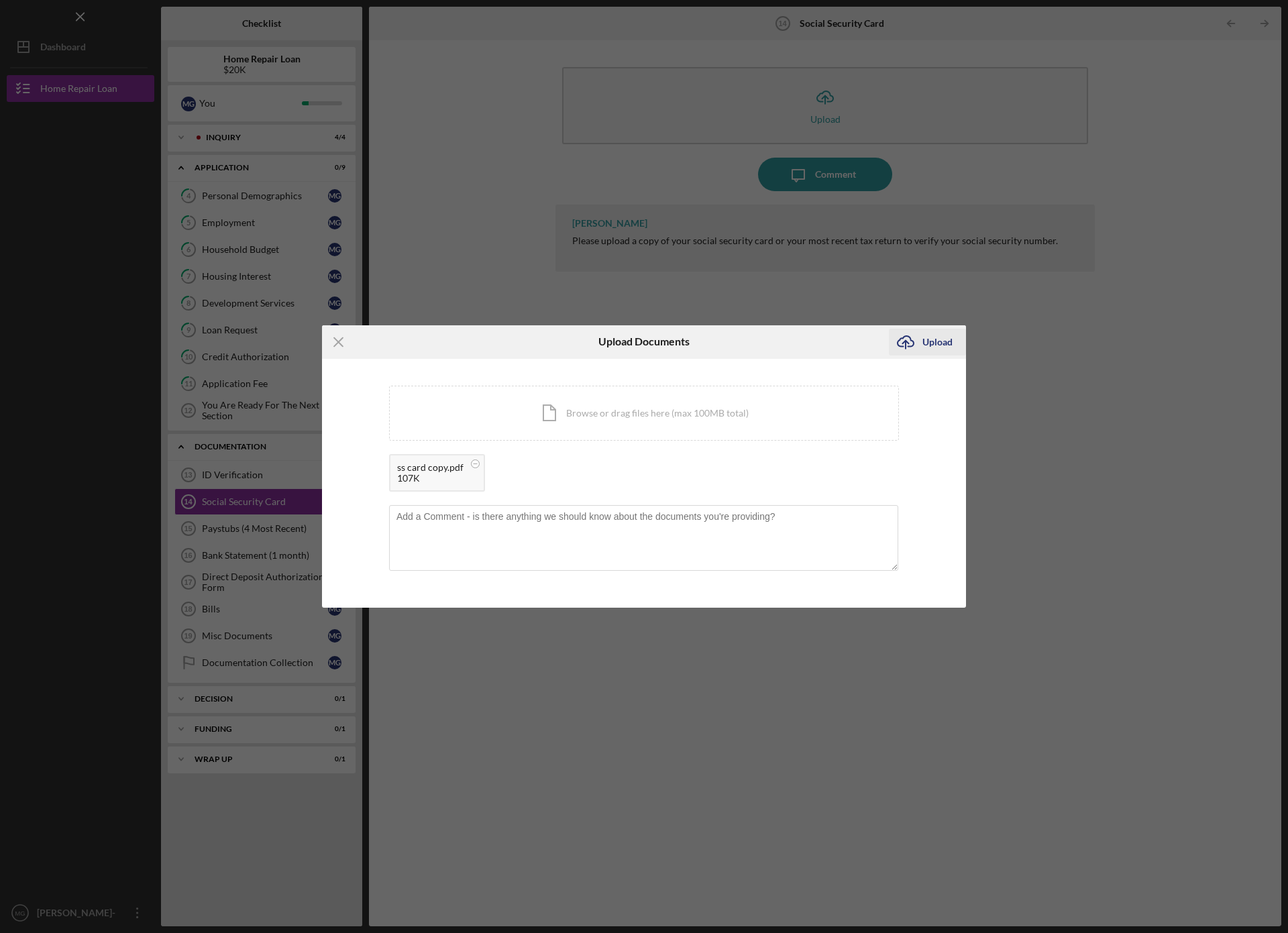
click at [942, 336] on div "Upload" at bounding box center [937, 342] width 30 height 27
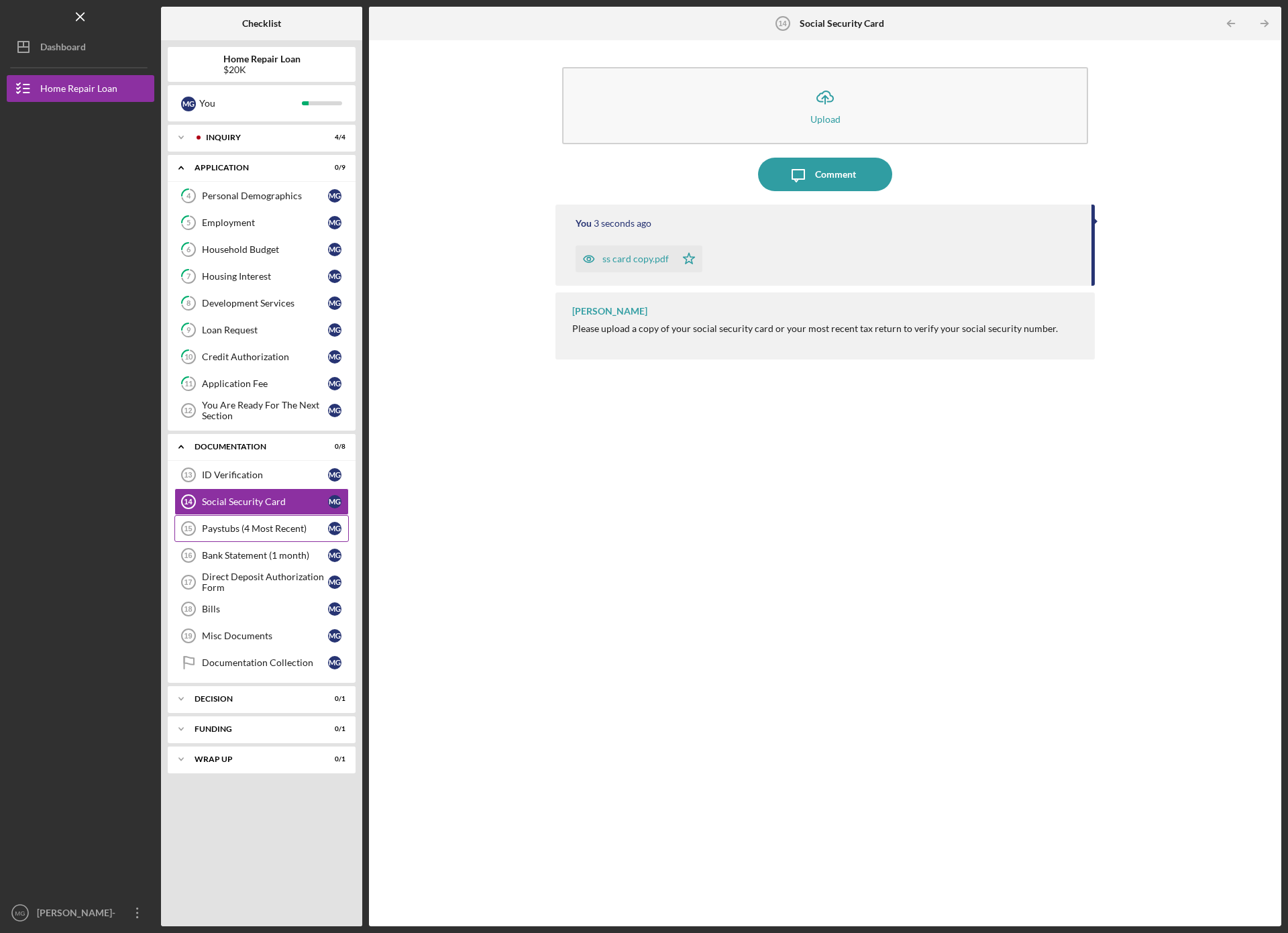
click at [262, 529] on div "Paystubs (4 Most Recent)" at bounding box center [265, 528] width 126 height 11
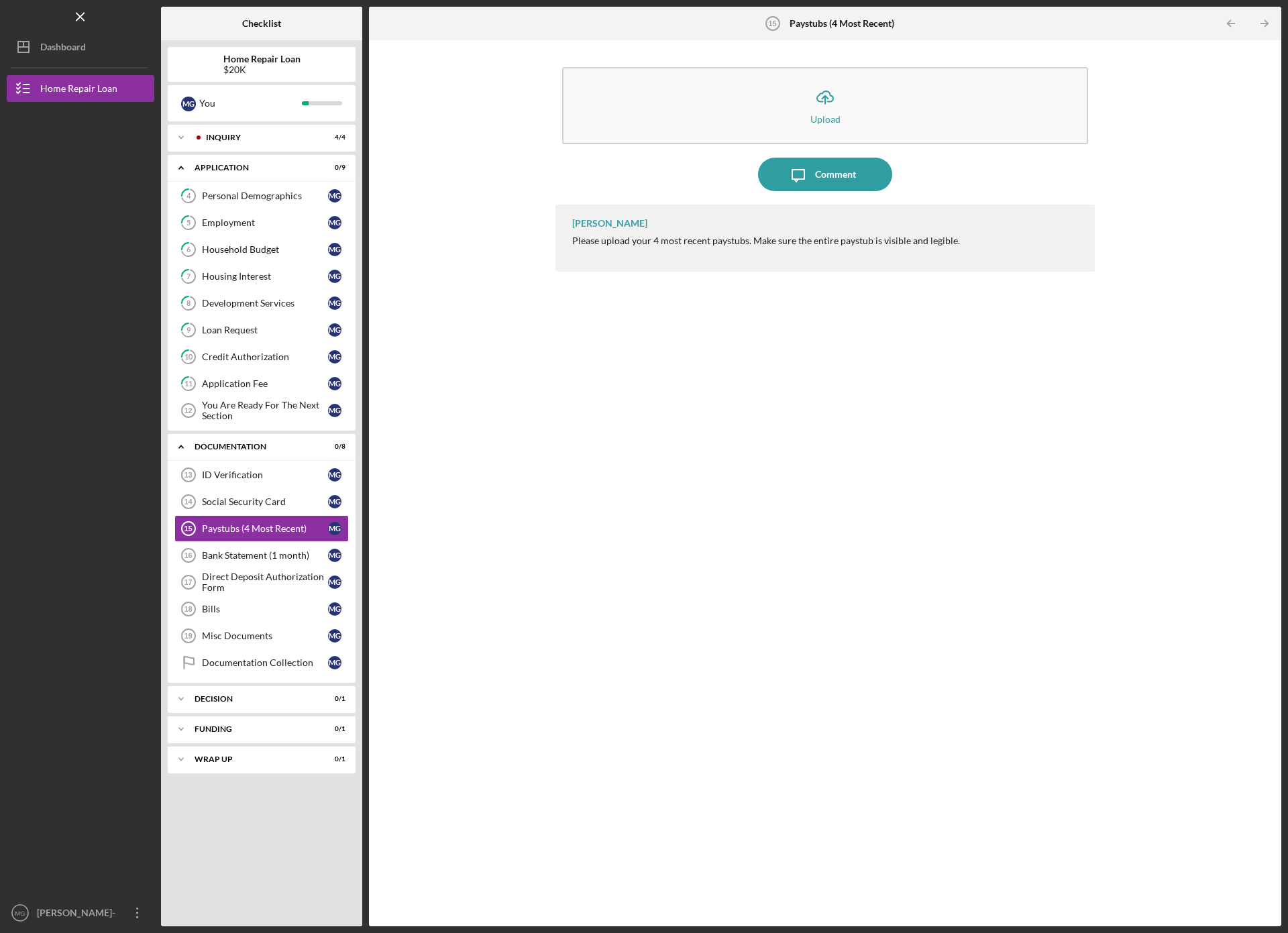
click at [1227, 131] on div "Icon/Upload Upload Icon/Message Comment Kevin Stevens Please upload your 4 most…" at bounding box center [825, 483] width 899 height 873
click at [1241, 87] on div "Icon/Upload Upload Icon/Message Comment Kevin Stevens Please upload your 4 most…" at bounding box center [825, 483] width 899 height 873
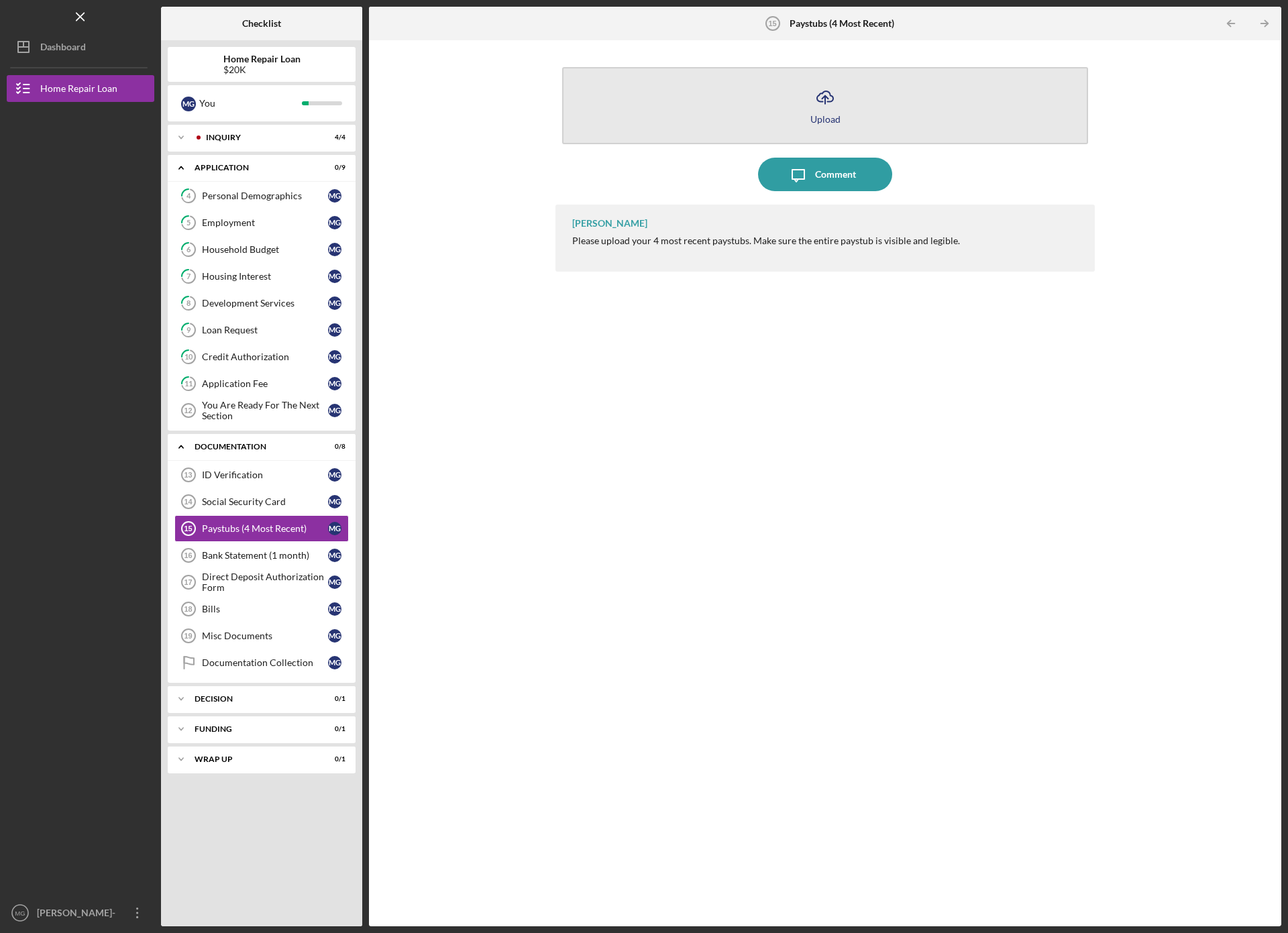
click at [828, 93] on icon "Icon/Upload" at bounding box center [825, 97] width 34 height 34
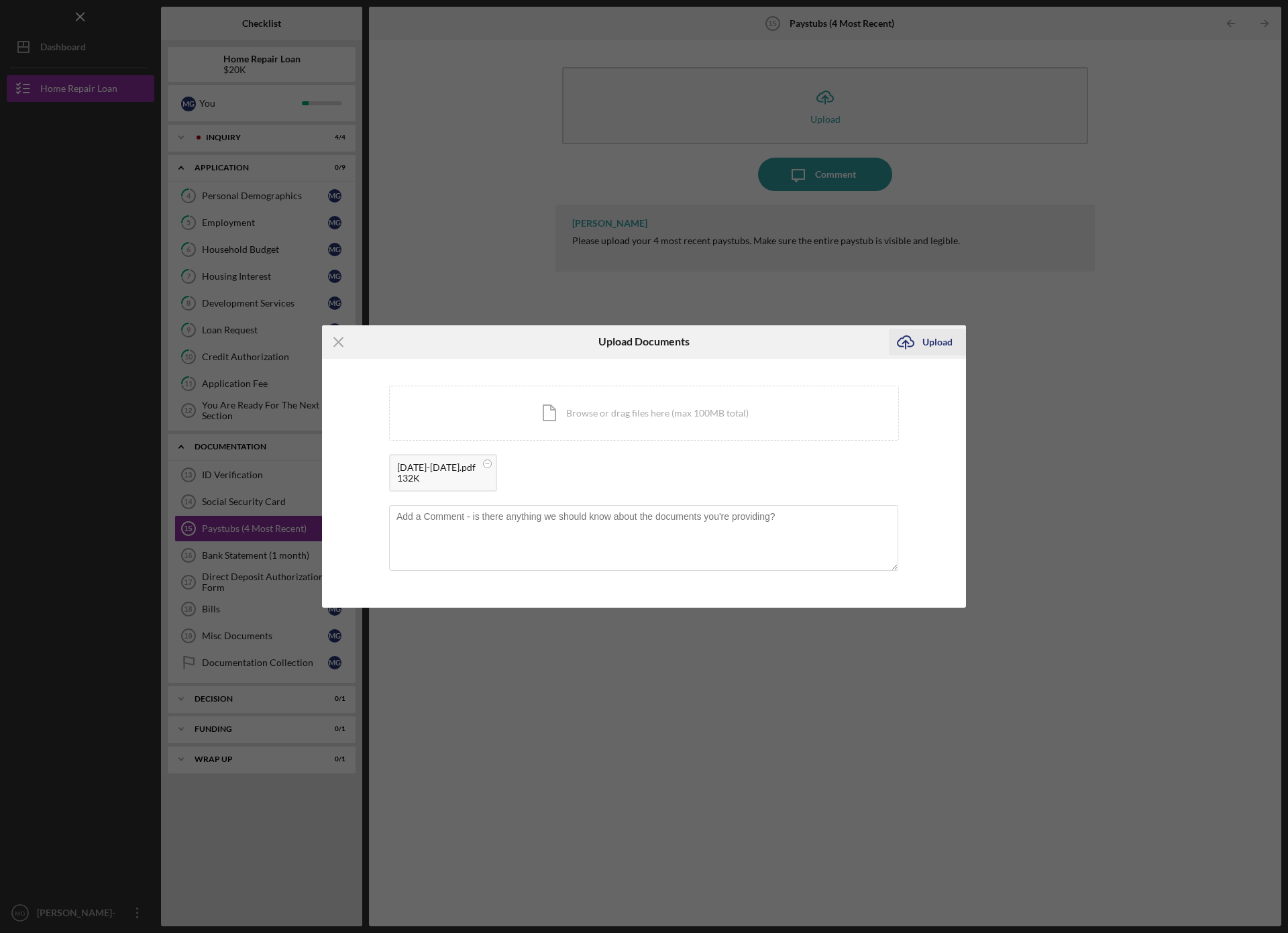
click at [936, 339] on div "Upload" at bounding box center [937, 342] width 30 height 27
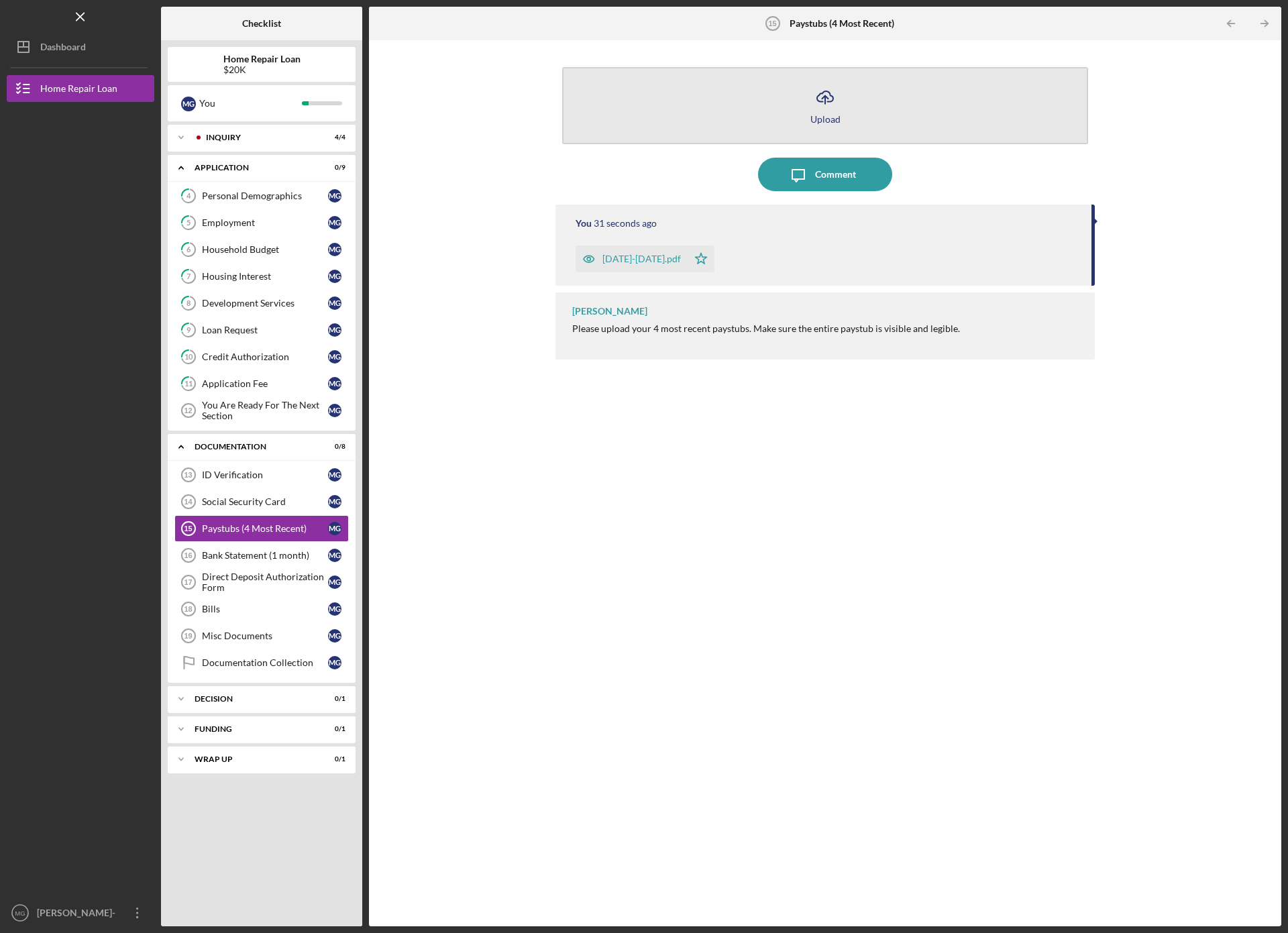
click at [826, 103] on icon "Icon/Upload" at bounding box center [825, 97] width 34 height 34
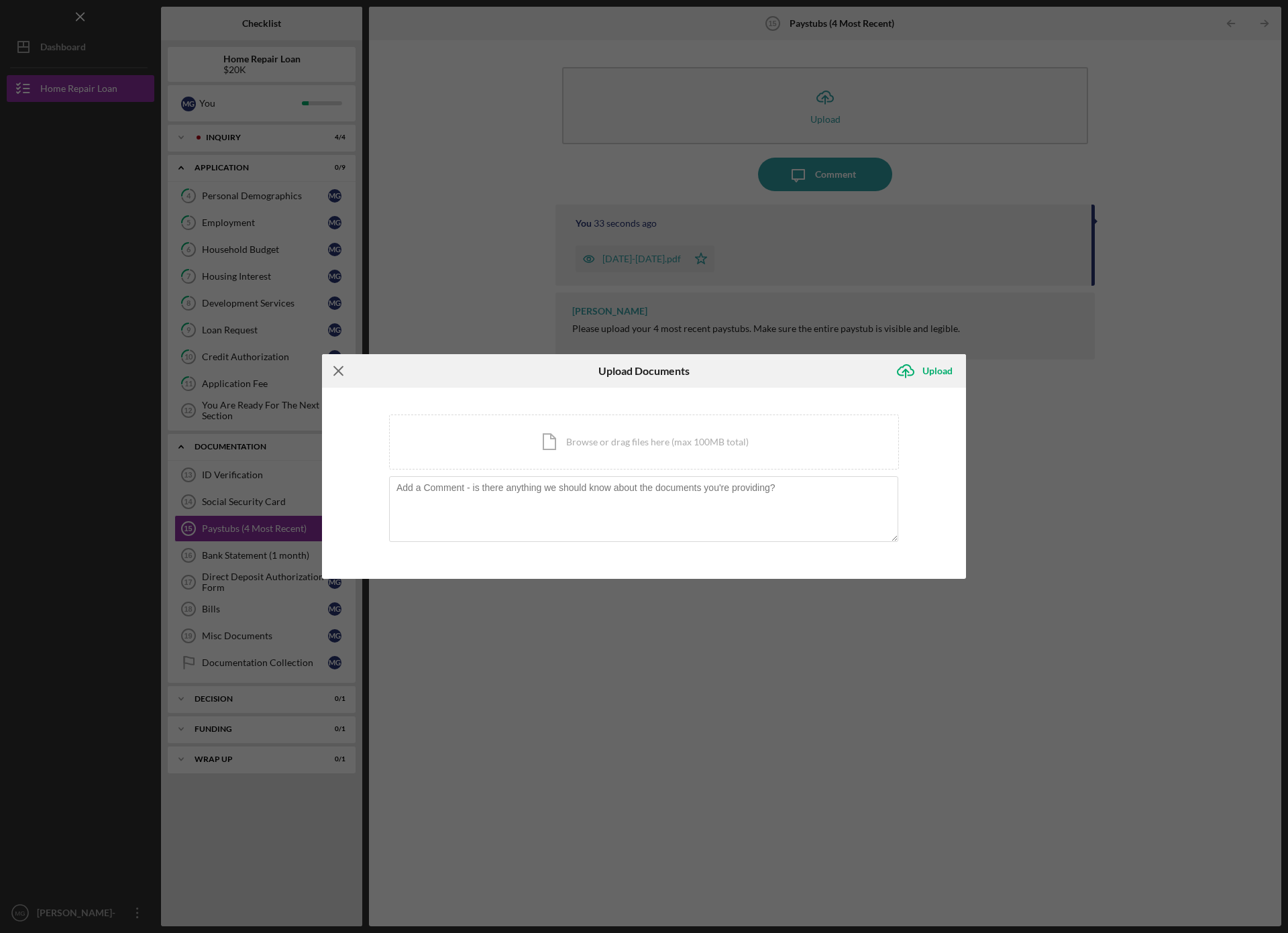
click at [343, 369] on icon "Icon/Menu Close" at bounding box center [339, 371] width 34 height 34
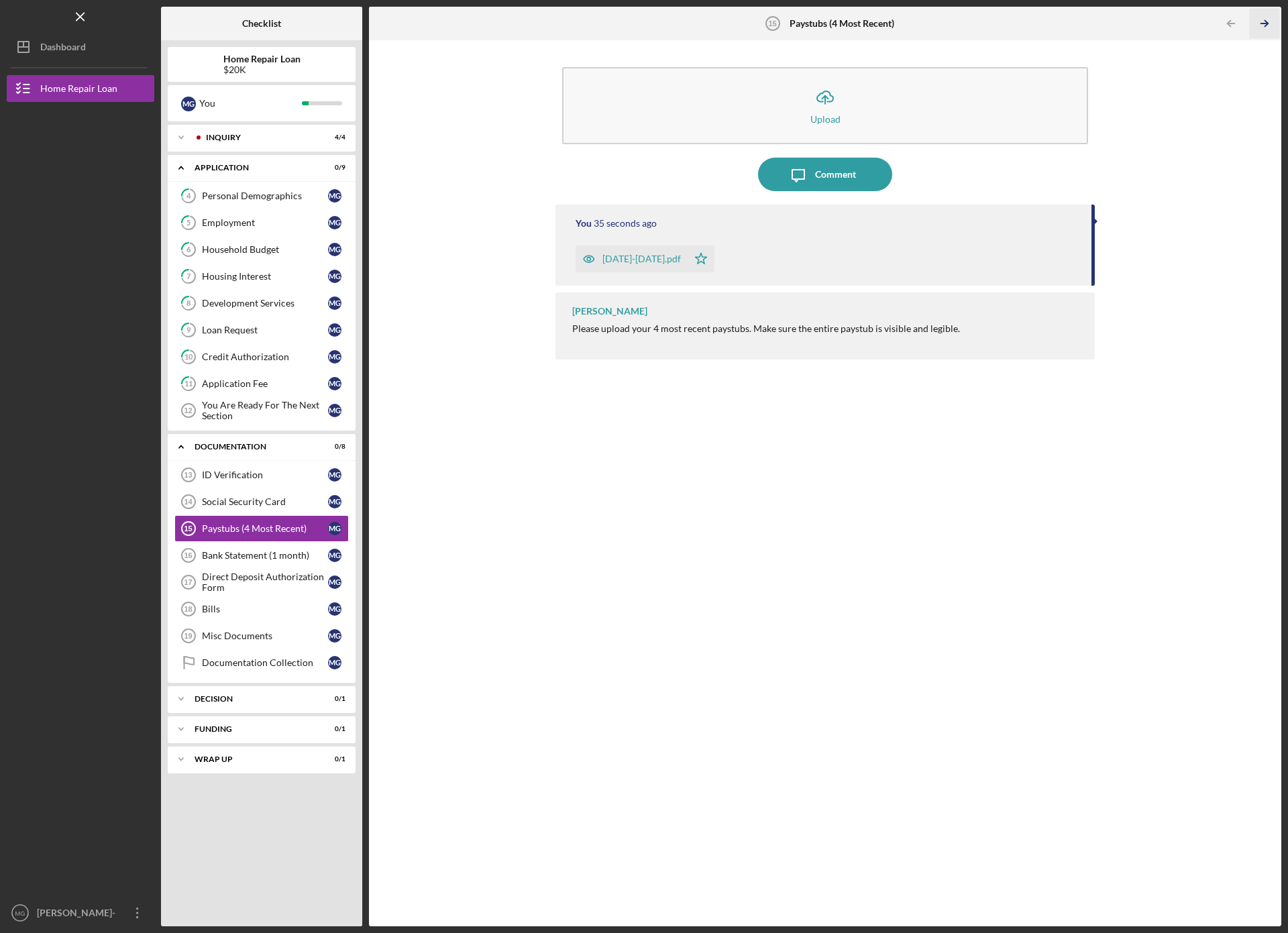
click at [1260, 19] on icon "Icon/Table Pagination Arrow" at bounding box center [1264, 24] width 30 height 30
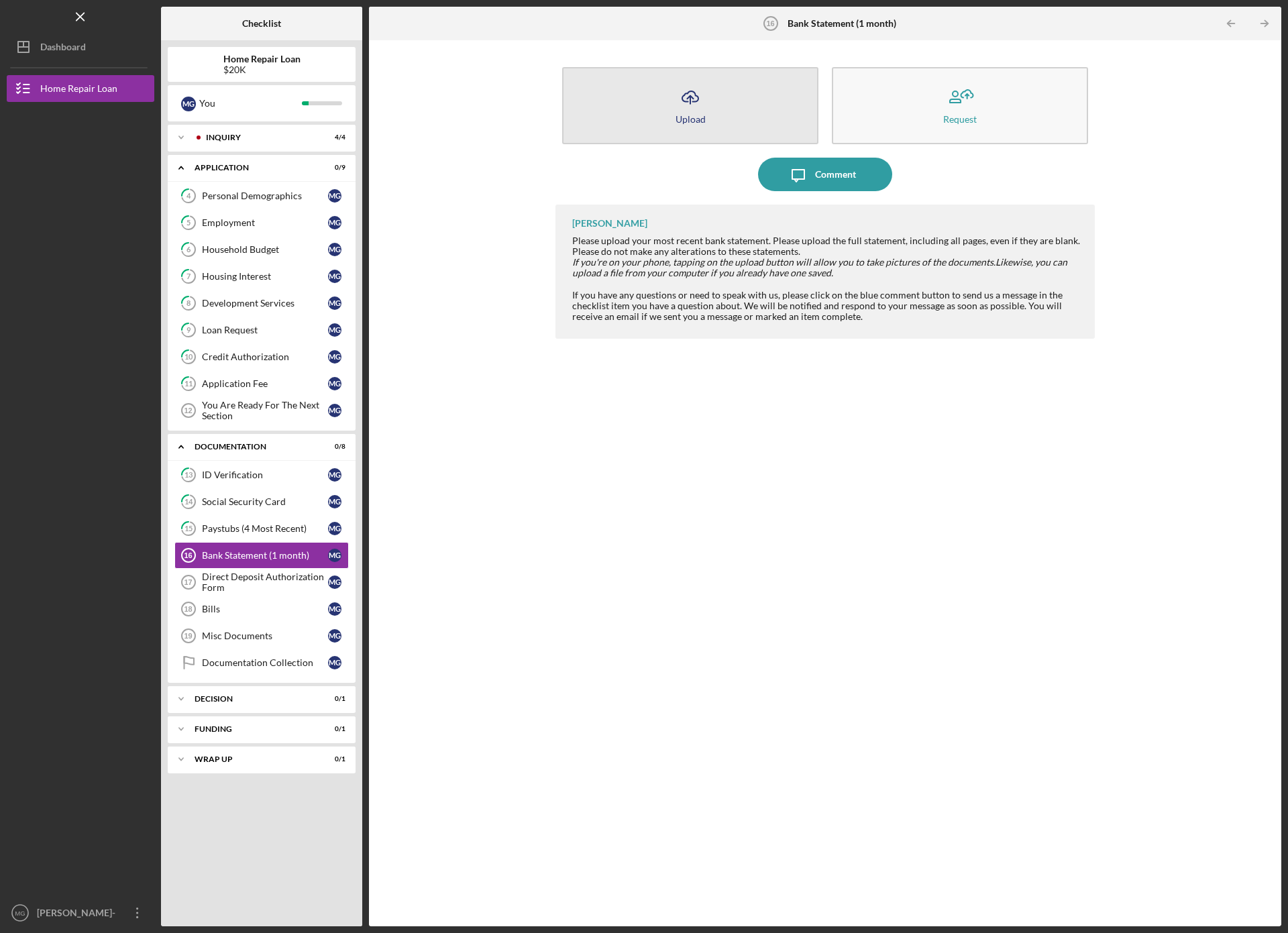
click at [696, 101] on icon "button" at bounding box center [690, 96] width 16 height 10
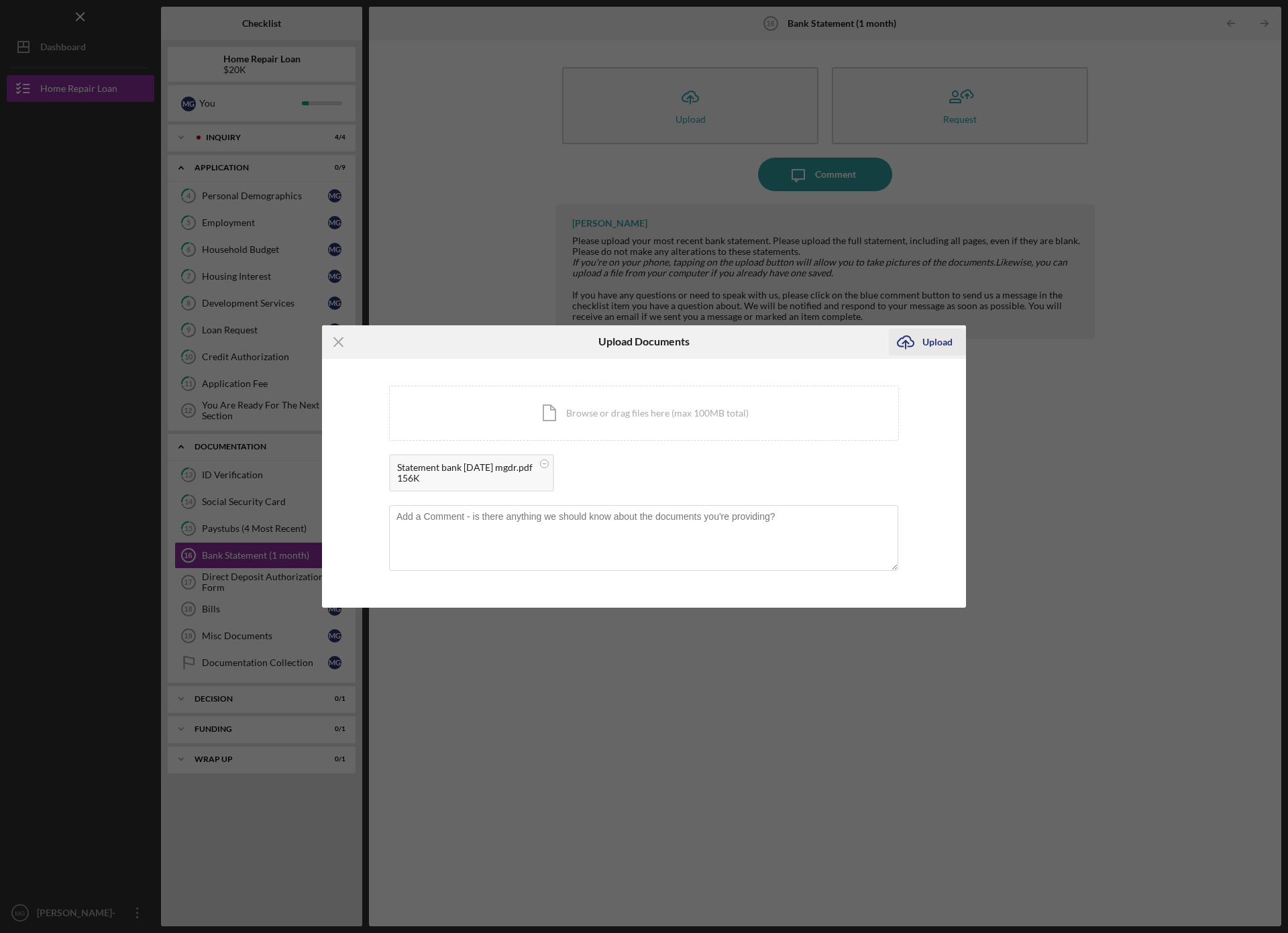
click at [939, 338] on div "Upload" at bounding box center [937, 342] width 30 height 27
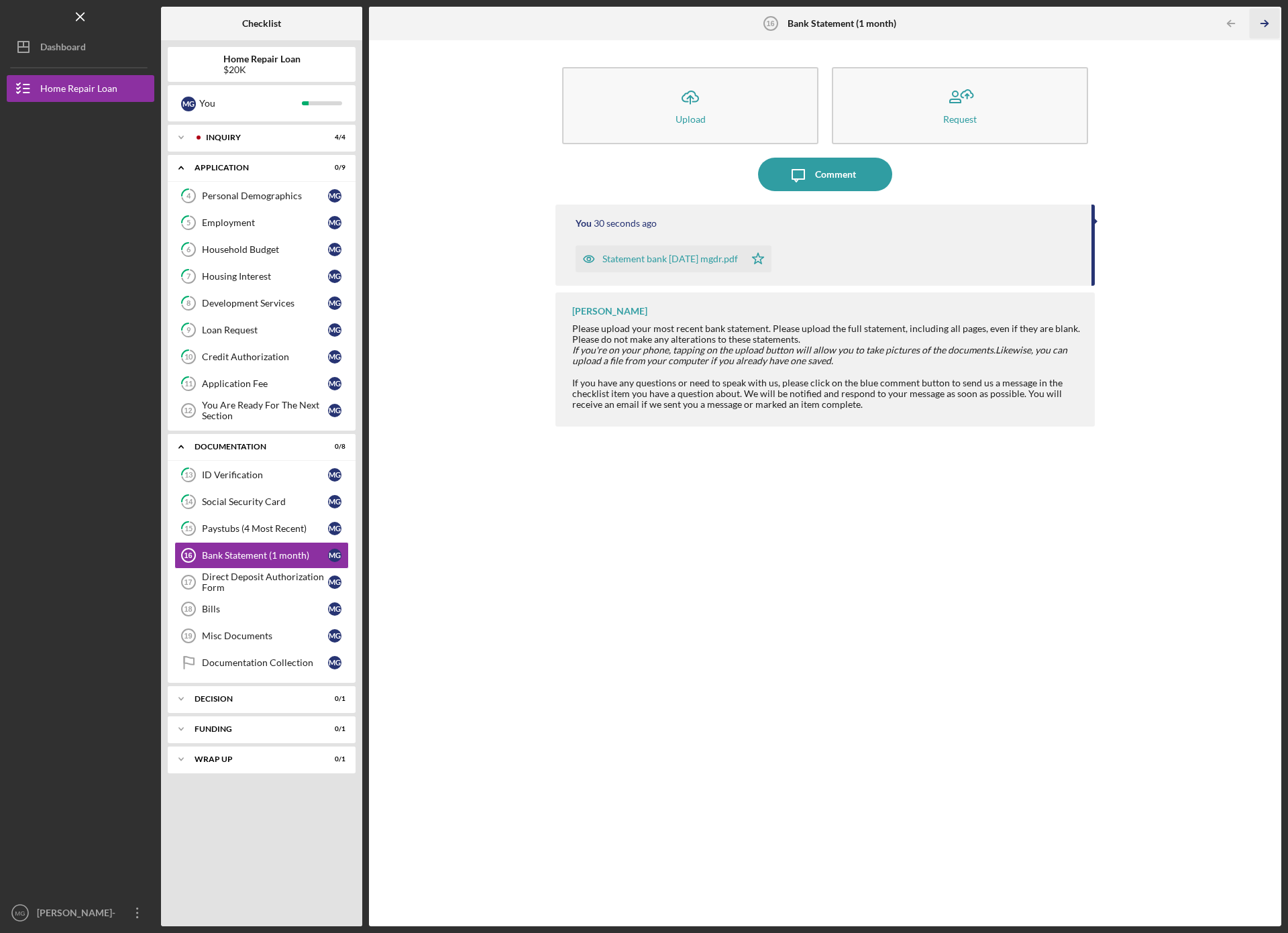
click at [1270, 20] on icon "Icon/Table Pagination Arrow" at bounding box center [1264, 24] width 30 height 30
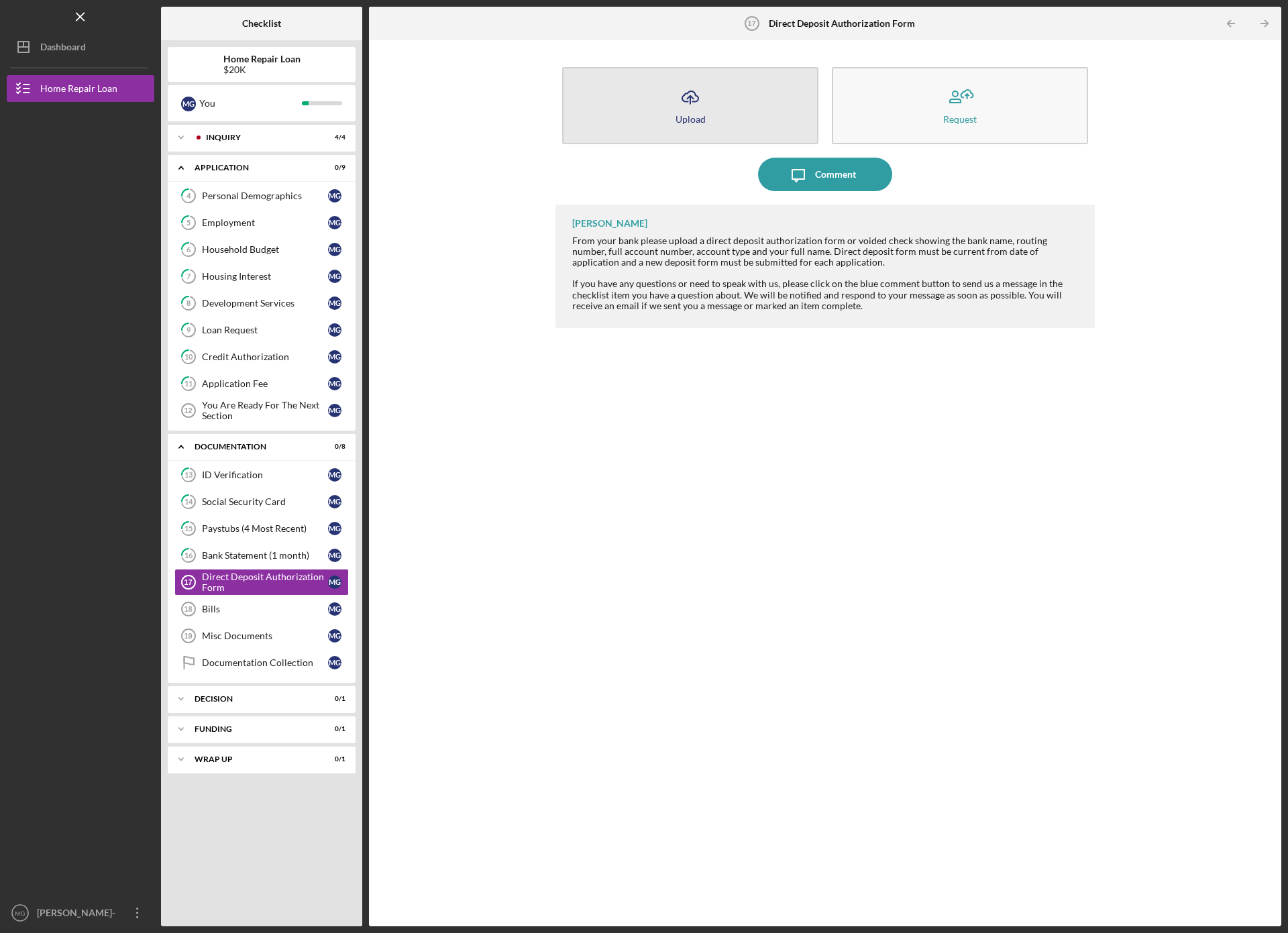
click at [684, 115] on div "Upload" at bounding box center [691, 119] width 30 height 10
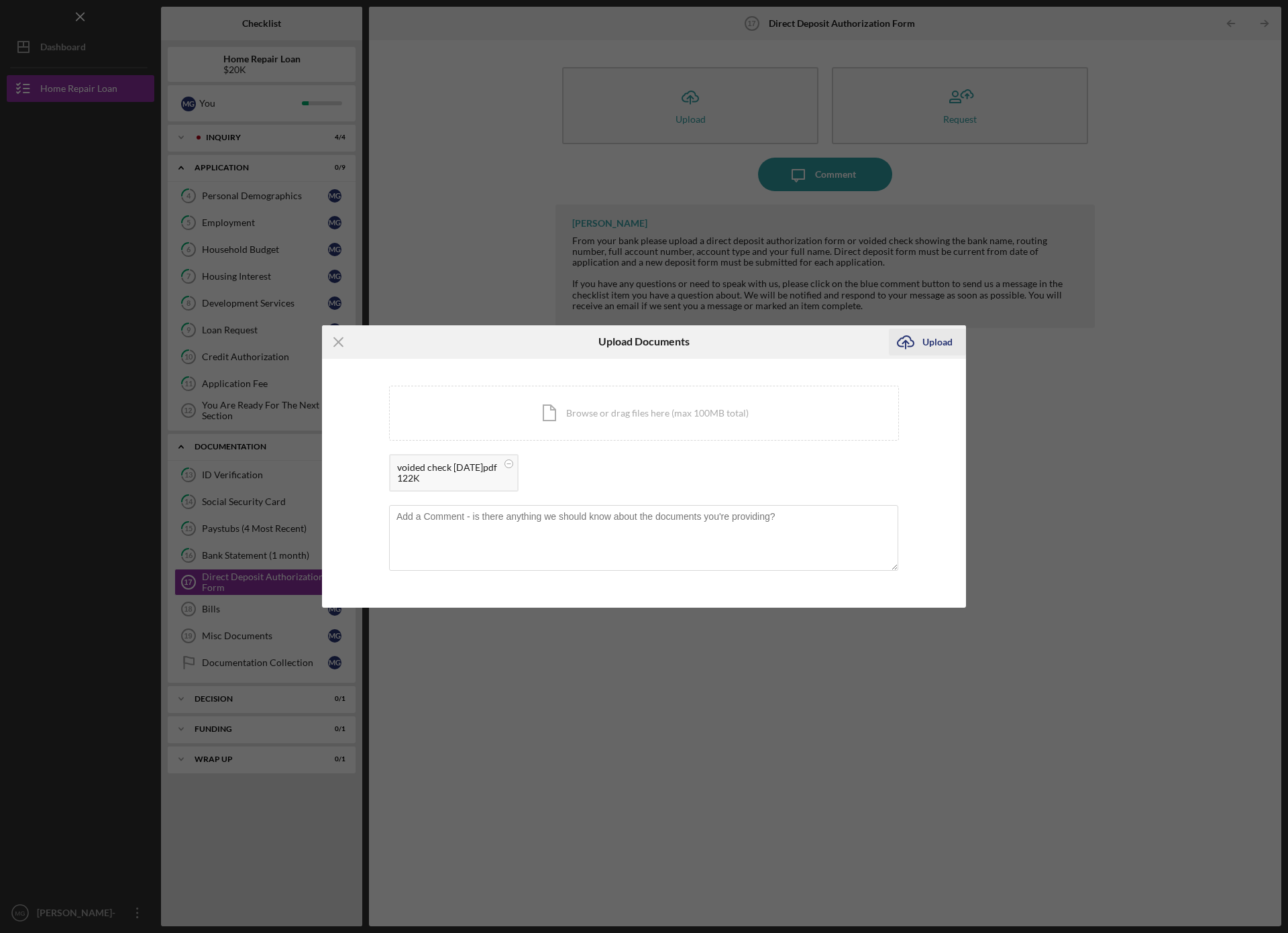
click at [943, 337] on div "Upload" at bounding box center [937, 342] width 30 height 27
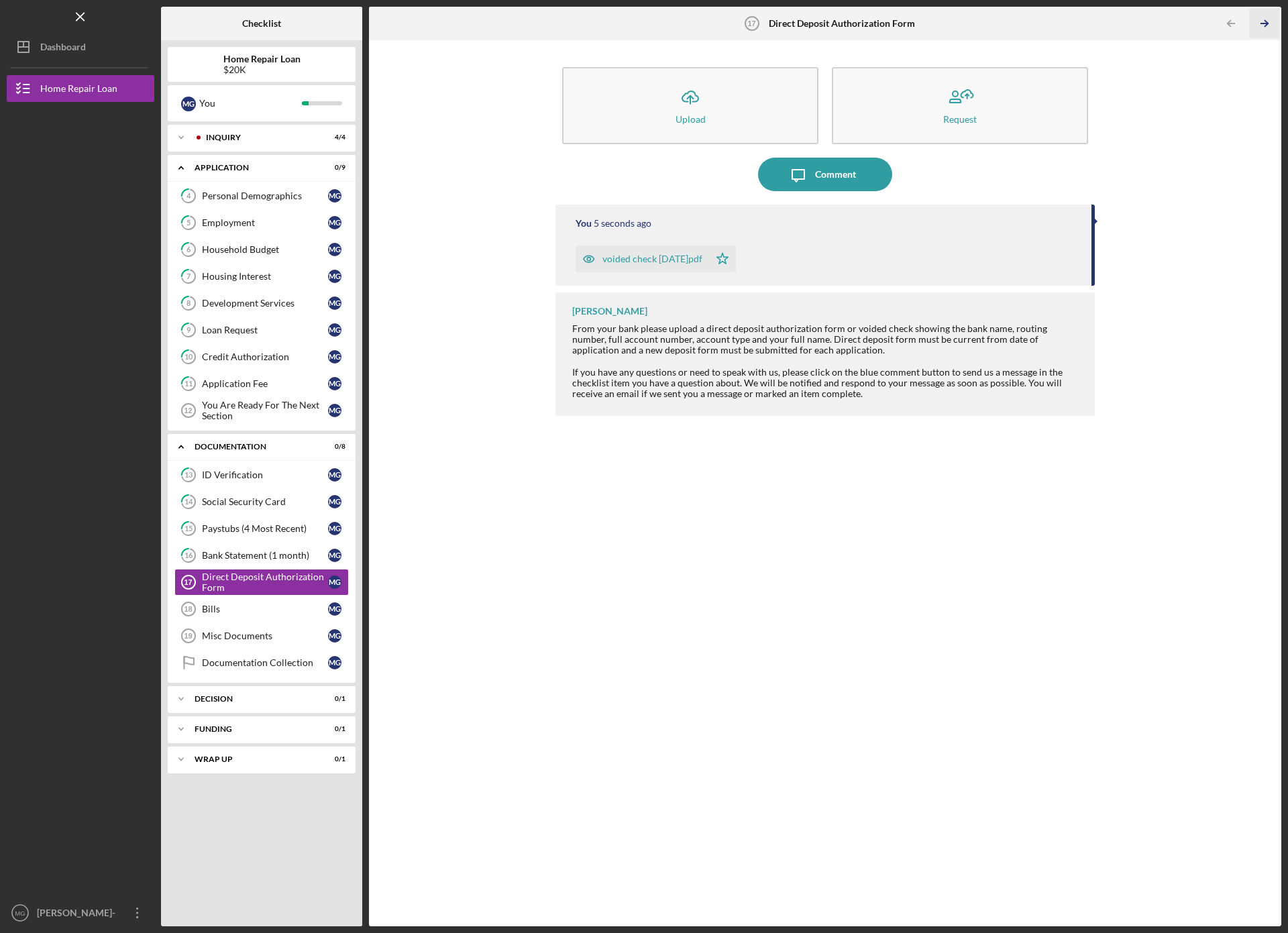
click at [1269, 23] on icon "Icon/Table Pagination Arrow" at bounding box center [1264, 24] width 30 height 30
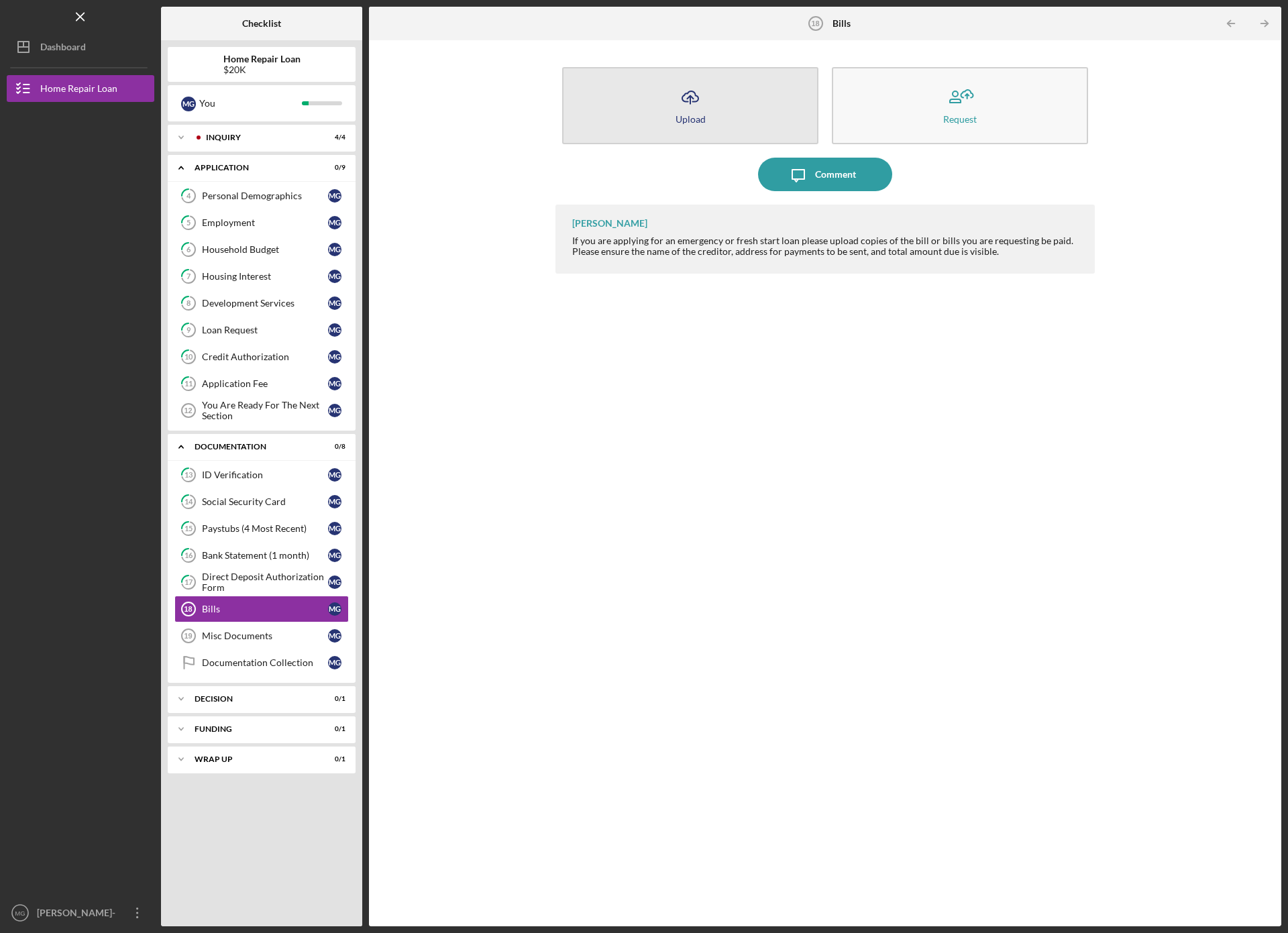
click at [693, 109] on icon "Icon/Upload" at bounding box center [691, 97] width 34 height 34
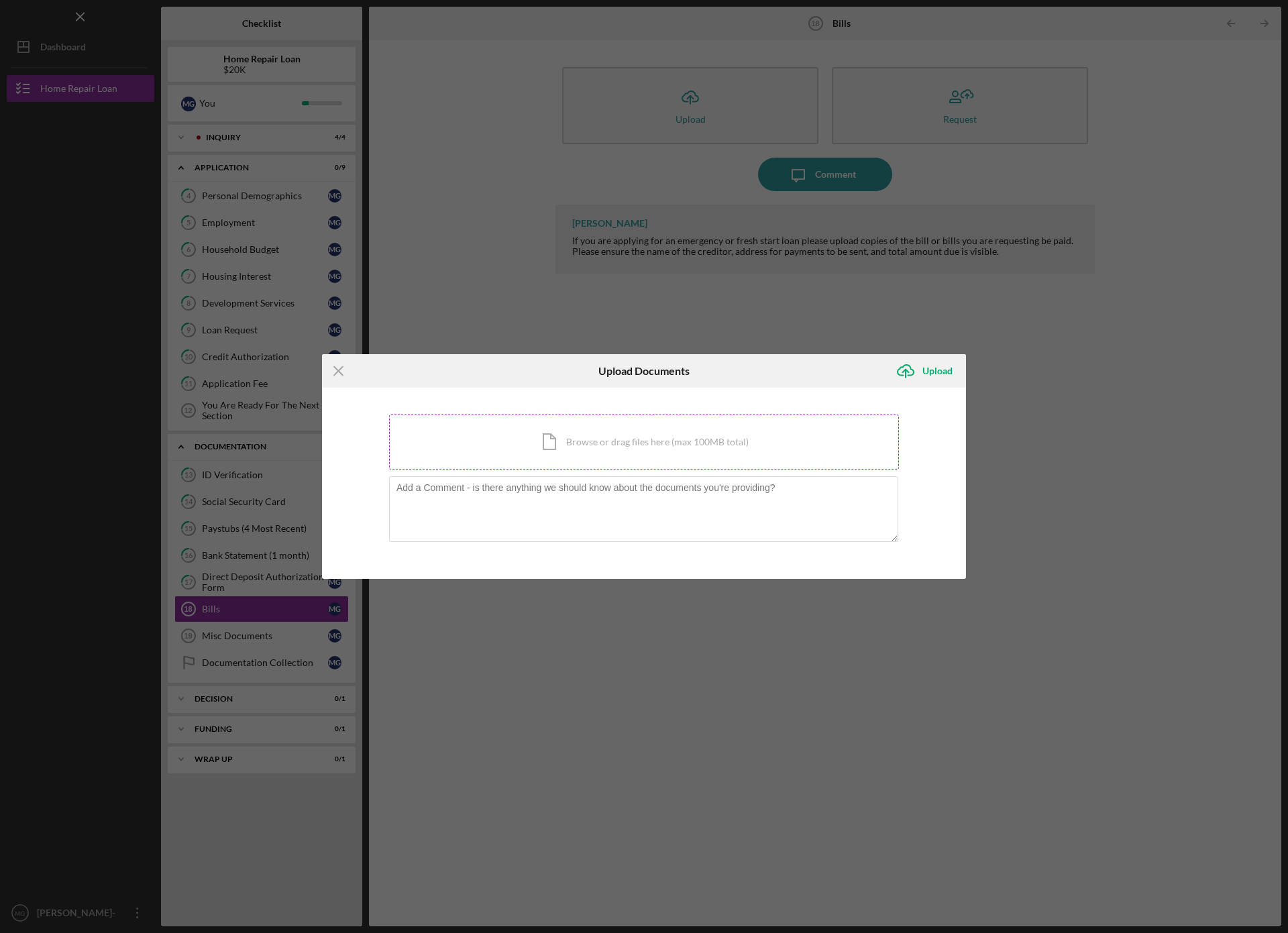
click at [603, 441] on div "Icon/Document Browse or drag files here (max 100MB total) Tap to choose files o…" at bounding box center [644, 442] width 510 height 55
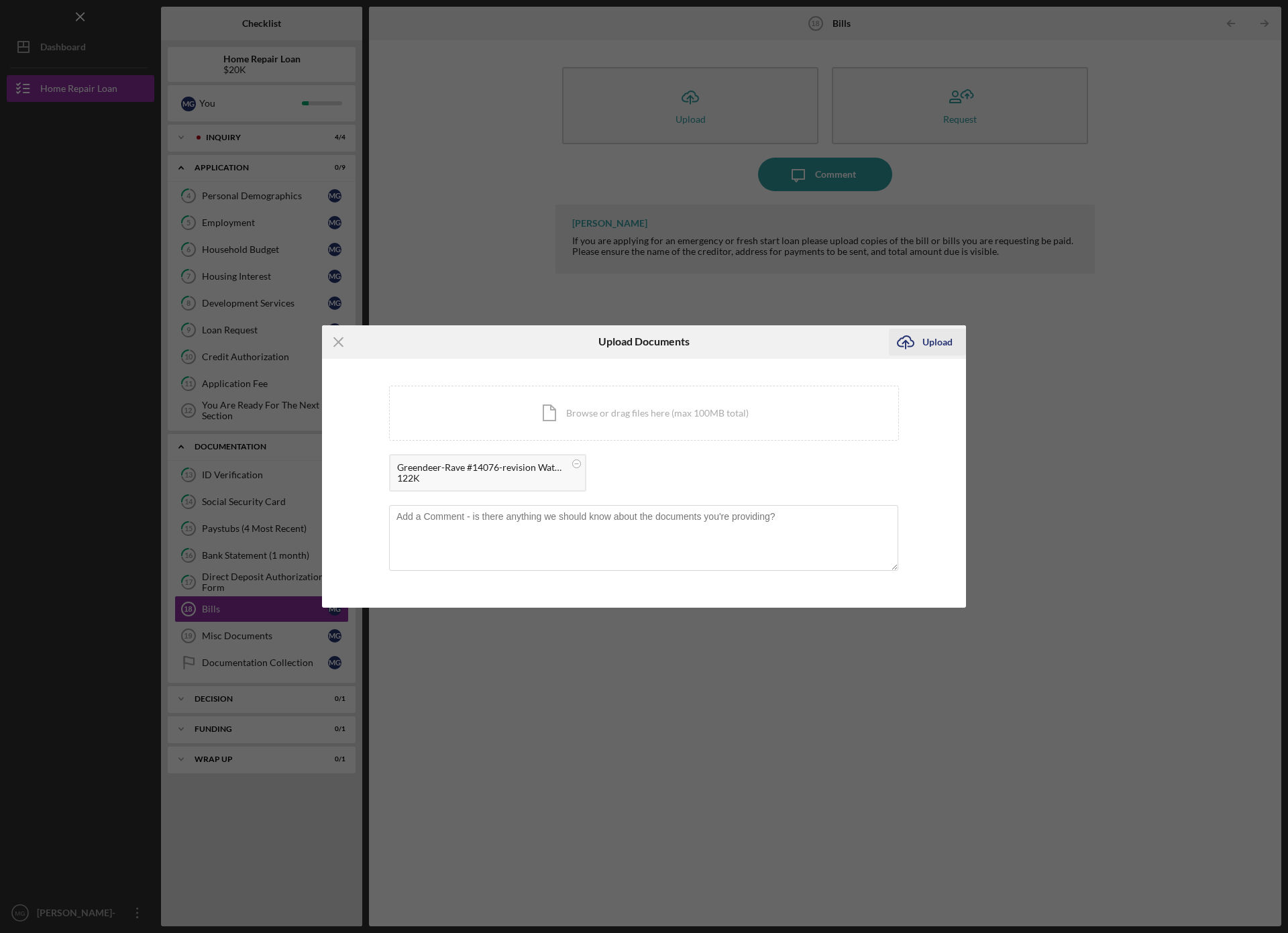
click at [916, 346] on icon "Icon/Upload" at bounding box center [906, 342] width 34 height 34
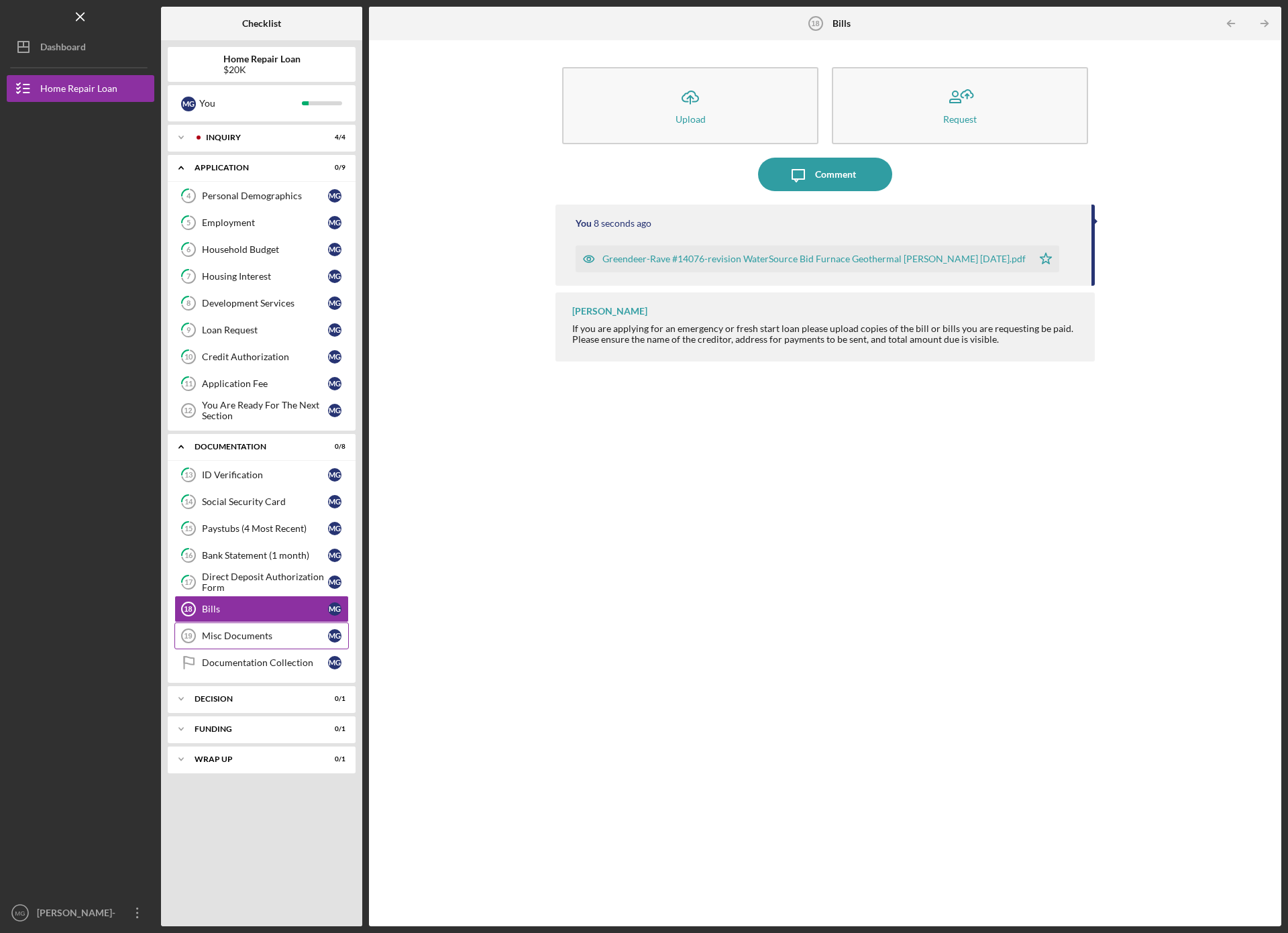
click at [236, 635] on div "Misc Documents" at bounding box center [265, 636] width 126 height 11
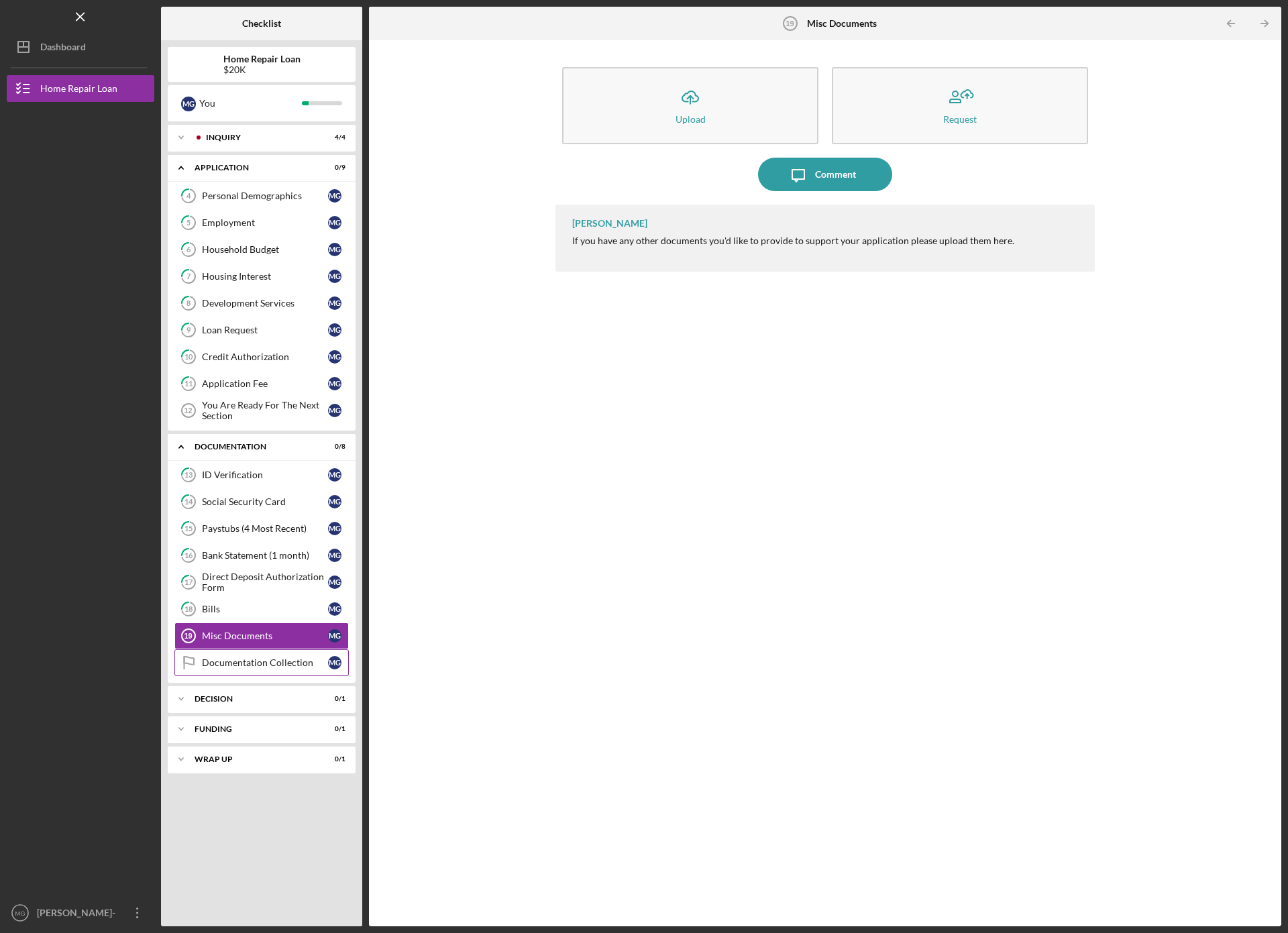
click at [237, 663] on div "Documentation Collection" at bounding box center [265, 662] width 126 height 11
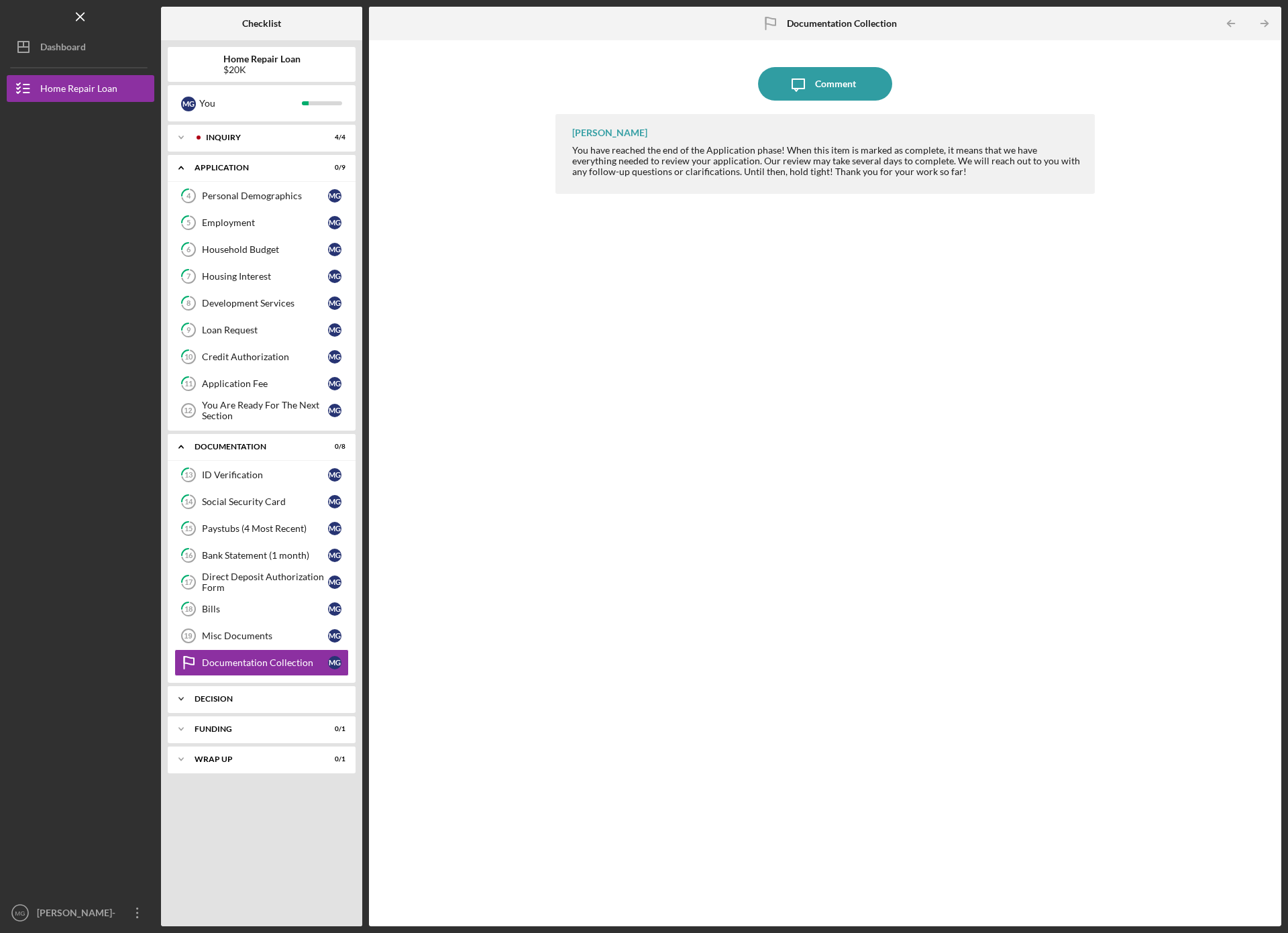
click at [229, 694] on div "Icon/Expander Decision 0 / 1" at bounding box center [262, 699] width 188 height 27
click at [224, 761] on div "Funding" at bounding box center [267, 763] width 144 height 8
click at [209, 827] on div "Wrap up" at bounding box center [267, 828] width 144 height 8
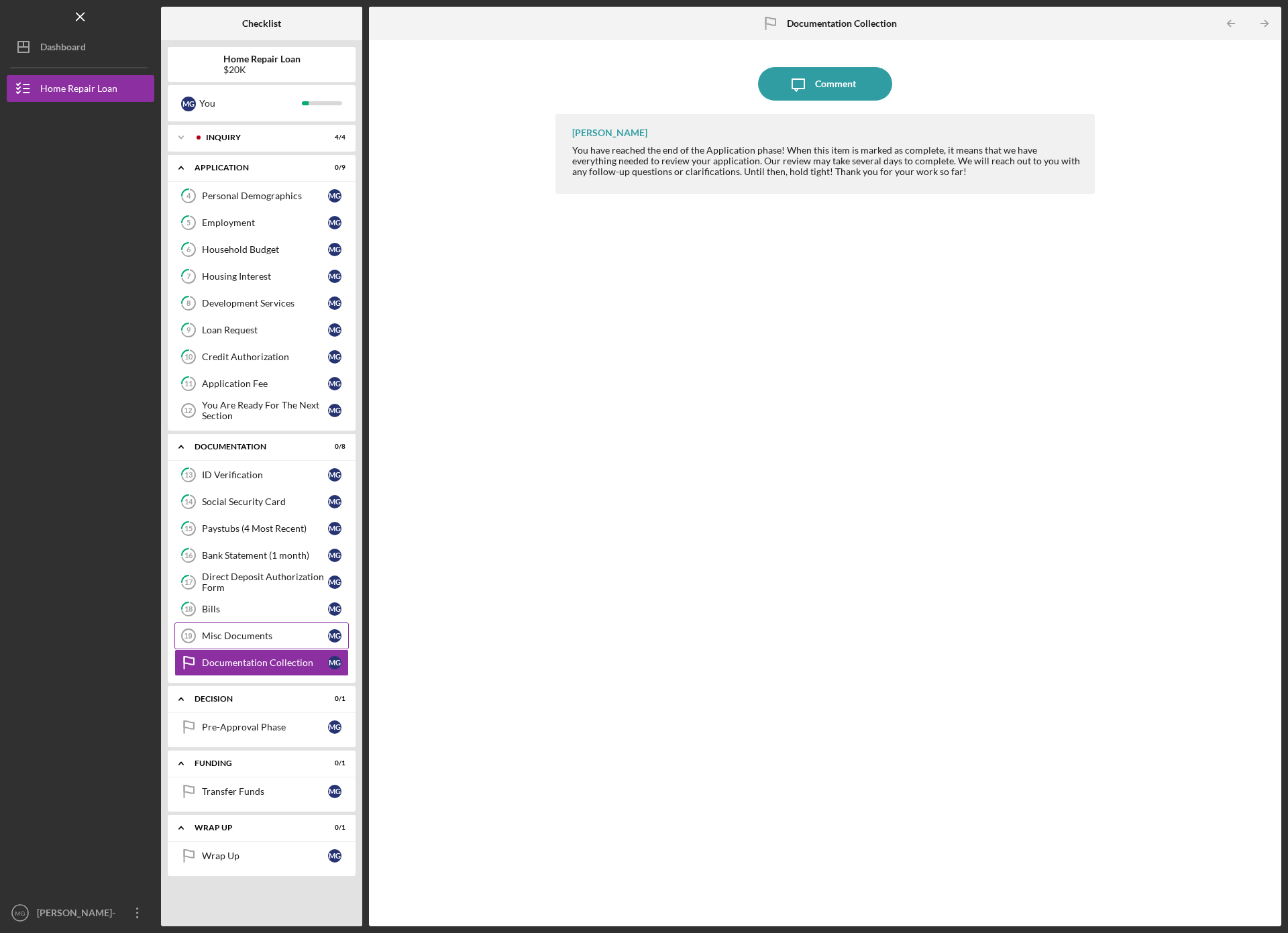
click at [294, 636] on div "Misc Documents" at bounding box center [265, 636] width 126 height 11
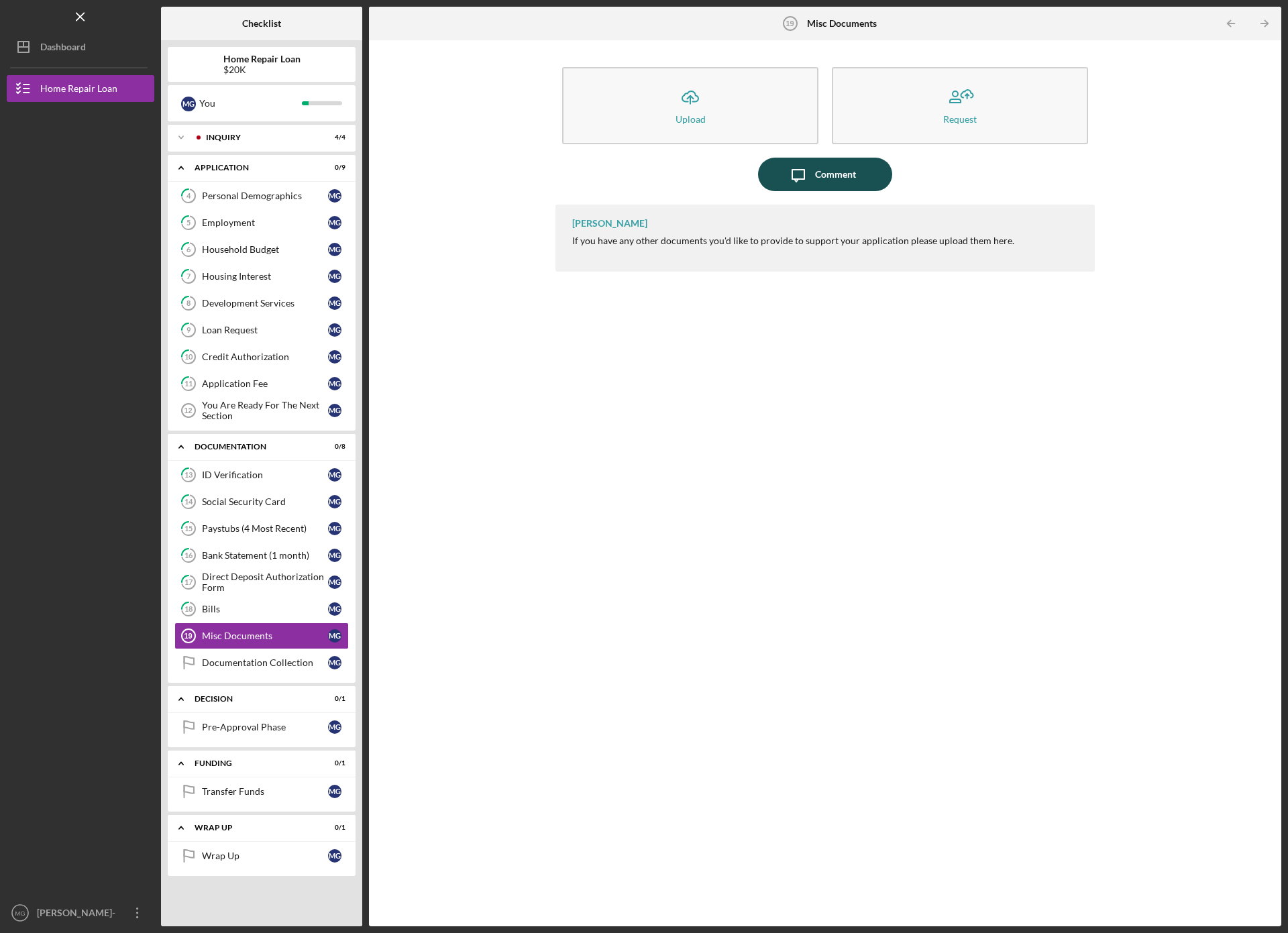
click at [802, 175] on icon "Icon/Message" at bounding box center [799, 175] width 34 height 34
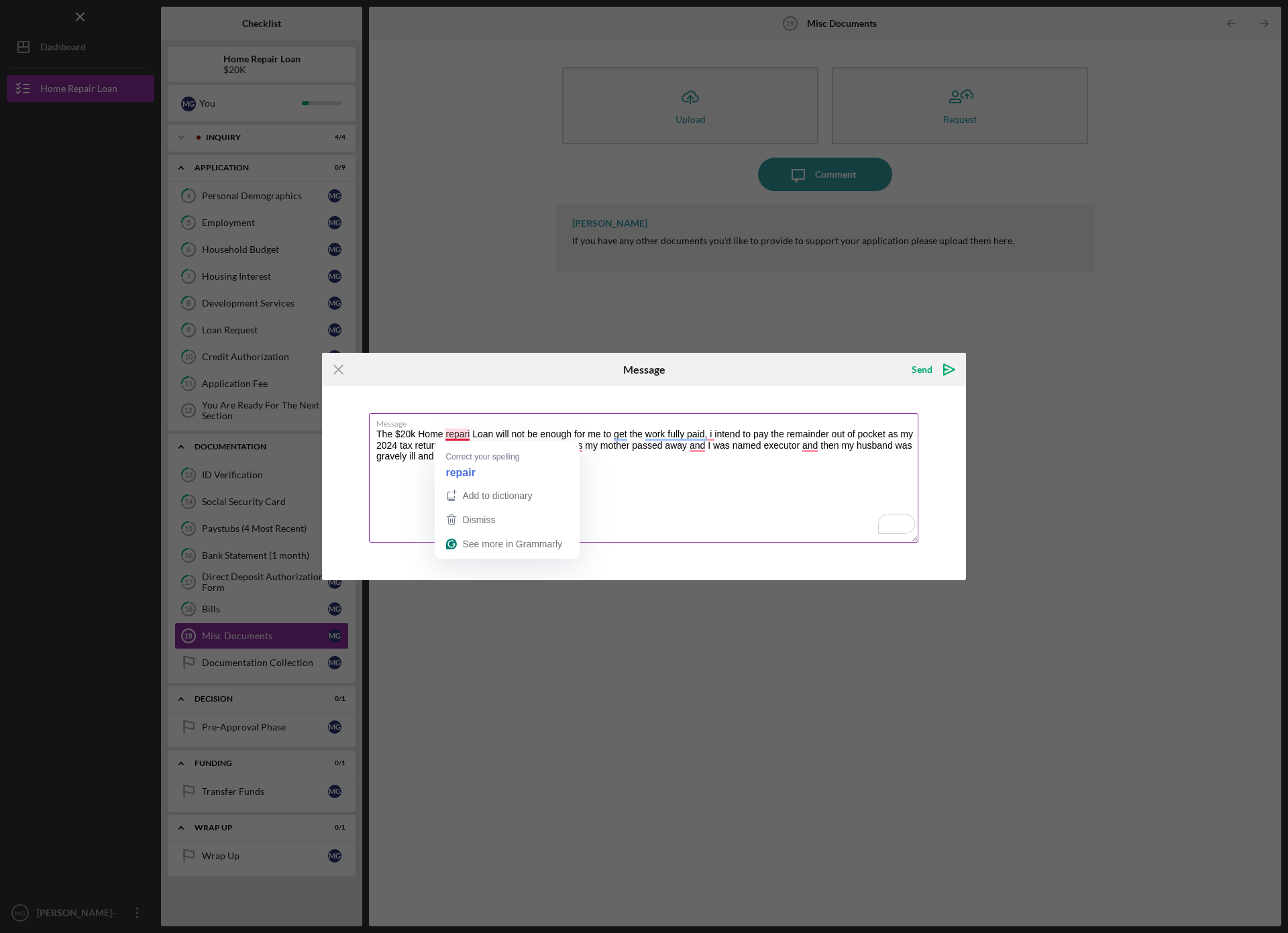
click at [471, 433] on textarea "The $20k Home repari Loan will not be enough for me to get the work fully paid,…" at bounding box center [643, 477] width 549 height 129
click at [522, 445] on textarea "The $20k Home repair Loan will not be enough for me to get the work fully paid,…" at bounding box center [643, 477] width 549 height 129
type textarea "The $20k Home repair Loan will not be enough for me to get the work fully paid,…"
click at [931, 362] on div "Send" at bounding box center [922, 369] width 21 height 27
